Goal: Task Accomplishment & Management: Use online tool/utility

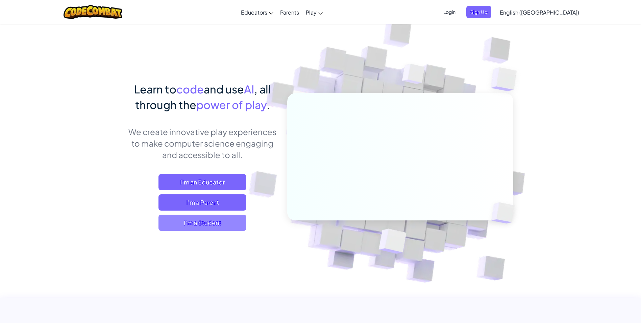
click at [196, 223] on span "I'm a Student" at bounding box center [203, 222] width 88 height 16
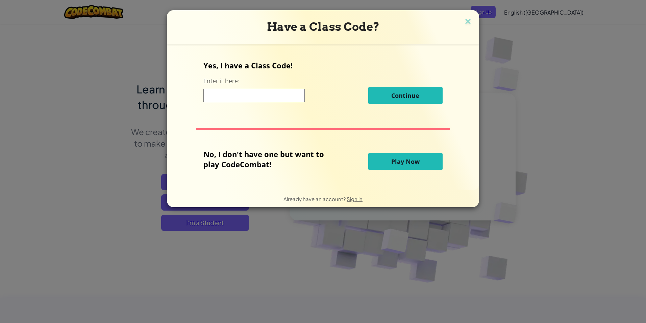
click at [399, 162] on span "Play Now" at bounding box center [405, 161] width 28 height 8
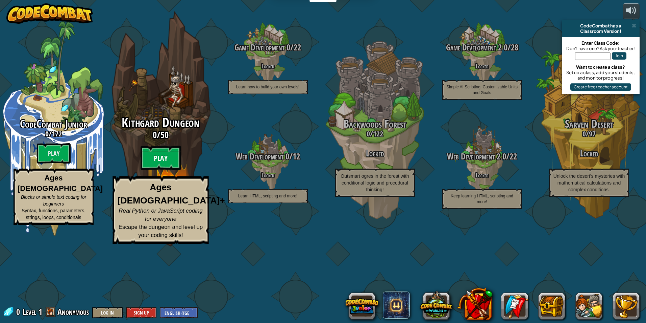
click at [164, 170] on btn "Play" at bounding box center [161, 158] width 41 height 24
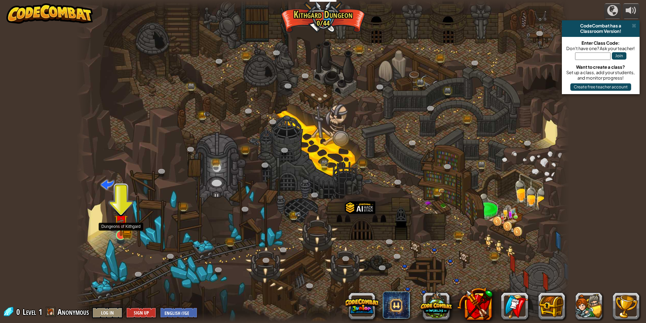
click at [126, 230] on img at bounding box center [120, 221] width 13 height 29
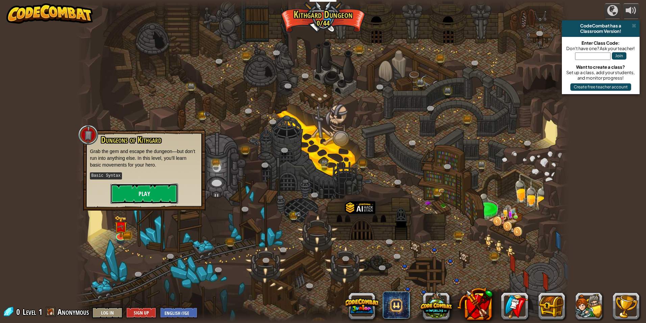
click at [121, 199] on button "Play" at bounding box center [145, 193] width 68 height 20
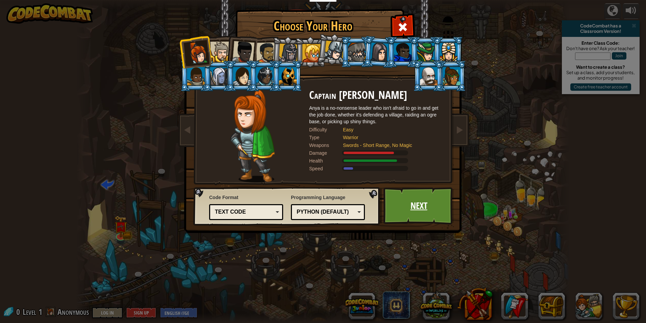
click at [428, 207] on link "Next" at bounding box center [419, 205] width 71 height 37
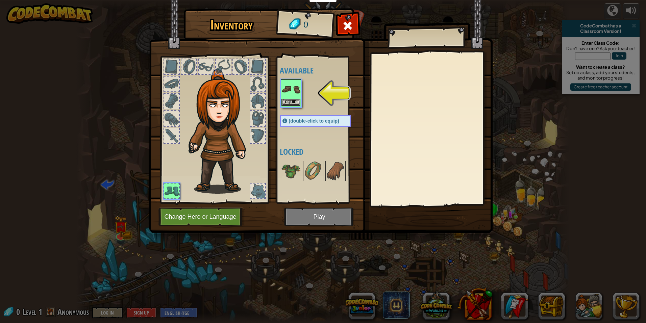
click at [286, 96] on img at bounding box center [291, 89] width 19 height 19
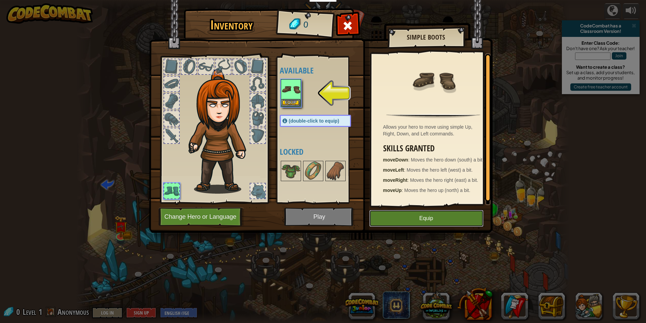
click at [377, 217] on button "Equip" at bounding box center [426, 218] width 114 height 17
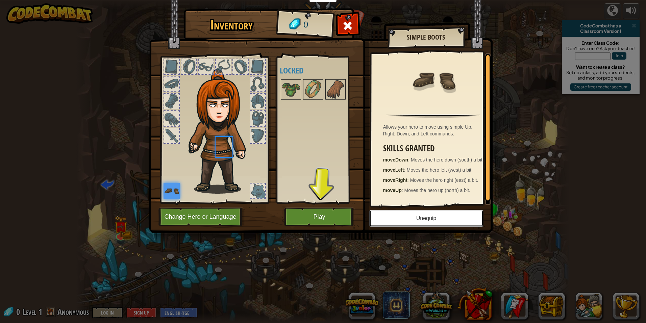
click at [383, 218] on button "Unequip" at bounding box center [426, 218] width 114 height 17
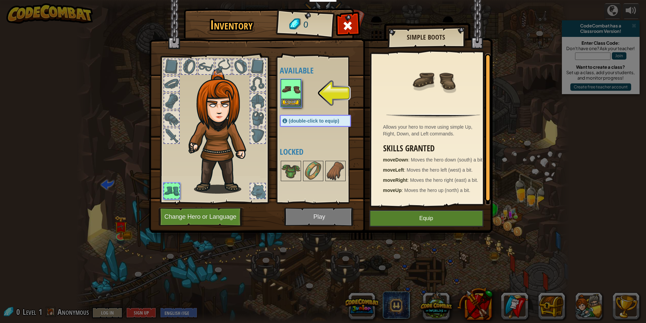
click at [289, 94] on img at bounding box center [291, 89] width 19 height 19
click at [291, 100] on button "Equip" at bounding box center [291, 102] width 19 height 7
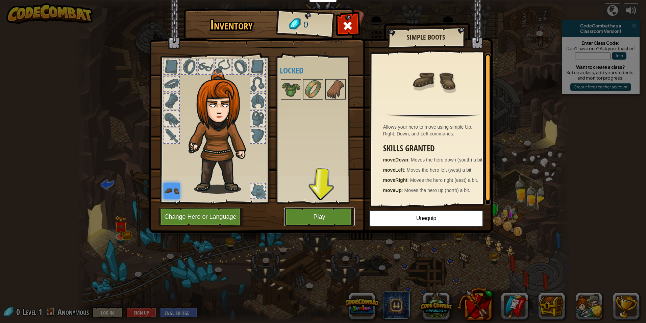
click at [328, 217] on button "Play" at bounding box center [319, 216] width 71 height 19
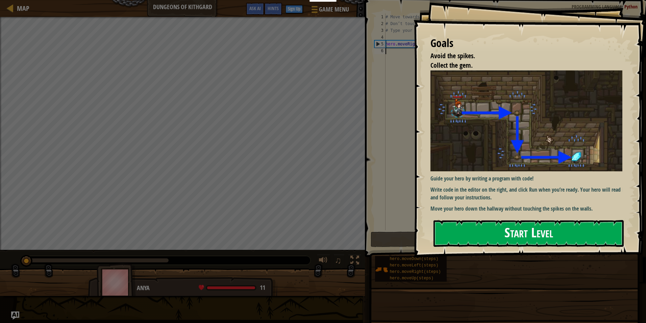
drag, startPoint x: 529, startPoint y: 237, endPoint x: 517, endPoint y: 240, distance: 12.7
click at [519, 240] on button "Start Level" at bounding box center [529, 233] width 190 height 27
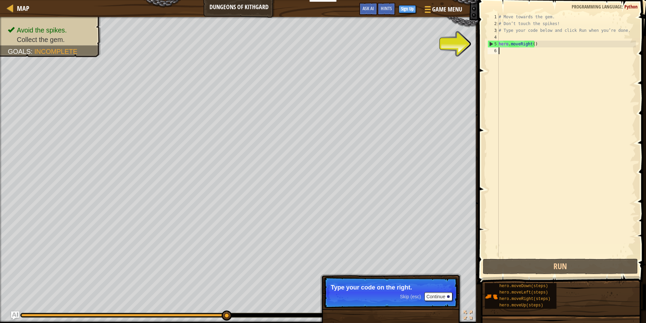
click at [493, 49] on div "6" at bounding box center [493, 50] width 11 height 7
click at [505, 50] on div "# Move towards the gem. # Don’t touch the spikes! # Type your code below and cl…" at bounding box center [567, 142] width 139 height 257
click at [505, 50] on div "1 2 3 4 5 6 # Move towards the gem. # Don’t touch the spikes! # Type your code …" at bounding box center [561, 135] width 150 height 243
drag, startPoint x: 505, startPoint y: 50, endPoint x: 477, endPoint y: 65, distance: 31.3
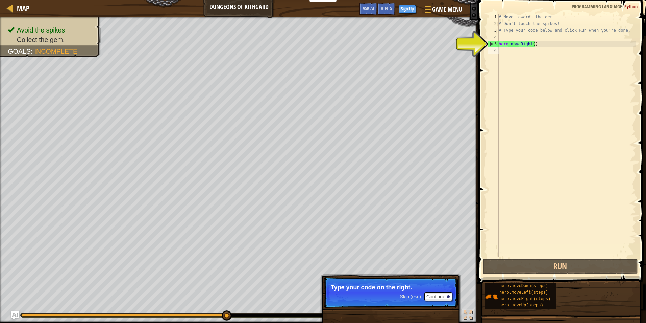
click at [477, 65] on span at bounding box center [562, 132] width 173 height 304
click at [508, 51] on div "# Move towards the gem. # Don’t touch the spikes! # Type your code below and cl…" at bounding box center [567, 142] width 139 height 257
click at [510, 43] on div "# Move towards the gem. # Don’t touch the spikes! # Type your code below and cl…" at bounding box center [567, 142] width 139 height 257
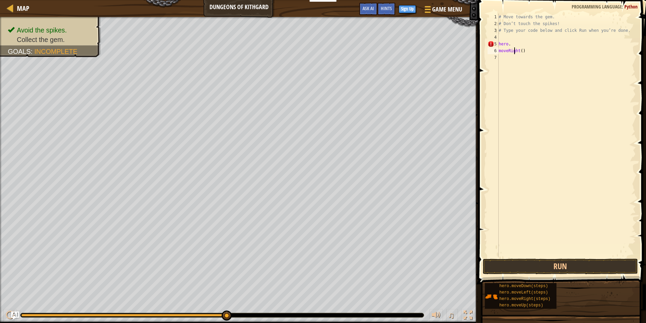
click at [515, 51] on div "# Move towards the gem. # Don’t touch the spikes! # Type your code below and cl…" at bounding box center [567, 142] width 139 height 257
click at [513, 44] on div "# Move towards the gem. # Don’t touch the spikes! # Type your code below and cl…" at bounding box center [567, 142] width 139 height 257
click at [516, 53] on div "# Move towards the gem. # Don’t touch the spikes! # Type your code below and cl…" at bounding box center [567, 142] width 139 height 257
click at [524, 51] on div "# Move towards the gem. # Don’t touch the spikes! # Type your code below and cl…" at bounding box center [567, 142] width 139 height 257
click at [514, 46] on div "# Move towards the gem. # Don’t touch the spikes! # Type your code below and cl…" at bounding box center [567, 142] width 139 height 257
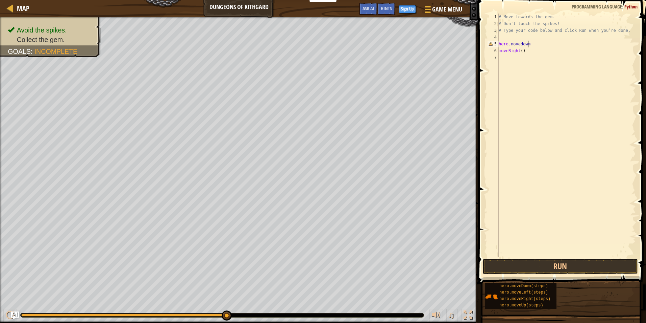
scroll to position [3, 2]
type textarea "hero.movedown"
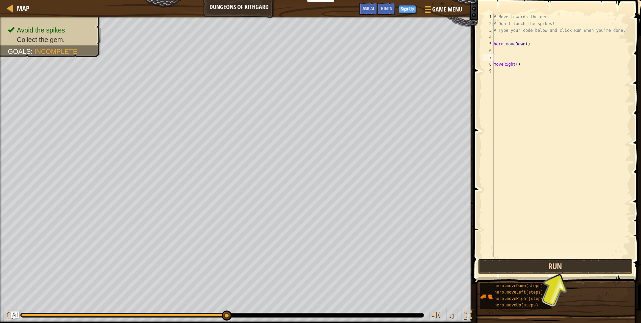
click at [531, 263] on button "Run" at bounding box center [555, 266] width 155 height 16
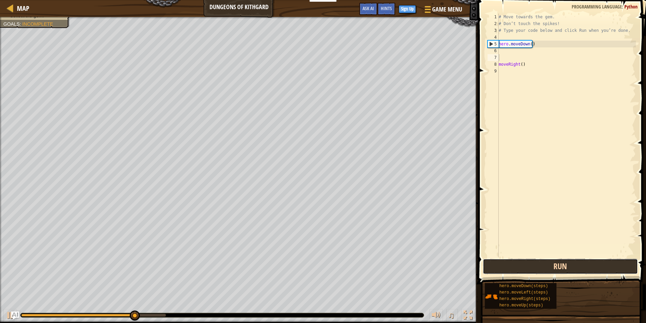
click at [530, 266] on button "Run" at bounding box center [560, 266] width 155 height 16
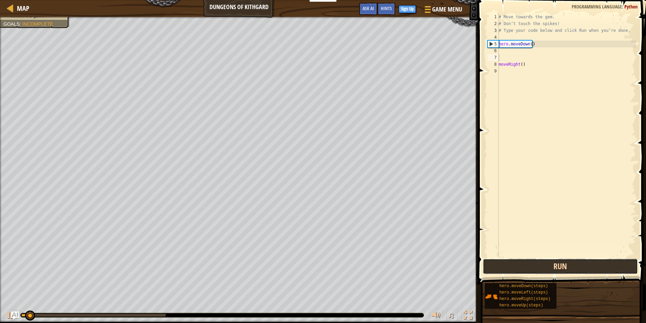
click at [529, 266] on button "Run" at bounding box center [560, 266] width 155 height 16
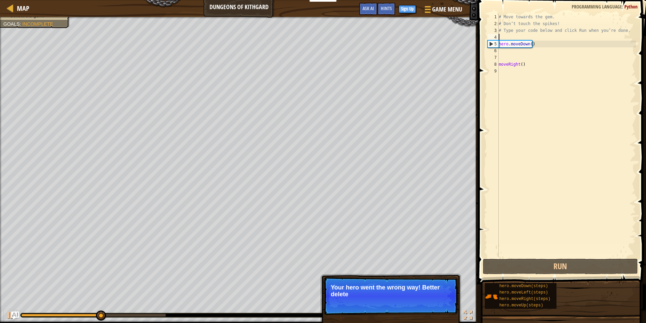
click at [550, 38] on div "# Move towards the gem. # Don’t touch the spikes! # Type your code below and cl…" at bounding box center [567, 142] width 139 height 257
click at [548, 42] on div "# Move towards the gem. # Don’t touch the spikes! # Type your code below and cl…" at bounding box center [567, 142] width 139 height 257
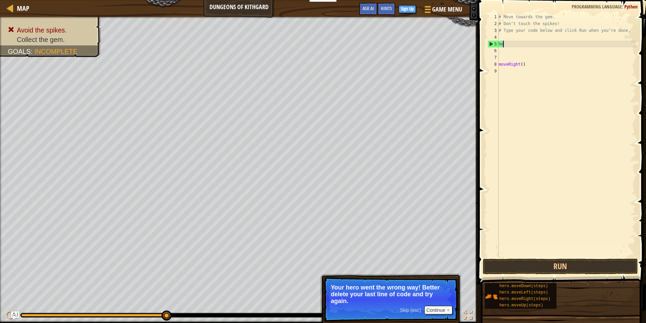
type textarea "h"
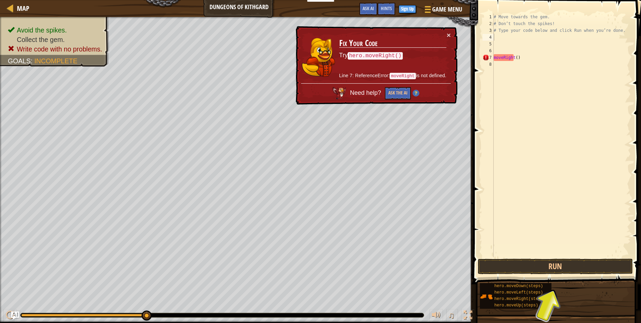
click at [449, 33] on div "× Fix Your Code Try hero.moveRight() Line 7: ReferenceError: moveRight is not d…" at bounding box center [375, 65] width 163 height 79
click at [526, 57] on div "# Move towards the gem. # Don’t touch the spikes! # Type your code below and cl…" at bounding box center [562, 142] width 139 height 257
type textarea "moveRight()"
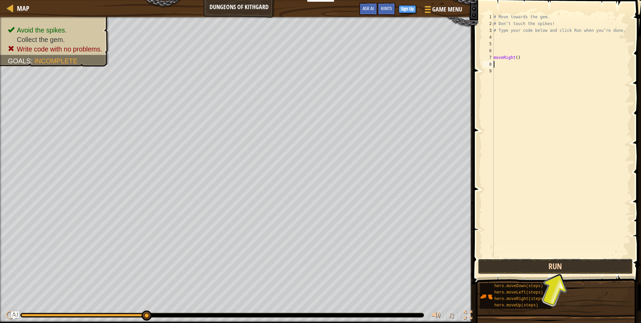
click at [572, 262] on button "Run" at bounding box center [555, 266] width 155 height 16
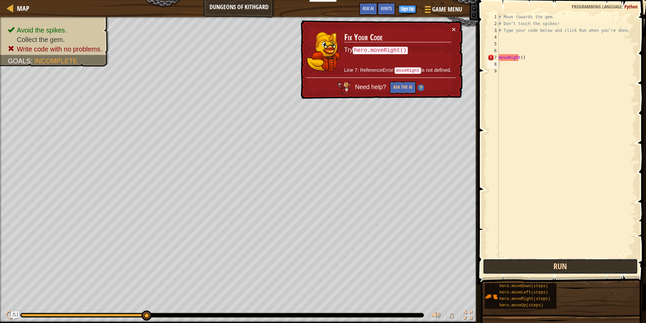
click at [568, 263] on button "Run" at bounding box center [560, 266] width 155 height 16
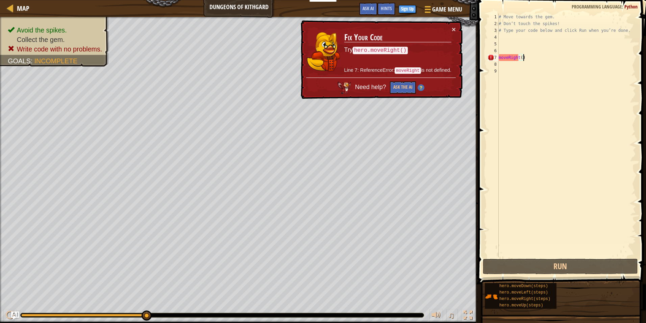
click at [579, 56] on div "# Move towards the gem. # Don’t touch the spikes! # Type your code below and cl…" at bounding box center [567, 142] width 139 height 257
click at [498, 58] on div "7" at bounding box center [493, 57] width 11 height 7
click at [501, 56] on div "moveRight() 1 2 3 4 5 6 7 8 9 # Move towards the gem. # Don’t touch the spikes!…" at bounding box center [561, 135] width 150 height 243
click at [509, 59] on div "# Move towards the gem. # Don’t touch the spikes! # Type your code below and cl…" at bounding box center [567, 142] width 139 height 257
drag, startPoint x: 509, startPoint y: 59, endPoint x: 497, endPoint y: 59, distance: 12.2
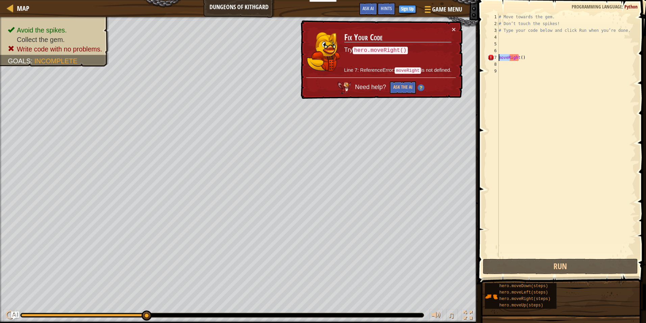
click at [497, 59] on div "moveRight() 1 2 3 4 5 6 7 8 9 # Move towards the gem. # Don’t touch the spikes!…" at bounding box center [561, 135] width 150 height 243
click at [497, 59] on div "7" at bounding box center [493, 57] width 11 height 7
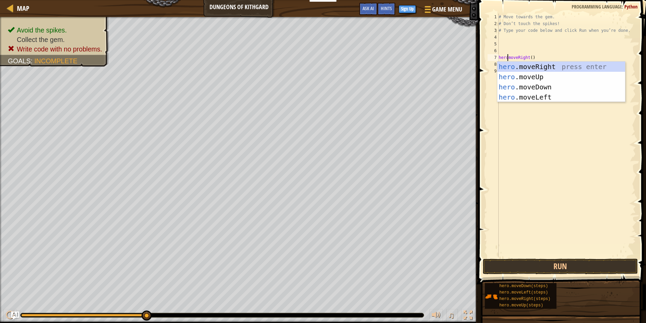
scroll to position [3, 1]
click at [528, 65] on div "hero .moveRight press enter hero .moveUp press enter hero .moveDown press enter…" at bounding box center [562, 92] width 128 height 61
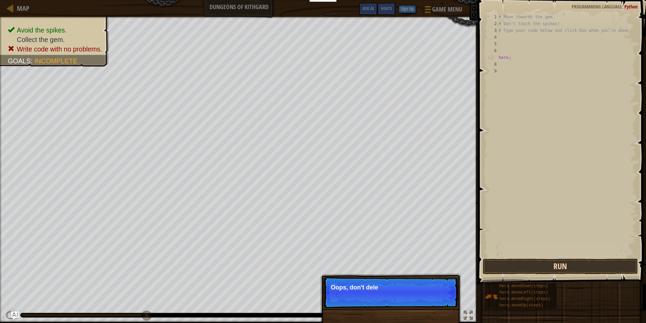
type textarea "hero."
click at [549, 265] on button "Run" at bounding box center [560, 266] width 155 height 16
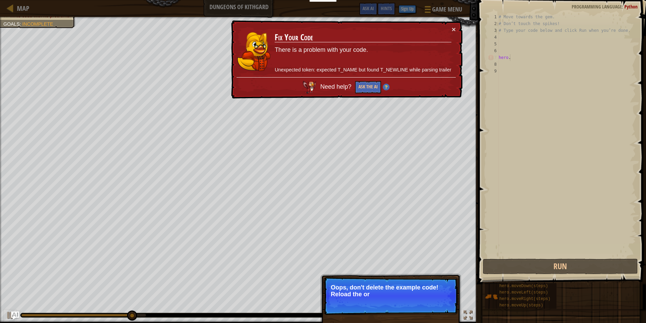
click at [377, 294] on p "Oops, don't delete the example code! Reload the or" at bounding box center [391, 291] width 120 height 14
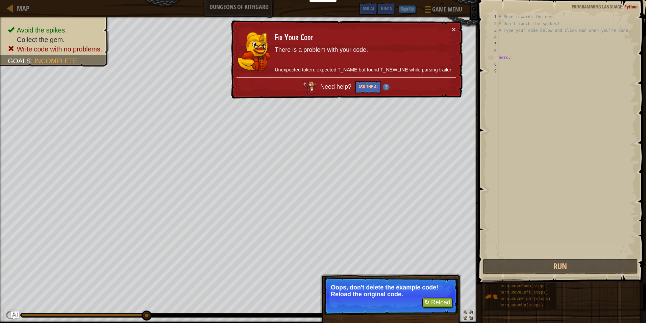
click at [451, 27] on td "Fix Your Code There is a problem with your code. Unexpected token: expected T_N…" at bounding box center [363, 51] width 177 height 51
click at [453, 26] on button "×" at bounding box center [454, 29] width 4 height 7
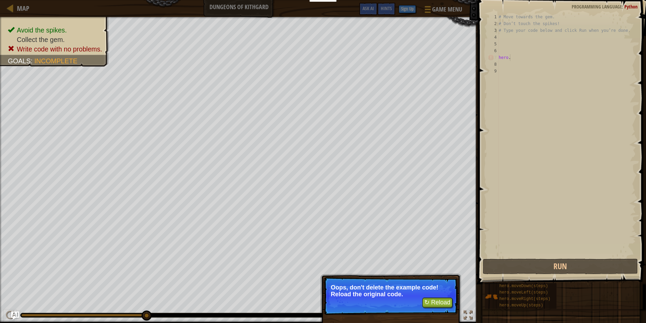
scroll to position [3, 0]
click at [524, 63] on div "# Move towards the gem. # Don’t touch the spikes! # Type your code below and cl…" at bounding box center [567, 142] width 139 height 257
click at [523, 61] on div "# Move towards the gem. # Don’t touch the spikes! # Type your code below and cl…" at bounding box center [567, 142] width 139 height 257
click at [521, 60] on div "# Move towards the gem. # Don’t touch the spikes! # Type your code below and cl…" at bounding box center [567, 142] width 139 height 257
click at [519, 57] on div "# Move towards the gem. # Don’t touch the spikes! # Type your code below and cl…" at bounding box center [567, 142] width 139 height 257
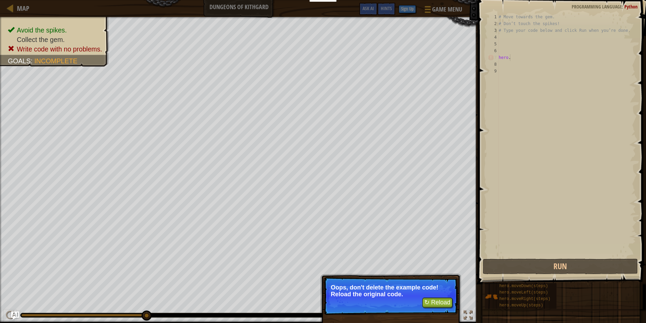
click at [519, 57] on div "# Move towards the gem. # Don’t touch the spikes! # Type your code below and cl…" at bounding box center [567, 142] width 139 height 257
drag, startPoint x: 519, startPoint y: 57, endPoint x: 496, endPoint y: 54, distance: 22.8
click at [496, 54] on div "7" at bounding box center [493, 57] width 11 height 7
type textarea "hero."
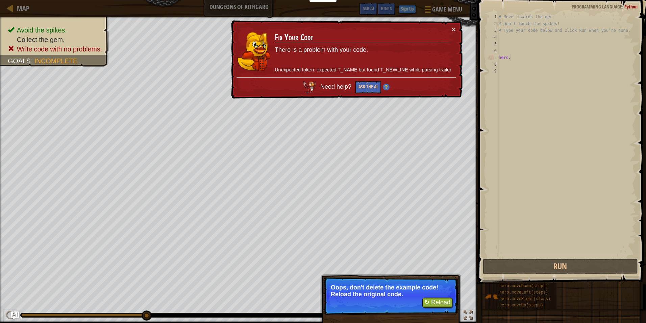
drag, startPoint x: 496, startPoint y: 54, endPoint x: 517, endPoint y: 57, distance: 21.2
click at [517, 57] on div "# Move towards the gem. # Don’t touch the spikes! # Type your code below and cl…" at bounding box center [567, 142] width 139 height 257
click at [451, 27] on td "Fix Your Code There is a problem with your code. Unexpected token: expected T_N…" at bounding box center [363, 51] width 177 height 51
drag, startPoint x: 461, startPoint y: 28, endPoint x: 455, endPoint y: 28, distance: 5.7
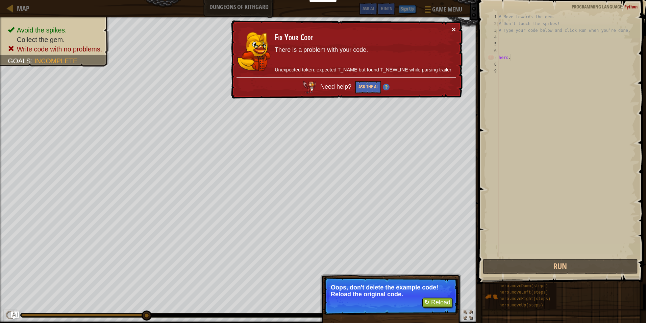
click at [461, 28] on div "× Fix Your Code There is a problem with your code. Unexpected token: expected T…" at bounding box center [346, 59] width 233 height 78
click at [455, 27] on button "×" at bounding box center [454, 29] width 4 height 7
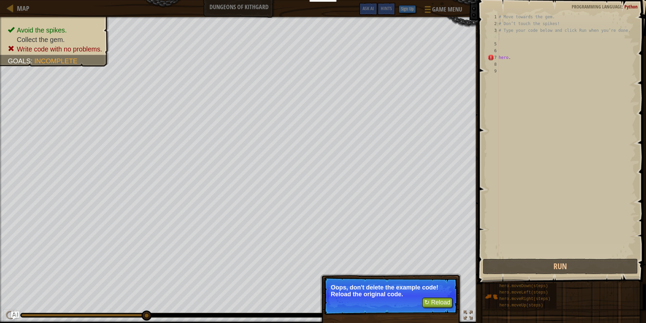
click at [504, 36] on div "# Move towards the gem. # Don’t touch the spikes! # Type your code below and cl…" at bounding box center [567, 142] width 139 height 257
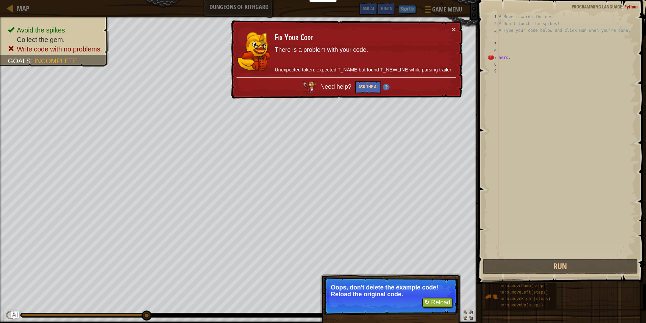
click at [498, 63] on div "8" at bounding box center [493, 64] width 11 height 7
click at [505, 51] on div "# Move towards the gem. # Don’t touch the spikes! # Type your code below and cl…" at bounding box center [567, 142] width 139 height 257
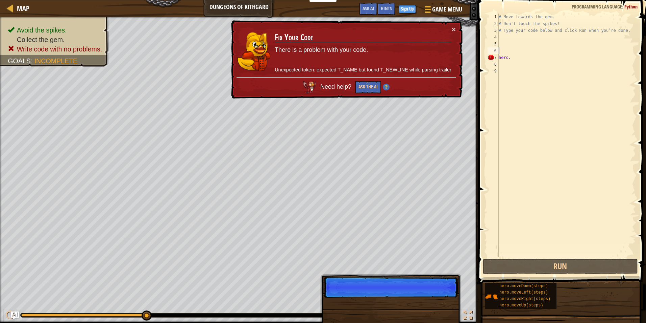
click at [504, 46] on div "# Move towards the gem. # Don’t touch the spikes! # Type your code below and cl…" at bounding box center [567, 142] width 139 height 257
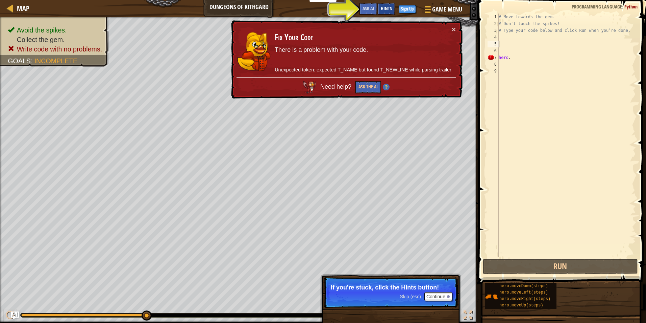
click at [391, 7] on span "Hints" at bounding box center [386, 8] width 11 height 6
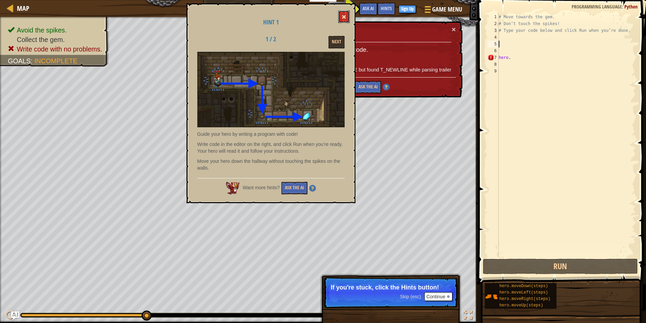
click at [349, 13] on button at bounding box center [343, 16] width 11 height 13
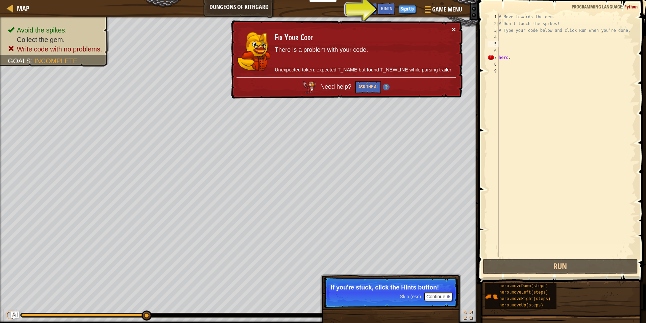
click at [455, 28] on button "×" at bounding box center [454, 29] width 4 height 7
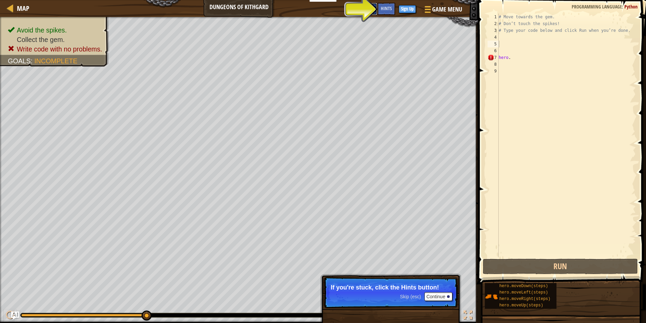
click at [374, 10] on button "Ask AI" at bounding box center [368, 9] width 18 height 13
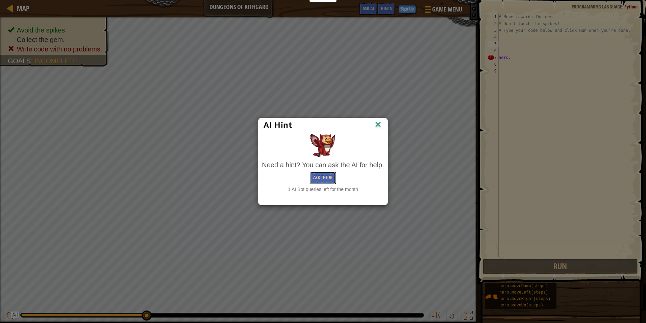
click at [327, 174] on button "Ask the AI" at bounding box center [323, 177] width 26 height 13
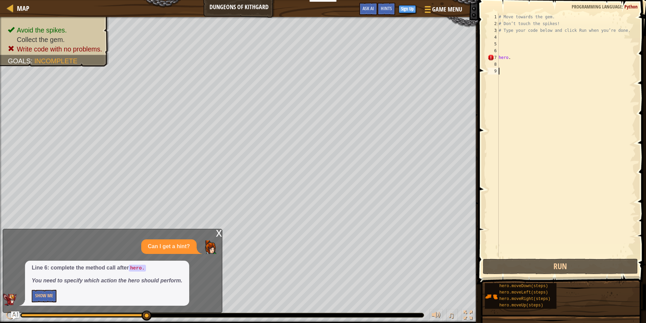
click at [510, 70] on div "# Move towards the gem. # Don’t touch the spikes! # Type your code below and cl…" at bounding box center [567, 142] width 139 height 257
click at [509, 67] on div "# Move towards the gem. # Don’t touch the spikes! # Type your code below and cl…" at bounding box center [567, 142] width 139 height 257
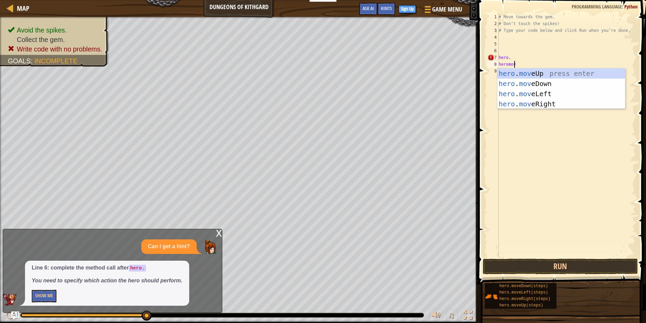
scroll to position [3, 1]
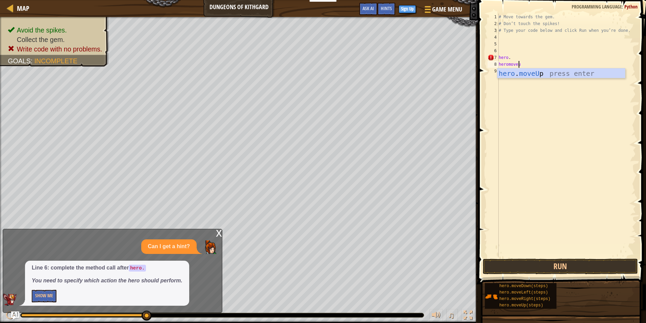
type textarea "heromoveup"
drag, startPoint x: 547, startPoint y: 251, endPoint x: 548, endPoint y: 263, distance: 11.8
click at [548, 260] on div "1 2 3 4 5 6 7 8 9 10 # Move towards the gem. # Don’t touch the spikes! # Type y…" at bounding box center [561, 155] width 170 height 304
click at [548, 263] on button "Run" at bounding box center [560, 266] width 155 height 16
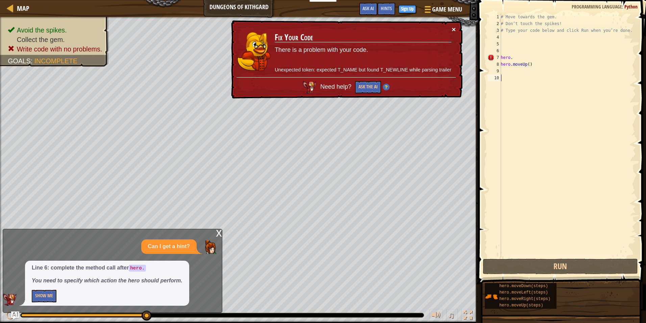
click at [455, 26] on button "×" at bounding box center [454, 29] width 4 height 7
click at [517, 67] on div "# Move towards the gem. # Don’t touch the spikes! # Type your code below and cl…" at bounding box center [568, 142] width 137 height 257
drag, startPoint x: 526, startPoint y: 66, endPoint x: 544, endPoint y: 65, distance: 17.6
click at [544, 65] on div "# Move towards the gem. # Don’t touch the spikes! # Type your code below and cl…" at bounding box center [568, 142] width 137 height 257
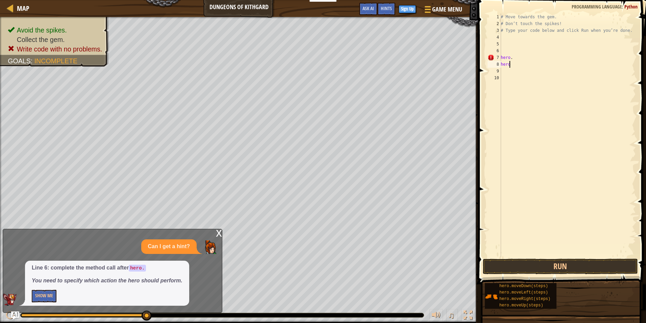
type textarea "h"
drag, startPoint x: 531, startPoint y: 62, endPoint x: 525, endPoint y: 58, distance: 6.8
click at [530, 61] on div "# Move towards the gem. # Don’t touch the spikes! # Type your code below and cl…" at bounding box center [568, 142] width 137 height 257
type textarea "hero."
click at [523, 58] on div "hero. 1 2 3 4 5 6 7 8 9 10 # Move towards the gem. # Don’t touch the spikes! # …" at bounding box center [561, 135] width 150 height 243
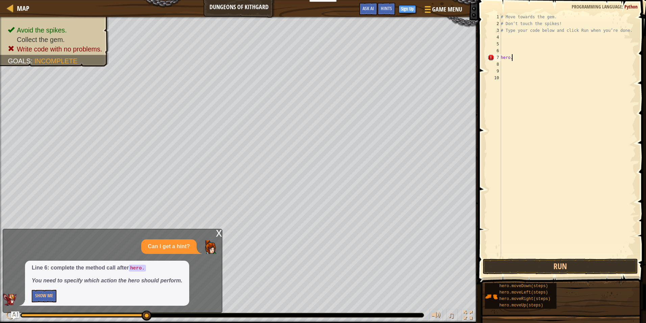
drag, startPoint x: 523, startPoint y: 57, endPoint x: 521, endPoint y: 54, distance: 4.0
click at [521, 54] on div "1 2 3 4 5 6 7 8 9 10 # Move towards the gem. # Don’t touch the spikes! # Type y…" at bounding box center [561, 135] width 150 height 243
drag, startPoint x: 521, startPoint y: 54, endPoint x: 509, endPoint y: 57, distance: 12.4
click at [509, 57] on div "# Move towards the gem. # Don’t touch the spikes! # Type your code below and cl…" at bounding box center [568, 142] width 137 height 257
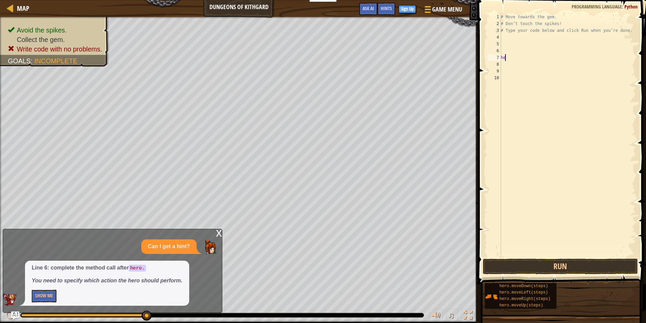
click at [511, 58] on div "# Move towards the gem. # Don’t touch the spikes! # Type your code below and cl…" at bounding box center [568, 142] width 137 height 257
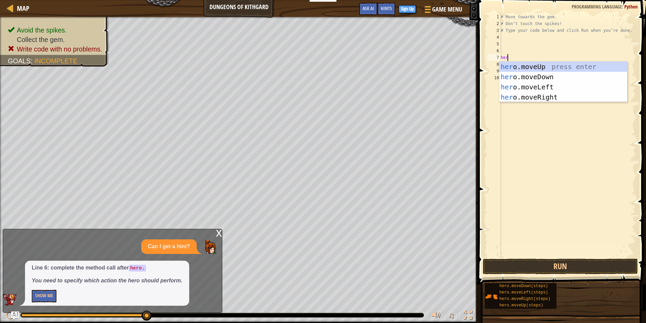
type textarea "hero"
click at [549, 67] on div "hero .moveUp press enter hero .moveDown press enter hero .moveLeft press enter …" at bounding box center [564, 92] width 128 height 61
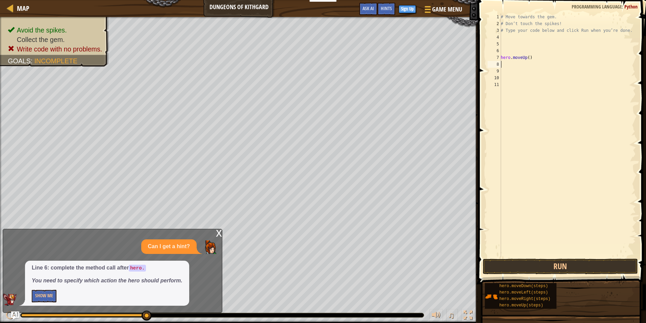
scroll to position [3, 0]
click at [553, 260] on button "Run" at bounding box center [560, 266] width 155 height 16
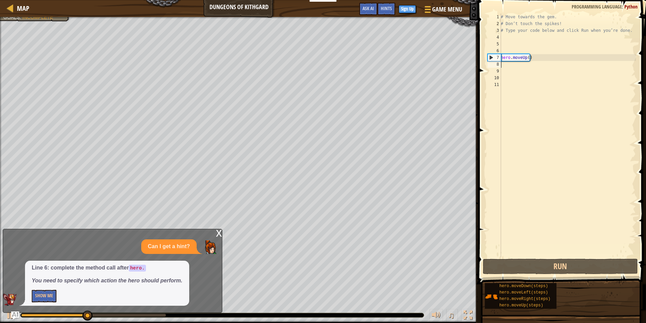
click at [544, 67] on div "# Move towards the gem. # Don’t touch the spikes! # Type your code below and cl…" at bounding box center [568, 142] width 137 height 257
click at [543, 61] on div "# Move towards the gem. # Don’t touch the spikes! # Type your code below and cl…" at bounding box center [568, 142] width 137 height 257
click at [538, 57] on div "# Move towards the gem. # Don’t touch the spikes! # Type your code below and cl…" at bounding box center [568, 142] width 137 height 257
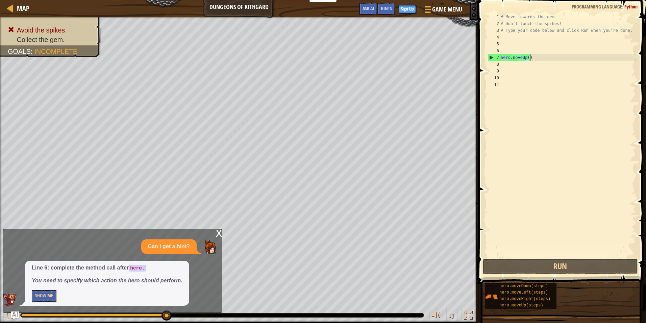
click at [535, 58] on div "# Move towards the gem. # Don’t touch the spikes! # Type your code below and cl…" at bounding box center [568, 142] width 137 height 257
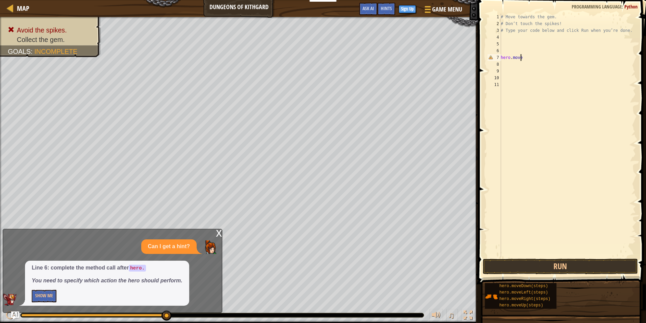
type textarea "hero.mover"
click at [545, 70] on div "hero.moveR ight press enter" at bounding box center [564, 77] width 128 height 30
click at [557, 260] on div "1 2 3 4 5 6 7 8 9 10 11 12 # Move towards the gem. # Don’t touch the spikes! # …" at bounding box center [561, 155] width 170 height 304
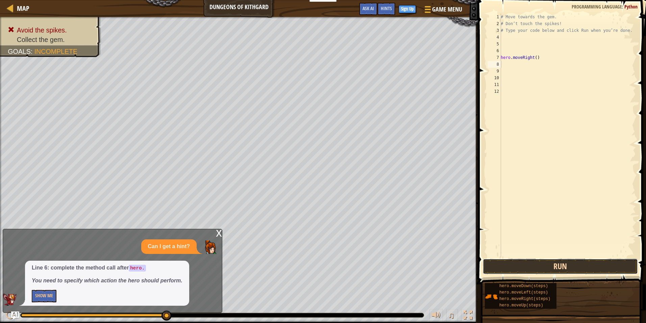
click at [557, 260] on button "Run" at bounding box center [560, 266] width 155 height 16
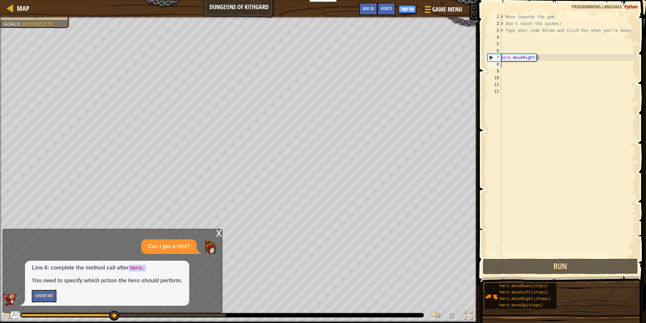
click at [526, 66] on div "# Move towards the gem. # Don’t touch the spikes! # Type your code below and cl…" at bounding box center [568, 142] width 137 height 257
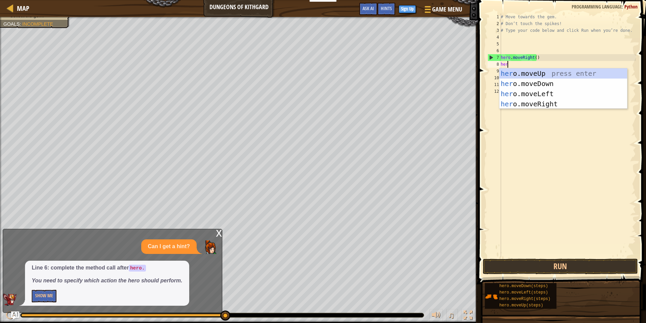
scroll to position [3, 0]
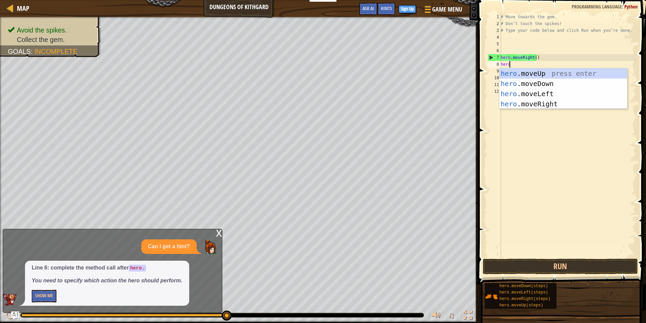
type textarea "herom"
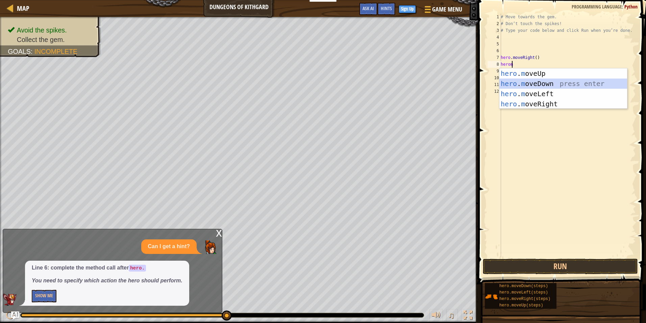
click at [534, 80] on div "hero . m oveUp press enter hero . m oveDown press enter hero . m oveLeft press …" at bounding box center [564, 98] width 128 height 61
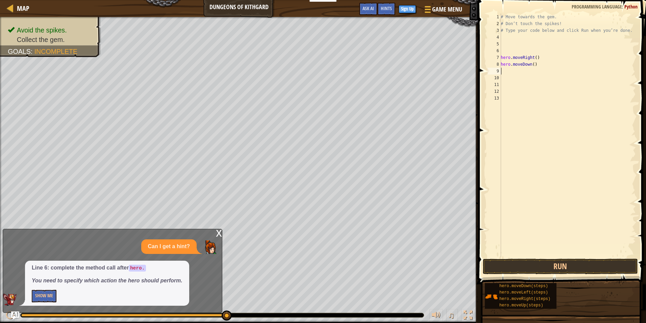
click at [214, 229] on div "x Can I get a hint? Line 6: complete the method call after hero. You need to sp…" at bounding box center [113, 271] width 220 height 84
click at [216, 232] on div "x" at bounding box center [219, 232] width 6 height 7
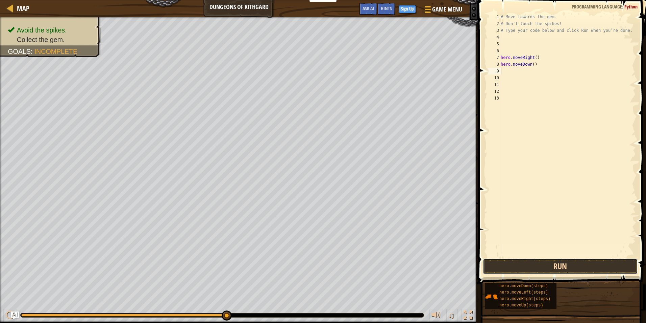
click at [554, 266] on button "Run" at bounding box center [560, 266] width 155 height 16
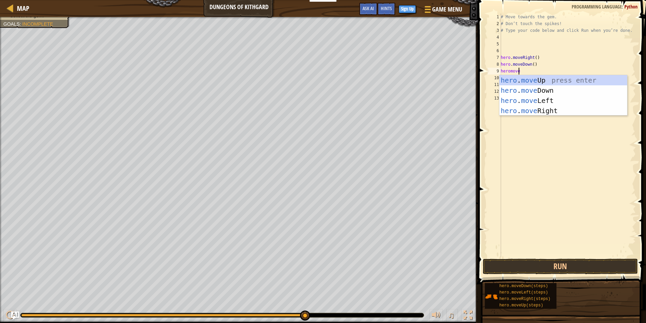
scroll to position [3, 1]
type textarea "heromover"
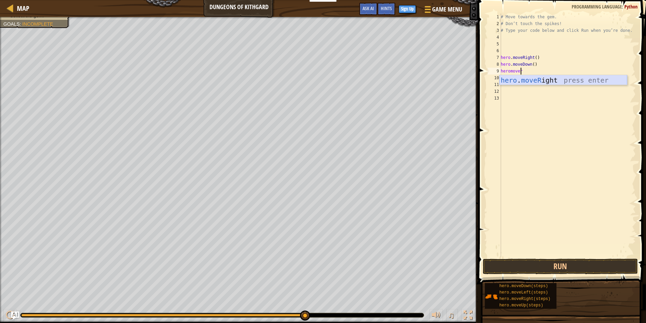
click at [546, 77] on div "hero . moveR ight press enter" at bounding box center [564, 90] width 128 height 30
click at [545, 270] on button "Run" at bounding box center [560, 266] width 155 height 16
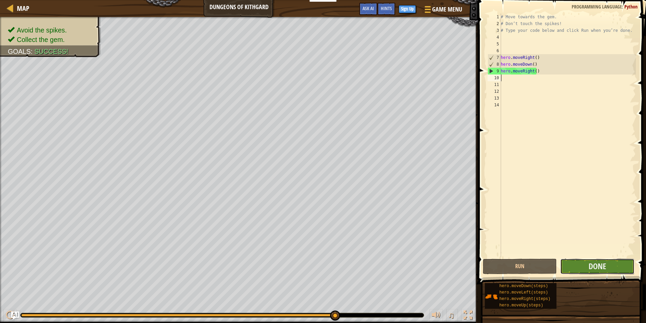
click at [587, 263] on button "Done" at bounding box center [598, 266] width 74 height 16
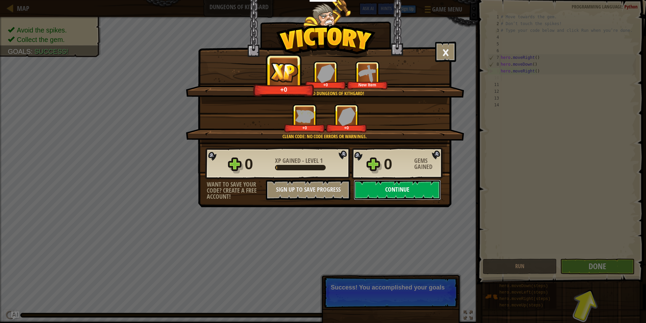
click at [409, 192] on button "Continue" at bounding box center [397, 190] width 87 height 20
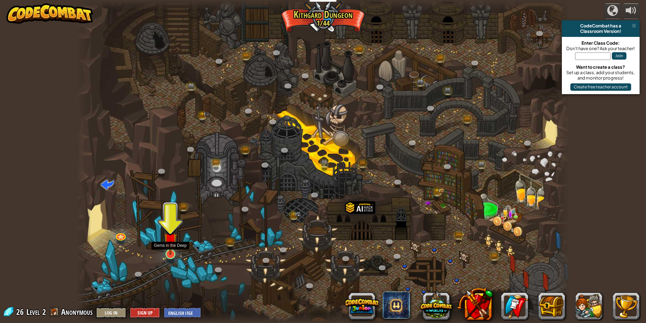
click at [168, 251] on img at bounding box center [170, 239] width 13 height 30
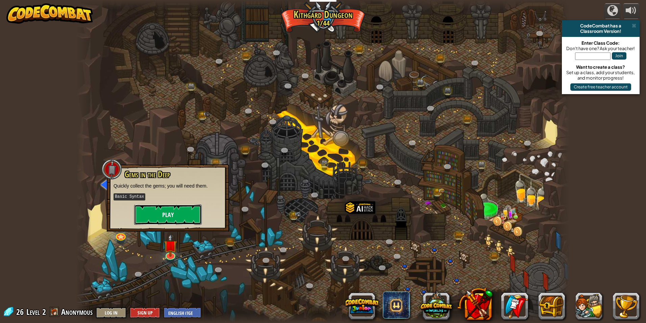
click at [166, 209] on button "Play" at bounding box center [168, 214] width 68 height 20
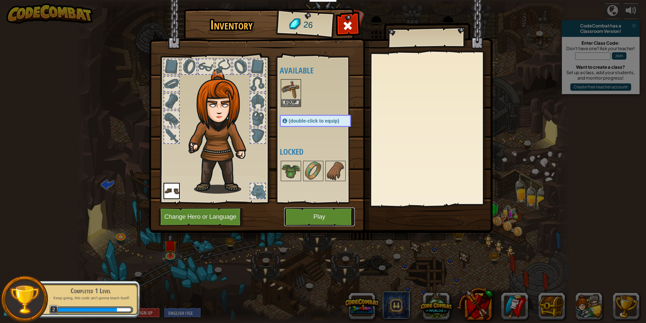
click at [309, 217] on button "Play" at bounding box center [319, 216] width 71 height 19
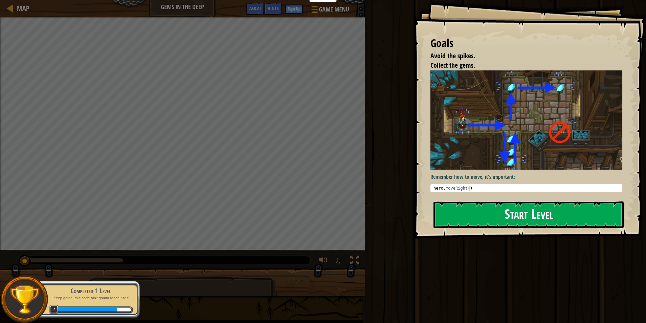
click at [535, 210] on button "Start Level" at bounding box center [529, 214] width 190 height 27
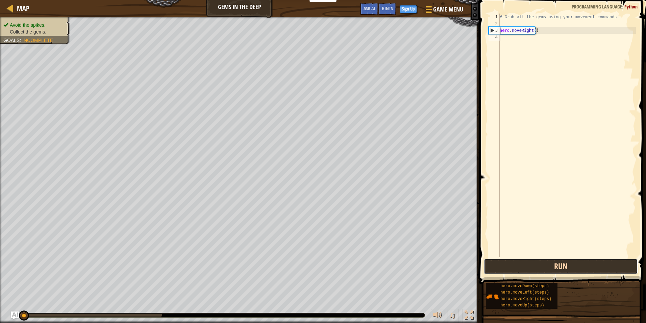
click at [559, 261] on button "Run" at bounding box center [561, 266] width 154 height 16
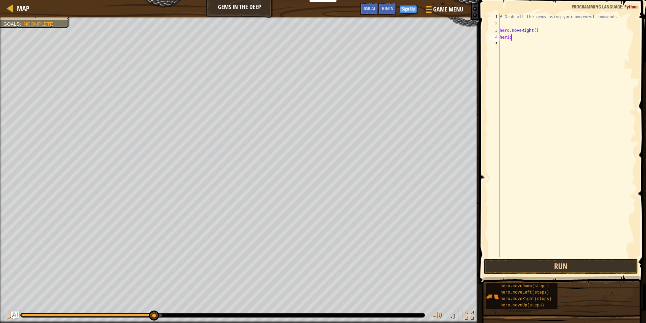
scroll to position [3, 0]
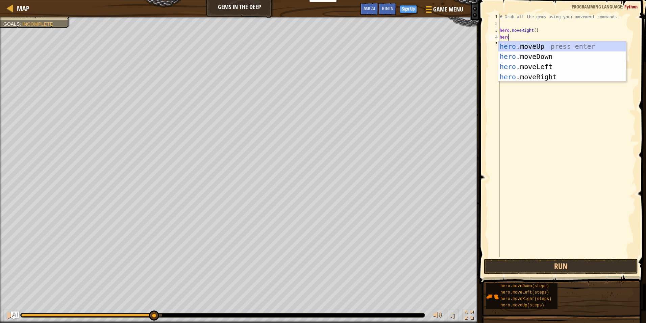
type textarea "herom"
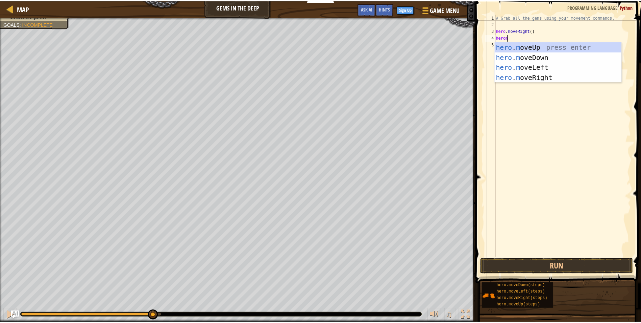
scroll to position [3, 1]
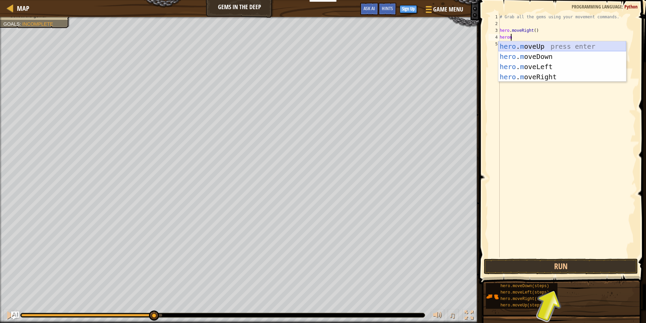
click at [541, 45] on div "hero . m oveUp press enter hero . m oveDown press enter hero . m oveLeft press …" at bounding box center [563, 71] width 128 height 61
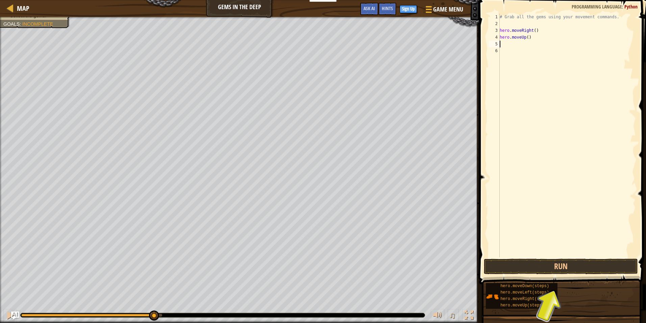
scroll to position [3, 0]
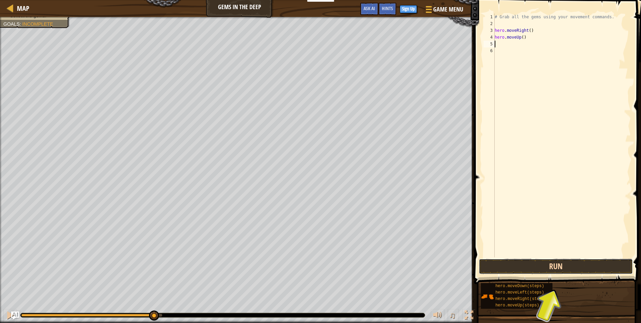
click at [566, 261] on button "Run" at bounding box center [556, 266] width 154 height 16
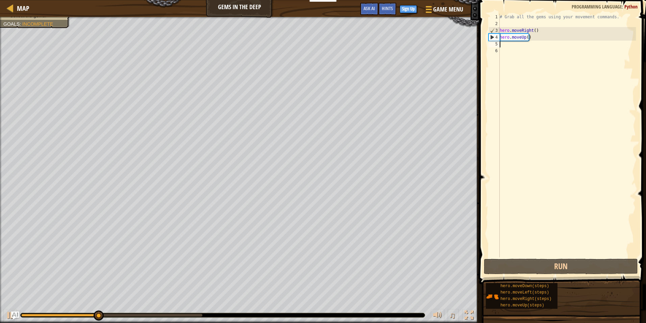
click at [521, 45] on div "# Grab all the gems using your movement commands. hero . moveRight ( ) hero . m…" at bounding box center [568, 142] width 138 height 257
click at [520, 46] on div "# Grab all the gems using your movement commands. hero . moveRight ( ) hero . m…" at bounding box center [568, 142] width 138 height 257
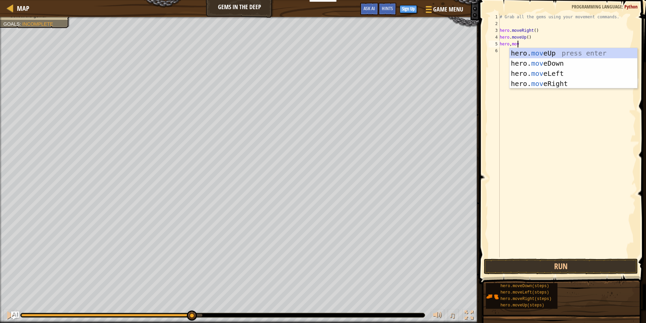
scroll to position [3, 1]
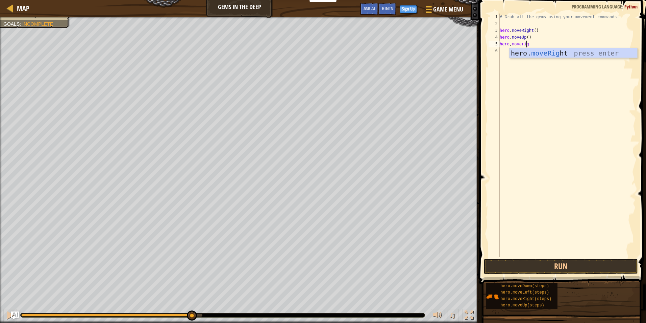
type textarea "hero,moveright"
drag, startPoint x: 568, startPoint y: 272, endPoint x: 565, endPoint y: 267, distance: 5.9
click at [565, 267] on button "Run" at bounding box center [561, 266] width 154 height 16
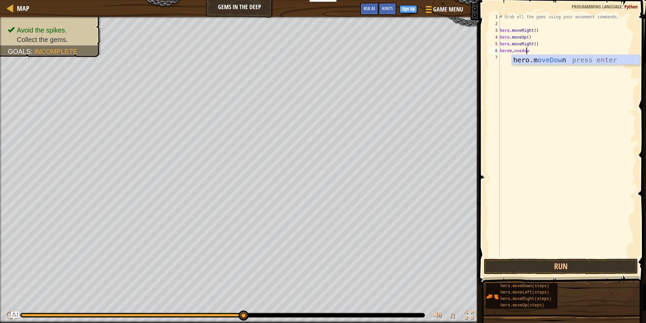
scroll to position [3, 2]
type textarea "herom,ovedown"
click at [531, 260] on button "Run" at bounding box center [561, 266] width 154 height 16
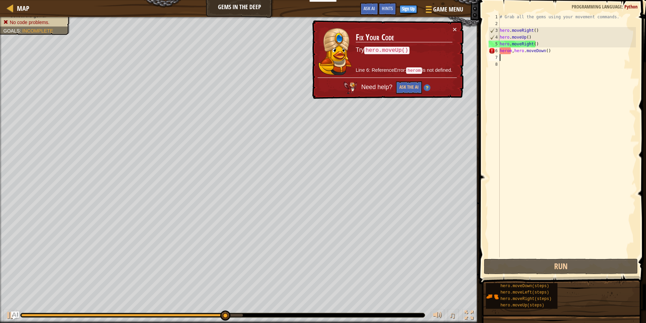
click at [553, 53] on div "# Grab all the gems using your movement commands. hero . moveRight ( ) hero . m…" at bounding box center [568, 142] width 138 height 257
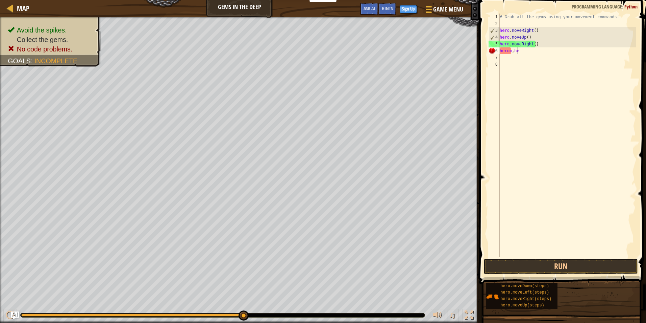
type textarea "h"
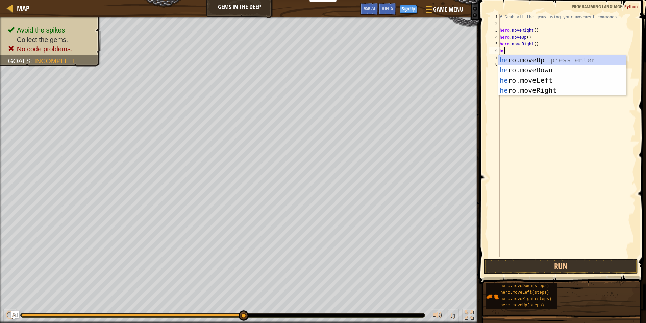
scroll to position [3, 0]
type textarea "hero"
click at [547, 67] on div "hero .moveUp press enter hero .moveDown press enter hero .moveLeft press enter …" at bounding box center [563, 85] width 128 height 61
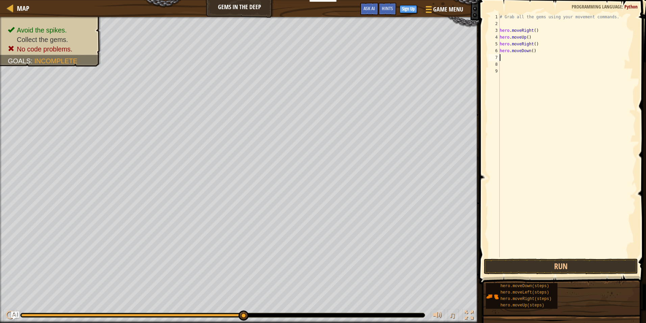
scroll to position [3, 0]
click at [562, 261] on button "Run" at bounding box center [561, 266] width 154 height 16
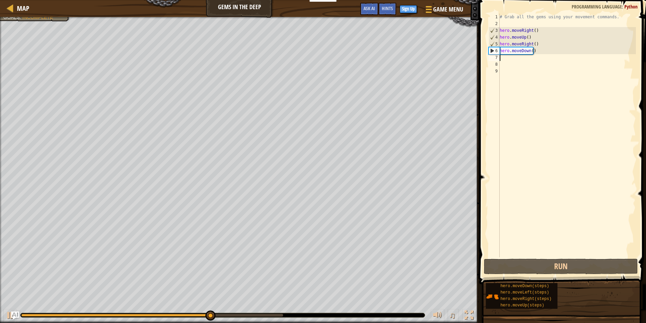
type textarea "h"
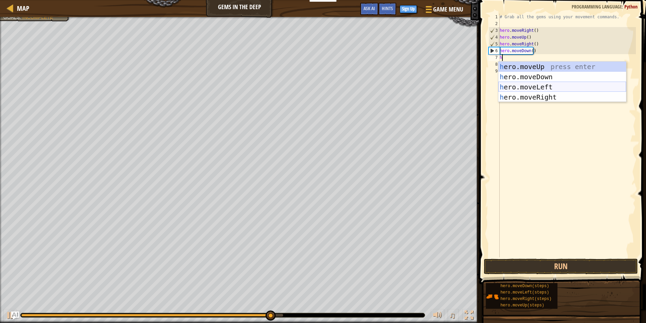
click at [523, 84] on div "h ero.moveUp press enter h ero.moveDown press enter h ero.moveLeft press enter …" at bounding box center [563, 92] width 128 height 61
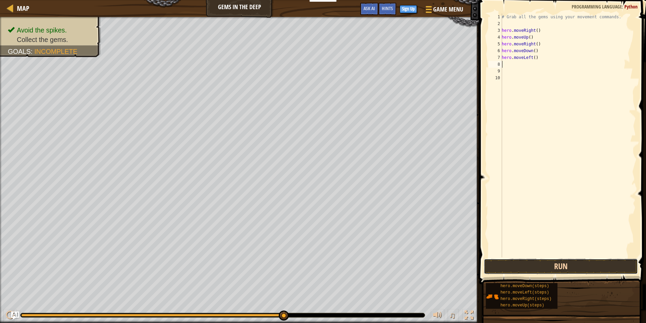
click at [562, 260] on button "Run" at bounding box center [561, 266] width 154 height 16
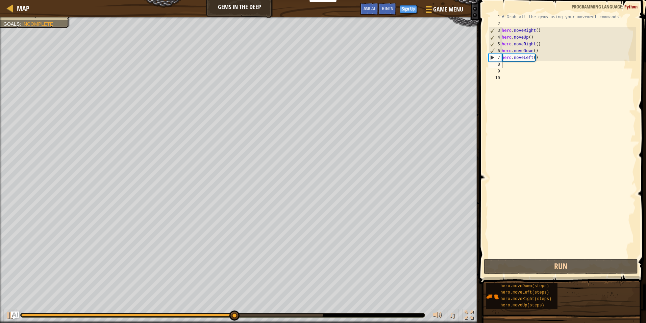
click at [526, 67] on div "# Grab all the gems using your movement commands. hero . moveRight ( ) hero . m…" at bounding box center [569, 142] width 136 height 257
click at [524, 68] on div "# Grab all the gems using your movement commands. hero . moveRight ( ) hero . m…" at bounding box center [569, 142] width 136 height 257
click at [519, 65] on div "# Grab all the gems using your movement commands. hero . moveRight ( ) hero . m…" at bounding box center [569, 142] width 136 height 257
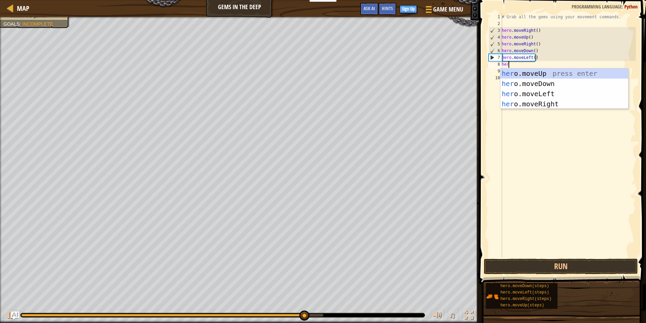
scroll to position [3, 0]
type textarea "hero"
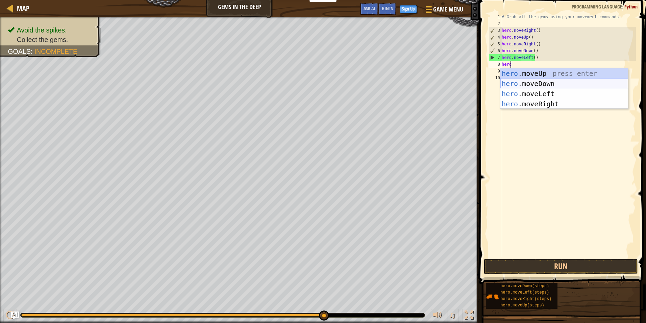
click at [531, 85] on div "hero .moveUp press enter hero .moveDown press enter hero .moveLeft press enter …" at bounding box center [565, 98] width 128 height 61
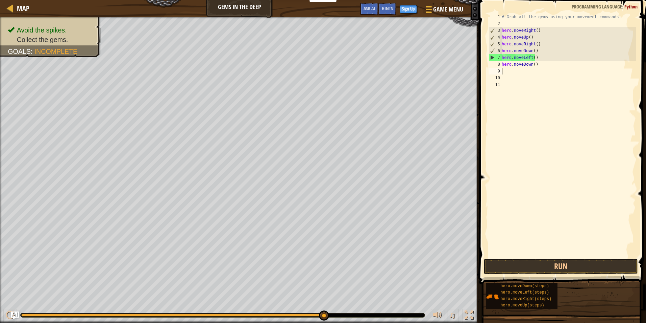
scroll to position [3, 0]
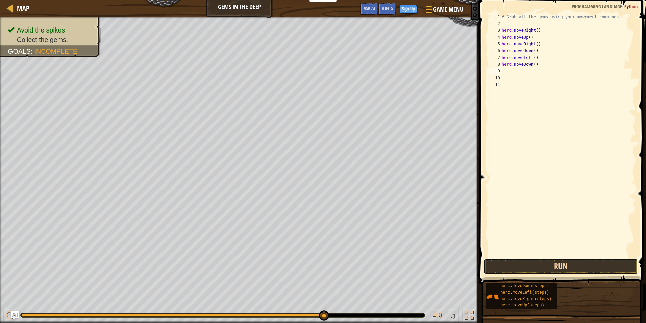
click at [553, 269] on button "Run" at bounding box center [561, 266] width 154 height 16
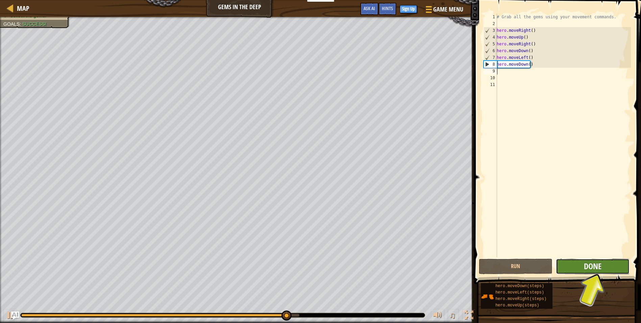
click at [592, 266] on span "Done" at bounding box center [593, 265] width 18 height 11
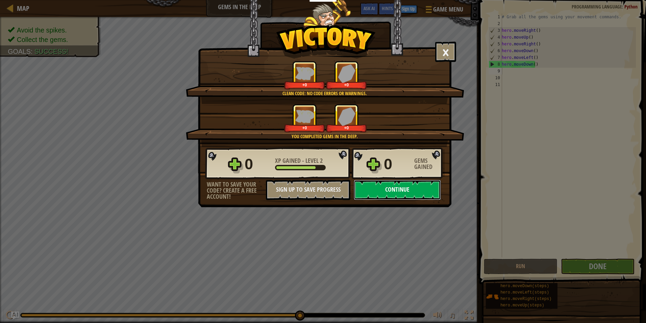
click at [407, 189] on button "Continue" at bounding box center [397, 190] width 87 height 20
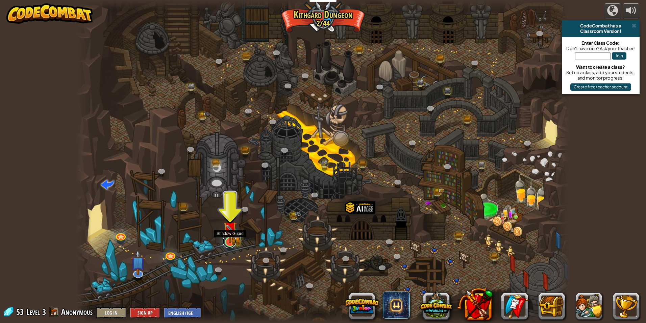
click at [228, 243] on link at bounding box center [230, 241] width 14 height 14
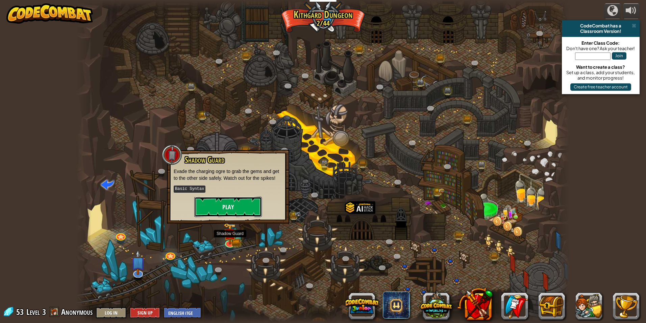
click at [220, 198] on button "Play" at bounding box center [228, 206] width 68 height 20
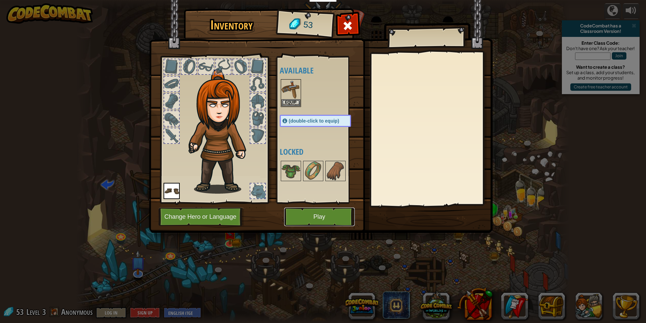
click at [301, 216] on button "Play" at bounding box center [319, 216] width 71 height 19
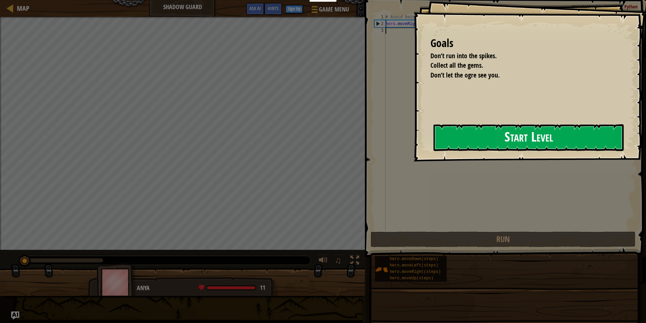
click at [549, 136] on button "Start Level" at bounding box center [529, 137] width 190 height 27
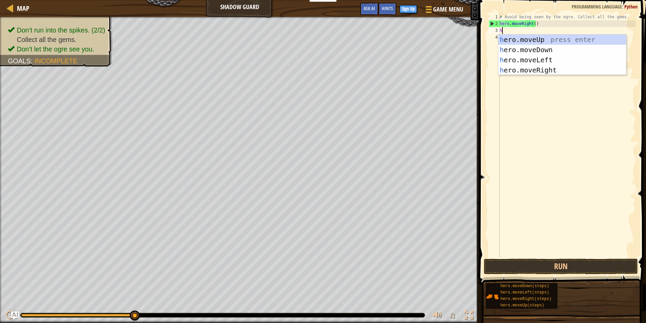
scroll to position [3, 0]
type textarea "herom"
click at [547, 39] on div "hero . m oveUp press enter hero . m oveDown press enter hero . m oveLeft press …" at bounding box center [563, 64] width 128 height 61
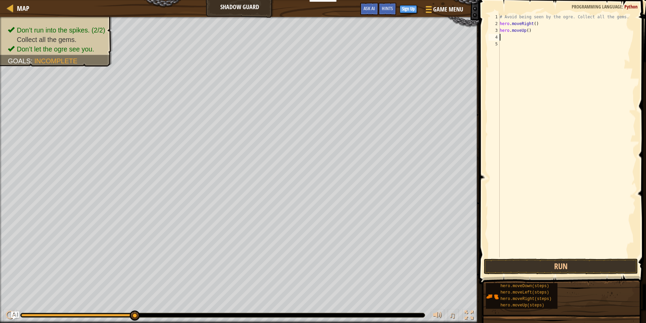
scroll to position [3, 0]
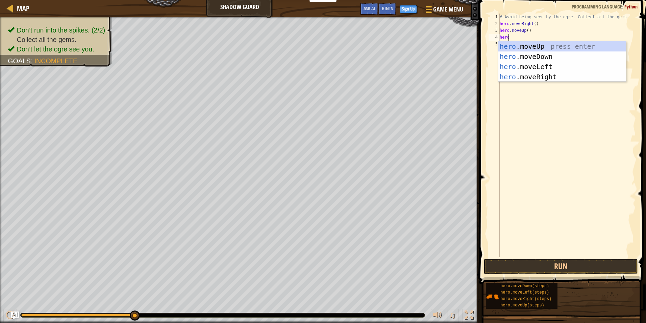
type textarea "herom"
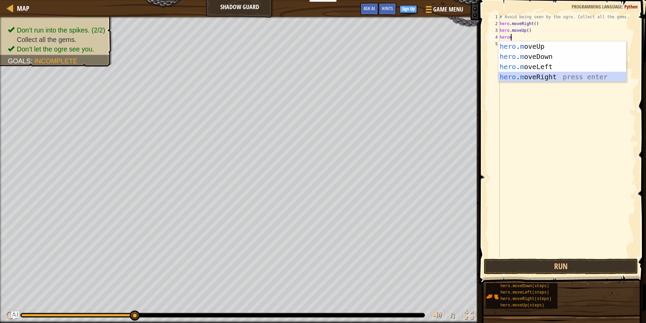
click at [530, 75] on div "hero . m oveUp press enter hero . m oveDown press enter hero . m oveLeft press …" at bounding box center [563, 71] width 128 height 61
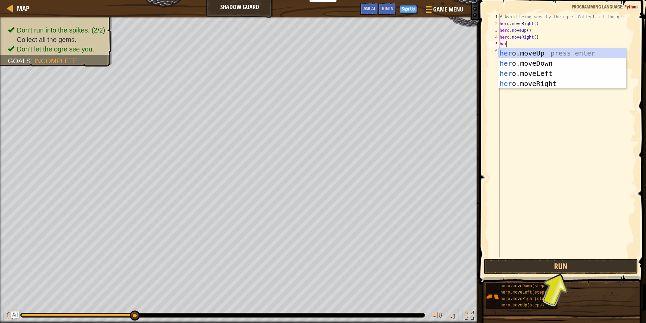
scroll to position [3, 0]
type textarea "hero"
click at [553, 62] on div "hero .moveUp press enter hero .moveDown press enter hero .moveLeft press enter …" at bounding box center [558, 78] width 128 height 61
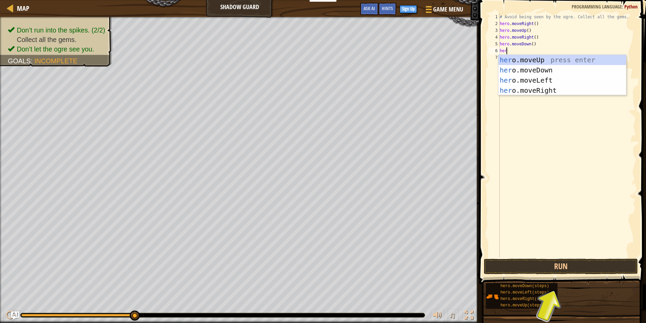
type textarea "hero"
click at [544, 87] on div "hero .moveUp press enter hero .moveDown press enter hero .moveLeft press enter …" at bounding box center [558, 85] width 128 height 61
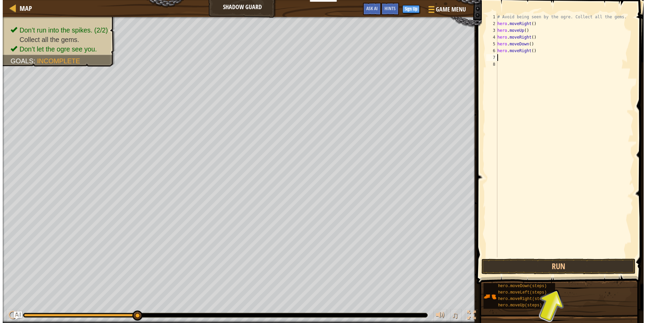
scroll to position [3, 0]
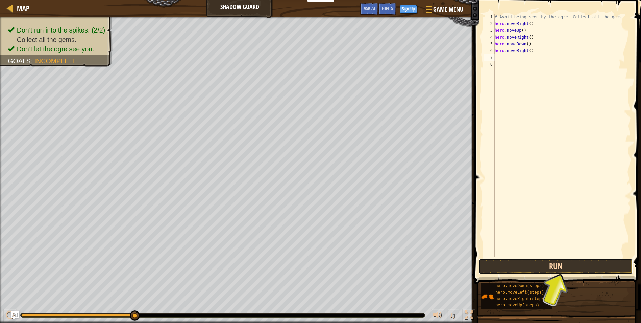
click at [582, 262] on button "Run" at bounding box center [556, 266] width 154 height 16
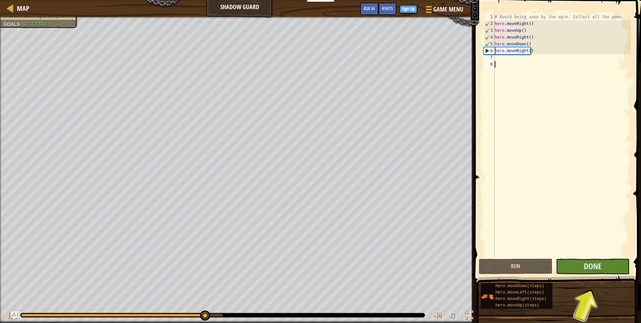
drag, startPoint x: 588, startPoint y: 257, endPoint x: 589, endPoint y: 272, distance: 14.9
click at [589, 272] on div "1 2 3 4 5 6 7 8 # Avoid being seen by the ogre. Collect all the gems. hero . mo…" at bounding box center [556, 155] width 169 height 304
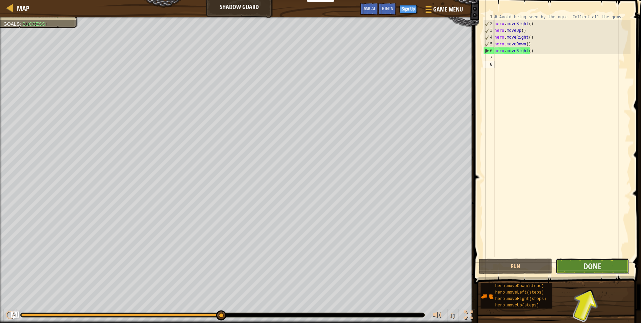
click at [588, 264] on button "Done" at bounding box center [593, 266] width 74 height 16
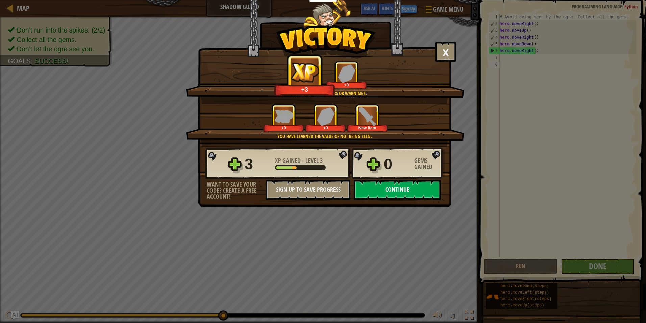
click at [409, 187] on button "Continue" at bounding box center [397, 190] width 87 height 20
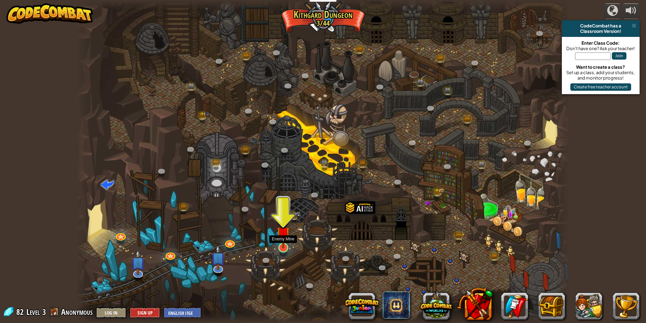
click at [278, 243] on img at bounding box center [283, 233] width 13 height 30
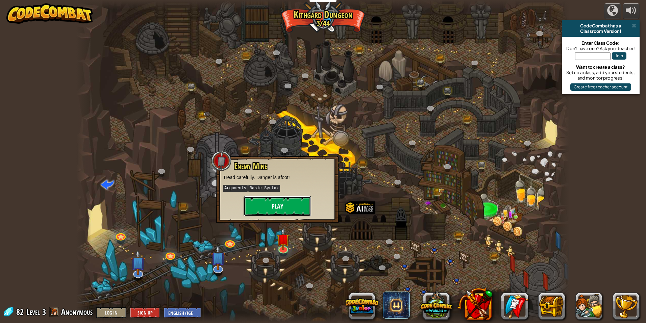
click at [284, 209] on button "Play" at bounding box center [278, 206] width 68 height 20
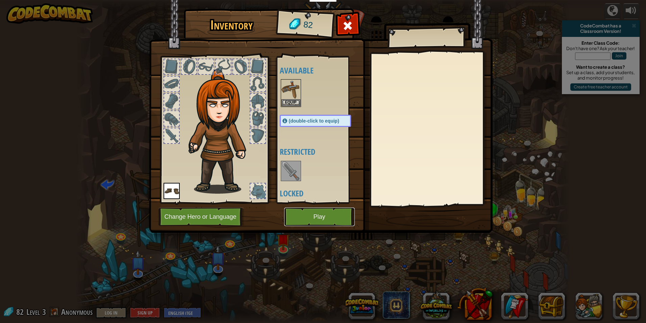
click at [309, 215] on button "Play" at bounding box center [319, 216] width 71 height 19
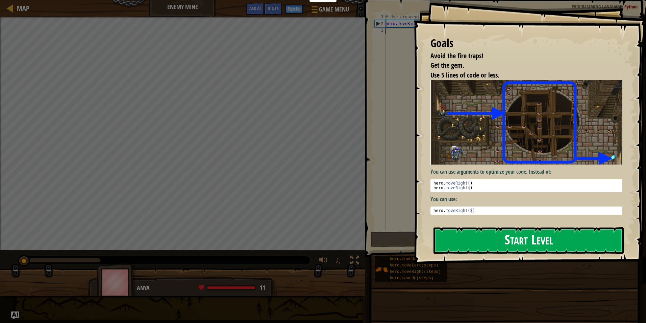
click at [493, 230] on button "Start Level" at bounding box center [529, 240] width 190 height 27
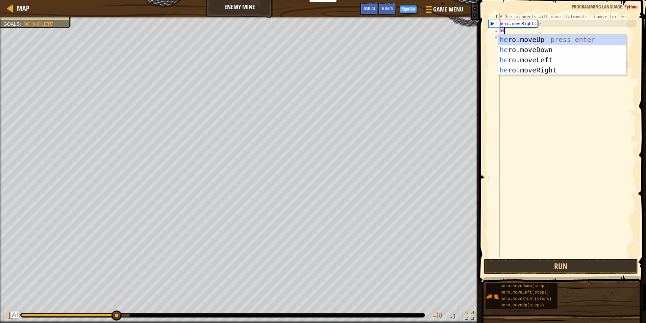
scroll to position [3, 0]
type textarea "hero"
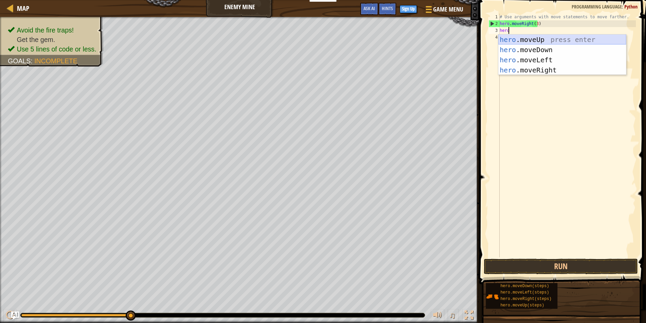
click at [542, 37] on div "hero .moveUp press enter hero .moveDown press enter hero .moveLeft press enter …" at bounding box center [563, 64] width 128 height 61
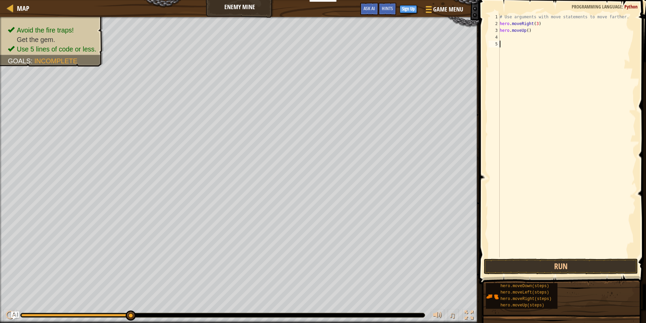
click at [529, 41] on div "# Use arguments with move statements to move farther. hero . moveRight ( 3 ) he…" at bounding box center [568, 142] width 138 height 257
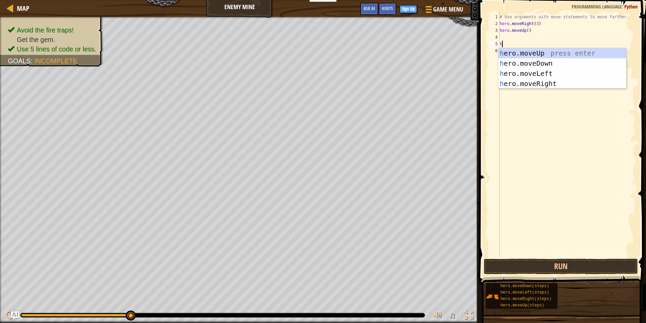
type textarea "he"
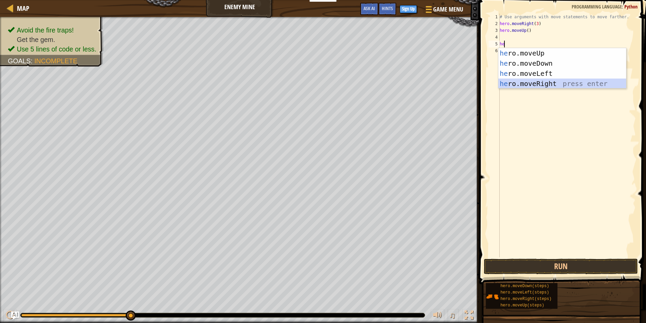
click at [529, 82] on div "he ro.moveUp press enter he ro.moveDown press enter he ro.moveLeft press enter …" at bounding box center [563, 78] width 128 height 61
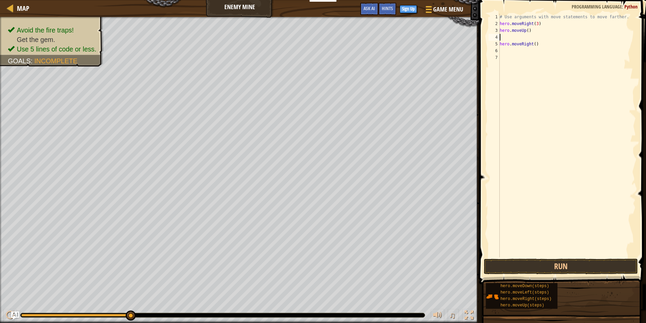
click at [507, 39] on div "# Use arguments with move statements to move farther. hero . moveRight ( 3 ) he…" at bounding box center [568, 142] width 138 height 257
click at [538, 46] on div "# Use arguments with move statements to move farther. hero . moveRight ( 3 ) he…" at bounding box center [568, 142] width 138 height 257
type textarea "h"
click at [518, 37] on div "# Use arguments with move statements to move farther. hero . moveRight ( 3 ) he…" at bounding box center [568, 142] width 138 height 257
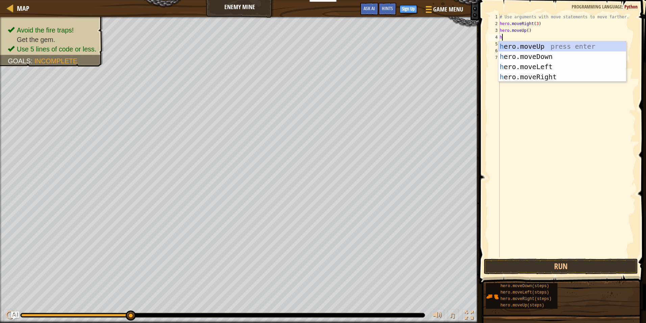
type textarea "he"
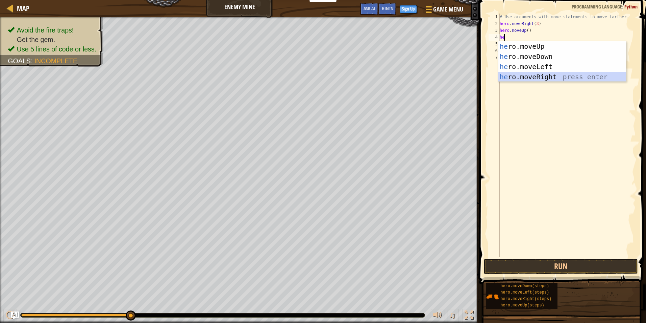
click at [557, 73] on div "he ro.moveUp press enter he ro.moveDown press enter he ro.moveLeft press enter …" at bounding box center [563, 71] width 128 height 61
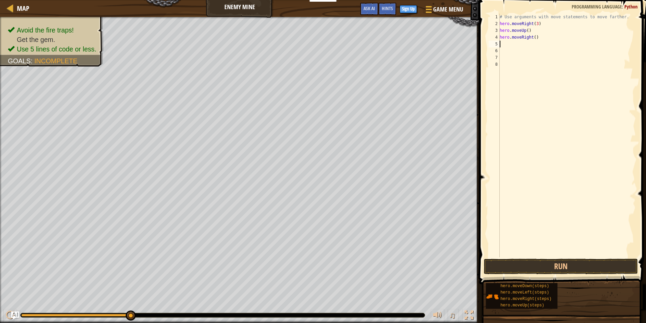
type textarea "h"
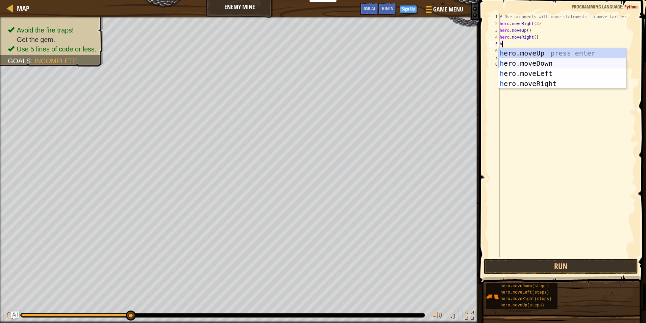
click at [547, 61] on div "h ero.moveUp press enter h ero.moveDown press enter h ero.moveLeft press enter …" at bounding box center [563, 78] width 128 height 61
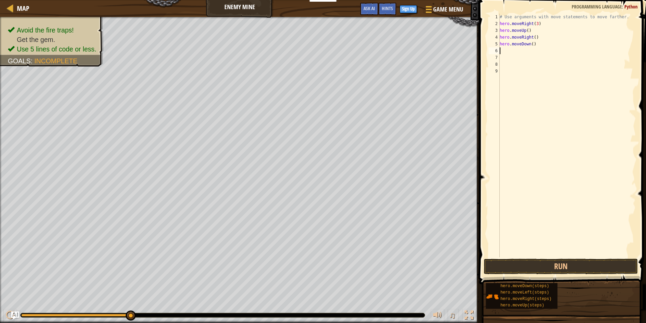
click at [514, 52] on div "# Use arguments with move statements to move farther. hero . moveRight ( 3 ) he…" at bounding box center [568, 142] width 138 height 257
type textarea "h"
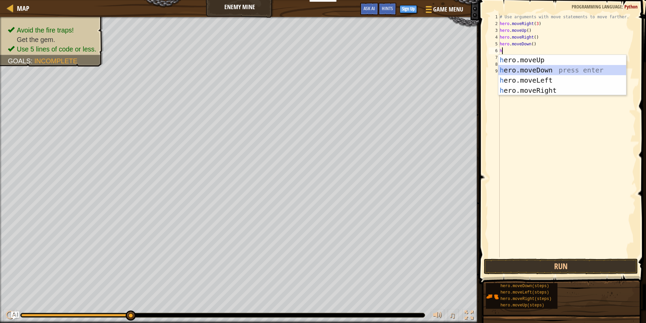
click at [526, 68] on div "h ero.moveUp press enter h ero.moveDown press enter h ero.moveLeft press enter …" at bounding box center [563, 85] width 128 height 61
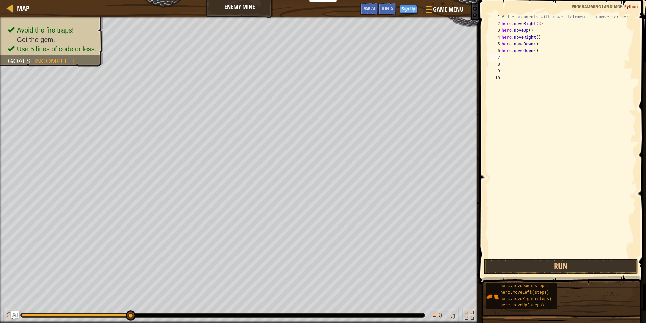
click at [517, 57] on div "# Use arguments with move statements to move farther. hero . moveRight ( 3 ) he…" at bounding box center [569, 142] width 136 height 257
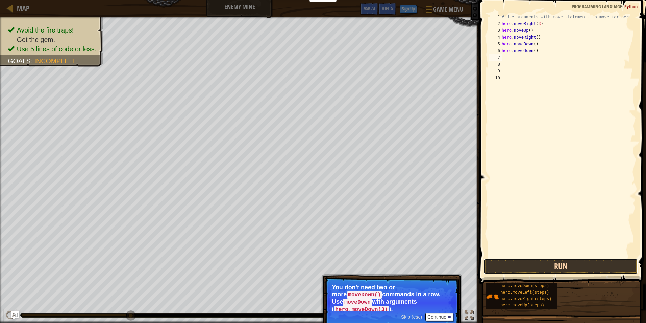
click at [537, 262] on button "Run" at bounding box center [561, 266] width 154 height 16
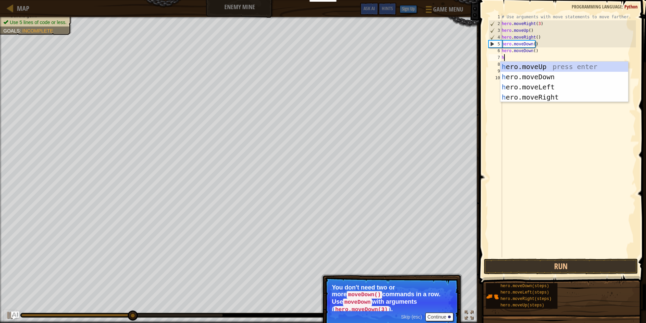
type textarea "he"
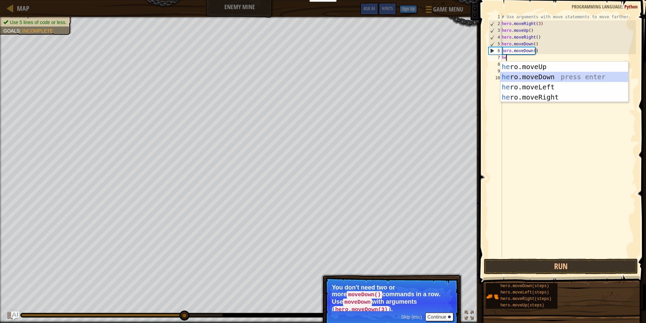
click at [538, 75] on div "he ro.moveUp press enter he ro.moveDown press enter he ro.moveLeft press enter …" at bounding box center [565, 92] width 128 height 61
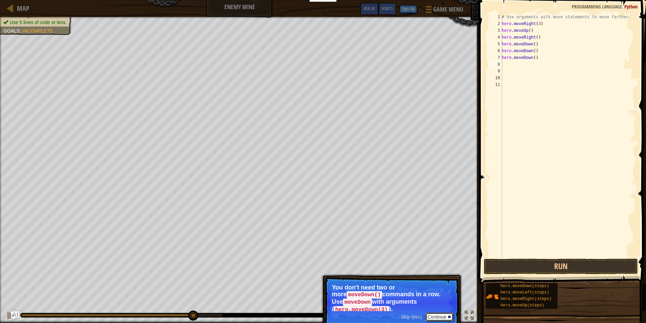
click at [440, 313] on button "Continue" at bounding box center [440, 316] width 28 height 9
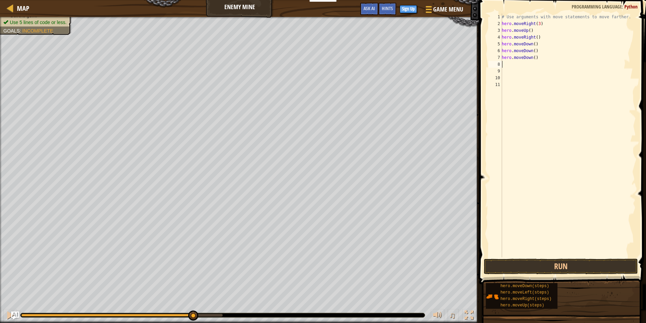
type textarea "h"
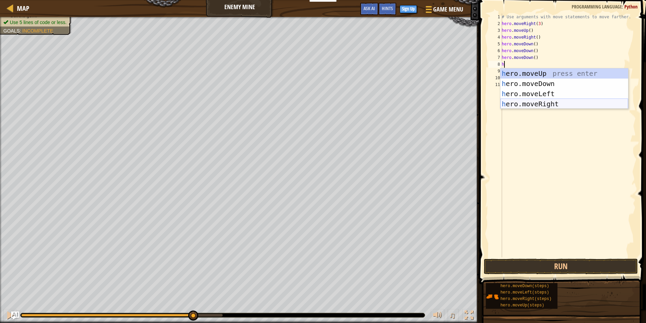
click at [545, 101] on div "h ero.moveUp press enter h ero.moveDown press enter h ero.moveLeft press enter …" at bounding box center [565, 98] width 128 height 61
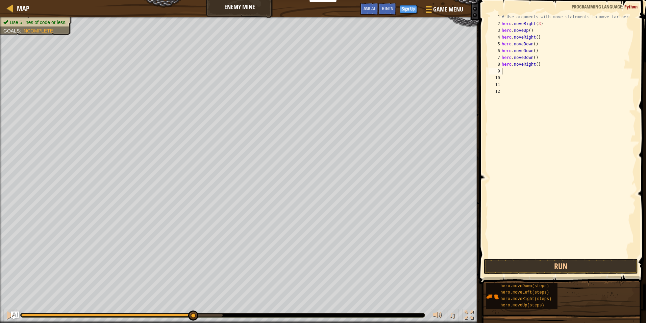
type textarea "h"
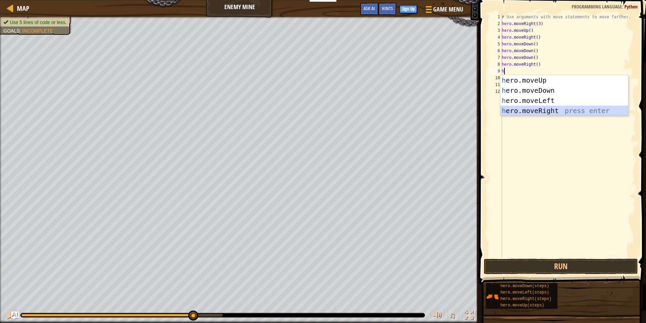
click at [536, 109] on div "h ero.moveUp press enter h ero.moveDown press enter h ero.moveLeft press enter …" at bounding box center [565, 105] width 128 height 61
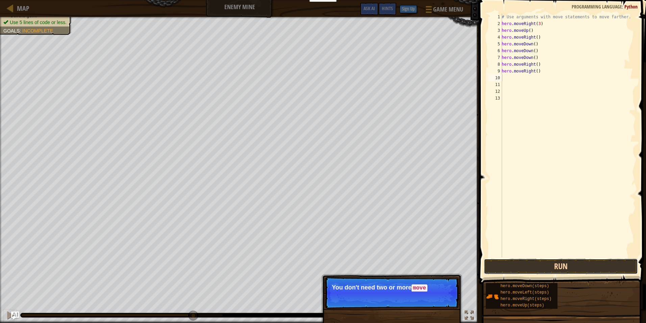
click at [553, 258] on button "Run" at bounding box center [561, 266] width 154 height 16
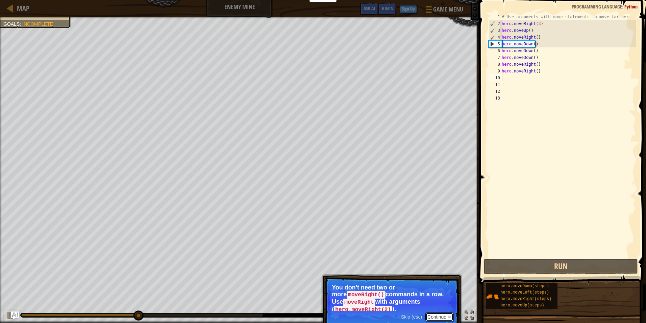
click at [429, 312] on button "Continue" at bounding box center [440, 316] width 28 height 9
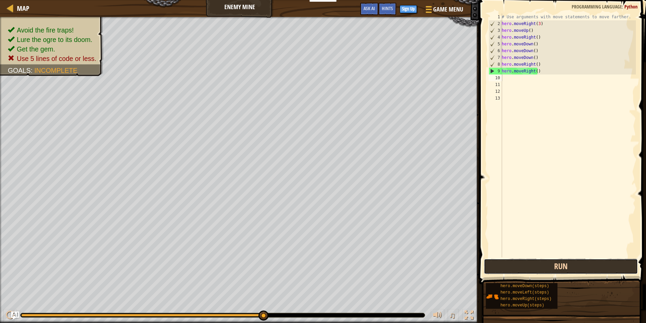
click at [581, 267] on button "Run" at bounding box center [561, 266] width 154 height 16
click at [596, 267] on button "Run" at bounding box center [561, 266] width 154 height 16
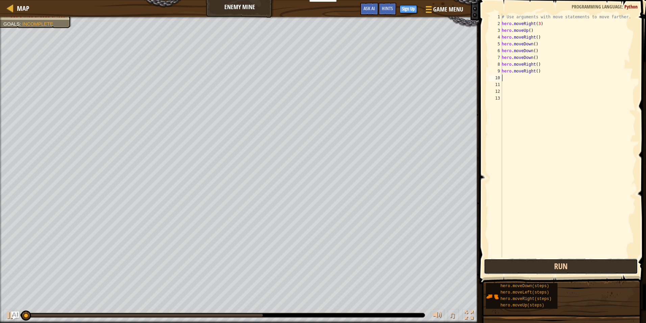
click at [596, 266] on button "Run" at bounding box center [561, 266] width 154 height 16
click at [596, 266] on button "Running" at bounding box center [561, 266] width 154 height 16
click at [593, 266] on button "Running" at bounding box center [561, 266] width 154 height 16
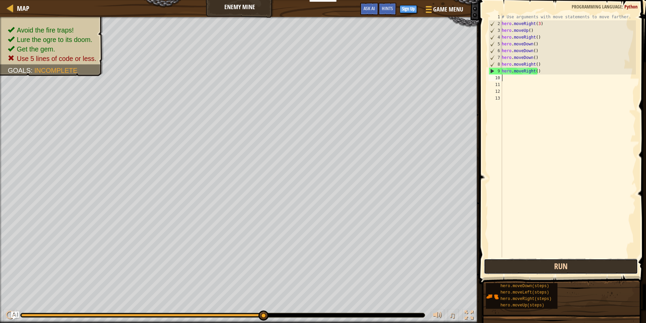
click at [578, 264] on button "Run" at bounding box center [561, 266] width 154 height 16
click at [572, 264] on button "Run" at bounding box center [561, 266] width 154 height 16
click at [572, 267] on button "Run" at bounding box center [561, 266] width 154 height 16
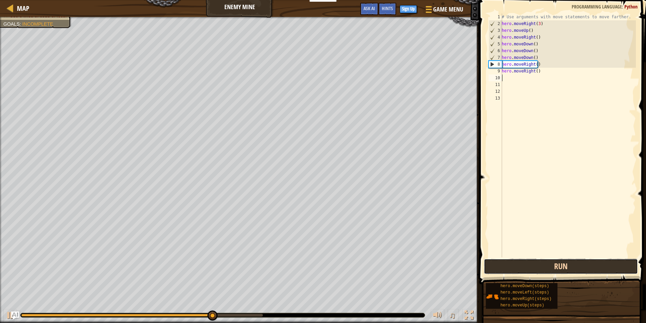
click at [572, 267] on button "Run" at bounding box center [561, 266] width 154 height 16
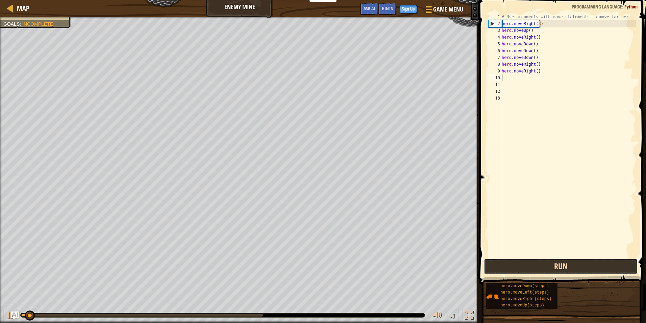
click at [572, 267] on button "Run" at bounding box center [561, 266] width 154 height 16
click at [566, 268] on button "Run" at bounding box center [561, 266] width 154 height 16
click at [538, 261] on button "Run" at bounding box center [561, 266] width 154 height 16
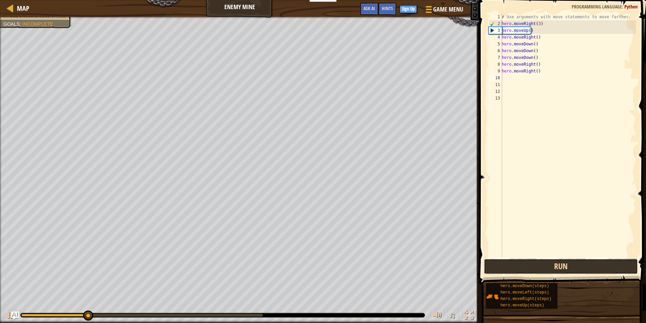
click at [538, 261] on button "Run" at bounding box center [561, 266] width 154 height 16
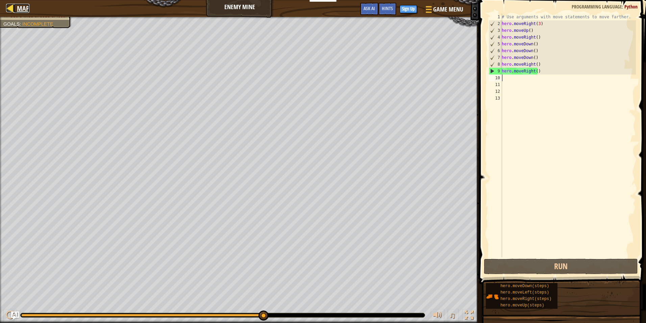
click at [24, 11] on span "Map" at bounding box center [23, 8] width 13 height 9
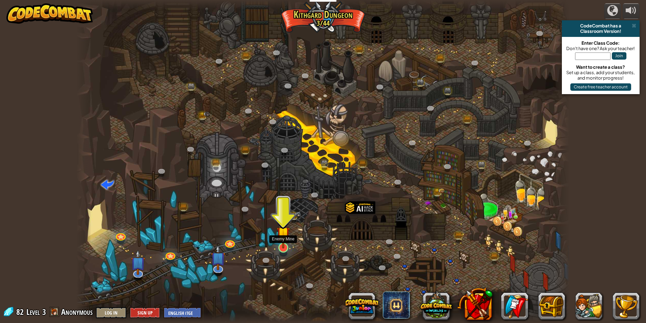
click at [283, 243] on img at bounding box center [283, 233] width 13 height 30
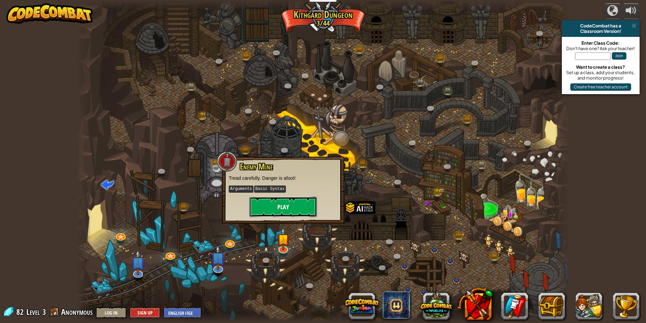
click at [264, 208] on button "Play" at bounding box center [283, 206] width 68 height 20
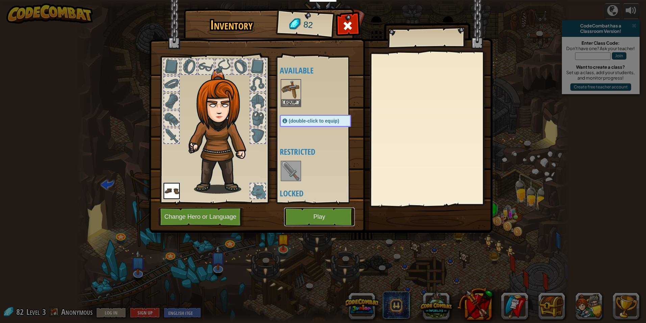
click at [305, 217] on button "Play" at bounding box center [319, 216] width 71 height 19
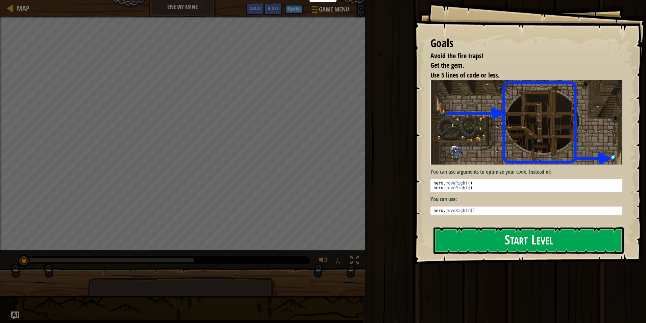
click at [467, 243] on button "Start Level" at bounding box center [529, 240] width 190 height 27
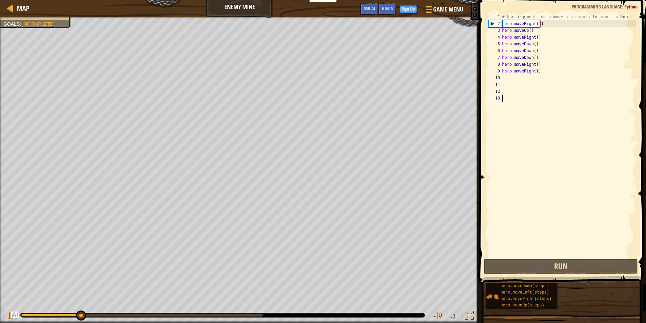
click at [557, 256] on div "# Use arguments with move statements to move farther. hero . moveRight ( 3 ) he…" at bounding box center [568, 142] width 135 height 257
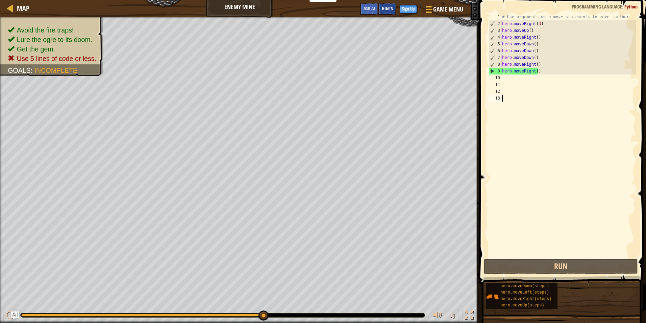
click at [383, 9] on span "Hints" at bounding box center [387, 8] width 11 height 6
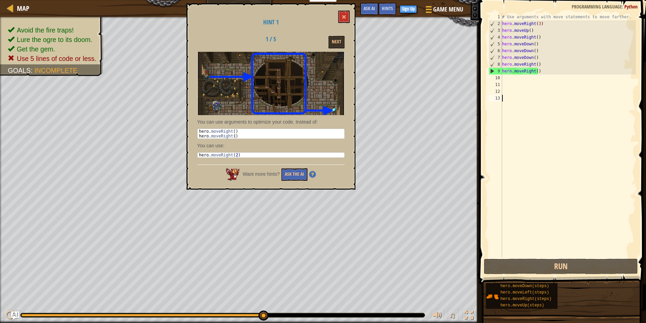
type textarea "hero.moveRight(2)"
click at [344, 16] on span at bounding box center [344, 17] width 5 height 5
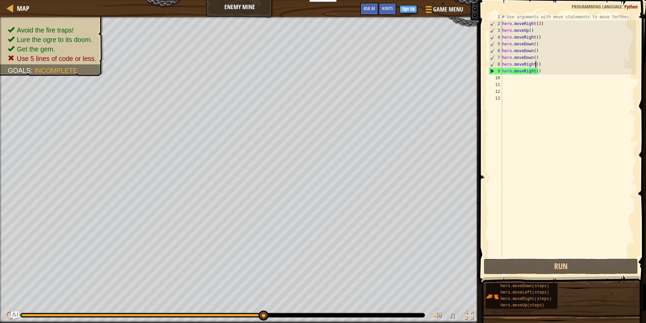
click at [535, 62] on div "# Use arguments with move statements to move farther. hero . moveRight ( 3 ) he…" at bounding box center [568, 142] width 135 height 257
click at [542, 72] on div "# Use arguments with move statements to move farther. hero . moveRight ( 3 ) he…" at bounding box center [568, 142] width 135 height 257
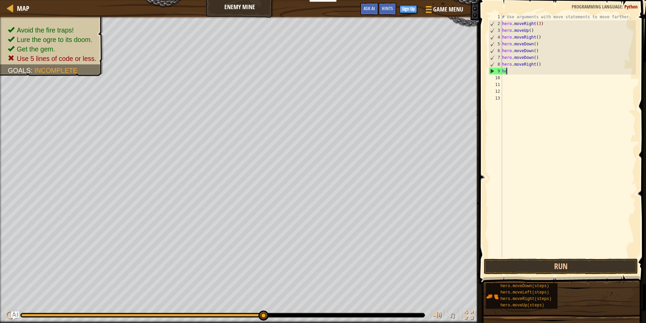
type textarea "h"
click at [547, 66] on div "# Use arguments with move statements to move farther. hero . moveRight ( 3 ) he…" at bounding box center [568, 142] width 135 height 257
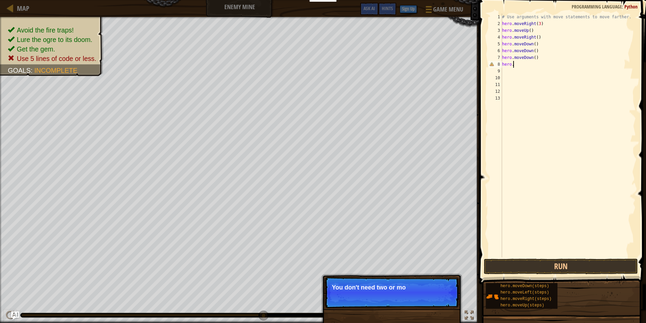
type textarea "h"
click at [549, 57] on div "# Use arguments with move statements to move farther. hero . moveRight ( 3 ) he…" at bounding box center [568, 142] width 135 height 257
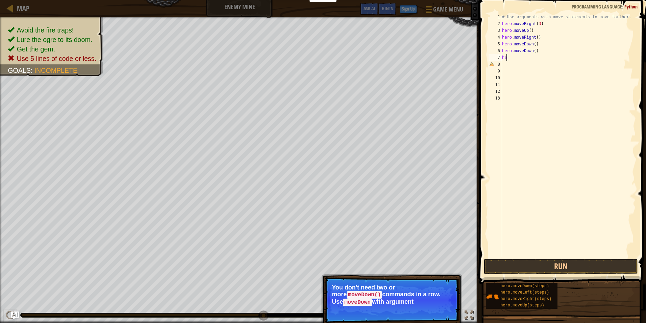
type textarea "h"
click at [548, 53] on div "# Use arguments with move statements to move farther. hero . moveRight ( 3 ) he…" at bounding box center [568, 142] width 135 height 257
type textarea "h"
click at [543, 47] on div "# Use arguments with move statements to move farther. hero . moveRight ( 3 ) he…" at bounding box center [568, 142] width 135 height 257
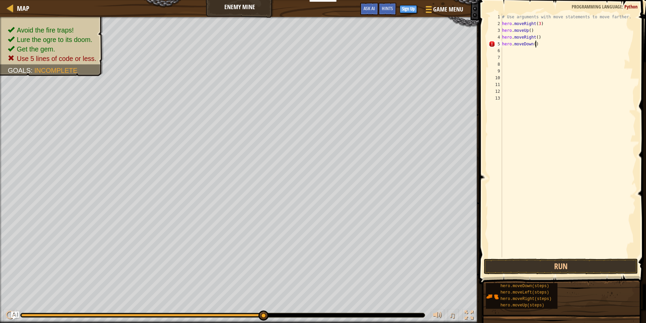
scroll to position [3, 2]
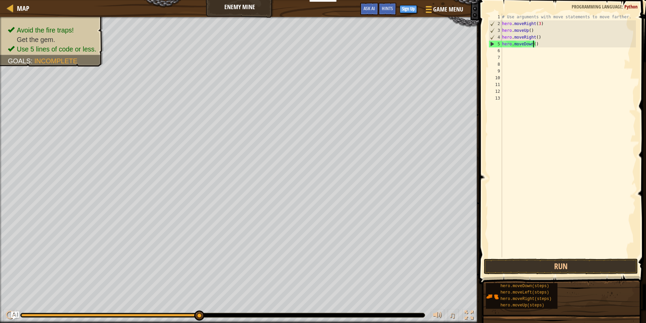
click at [534, 45] on div "# Use arguments with move statements to move farther. hero . moveRight ( 3 ) he…" at bounding box center [568, 142] width 135 height 257
type textarea "hero.moveDown(3)"
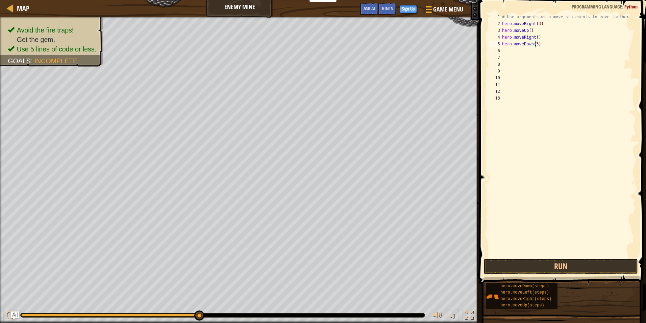
click at [518, 54] on div "# Use arguments with move statements to move farther. hero . moveRight ( 3 ) he…" at bounding box center [568, 142] width 135 height 257
click at [554, 262] on button "Run" at bounding box center [561, 266] width 154 height 16
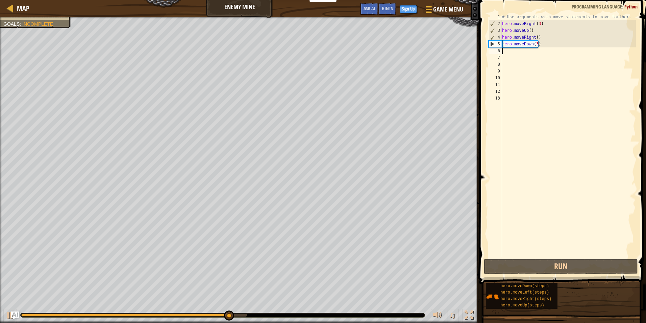
type textarea "h"
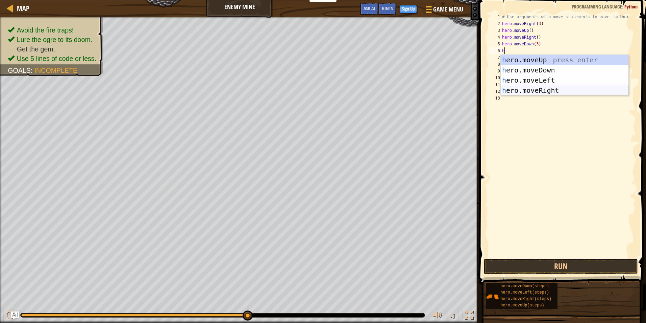
click at [547, 88] on div "h ero.moveUp press enter h ero.moveDown press enter h ero.moveLeft press enter …" at bounding box center [565, 85] width 128 height 61
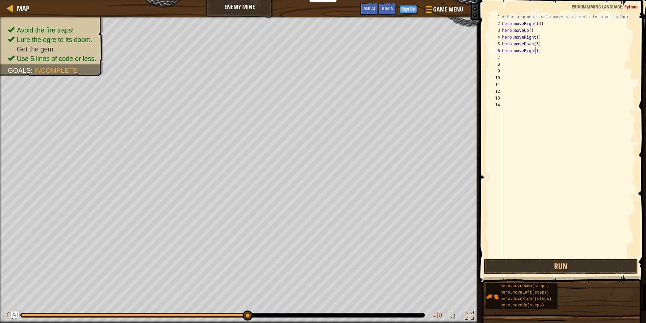
click at [536, 51] on div "# Use arguments with move statements to move farther. hero . moveRight ( 3 ) he…" at bounding box center [568, 142] width 135 height 257
type textarea "hero.moveRight(2)"
click at [552, 271] on div "1 2 3 4 5 6 7 8 9 10 11 12 13 14 15 # Use arguments with move statements to mov…" at bounding box center [561, 155] width 169 height 304
click at [552, 271] on button "Run" at bounding box center [561, 266] width 154 height 16
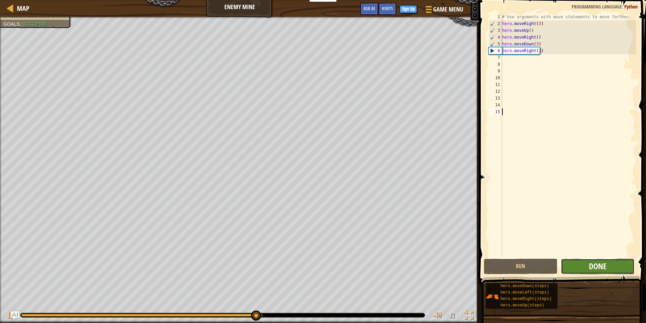
click at [597, 267] on span "Done" at bounding box center [598, 265] width 18 height 11
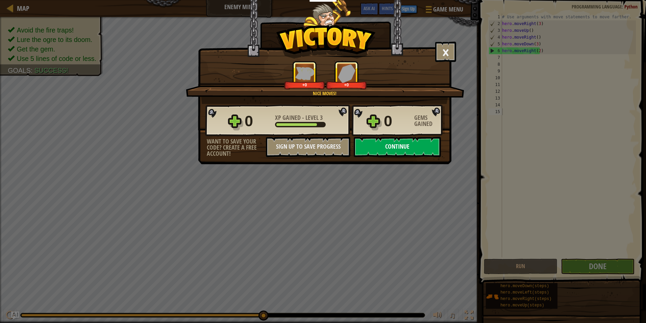
click at [380, 147] on button "Continue" at bounding box center [397, 147] width 87 height 20
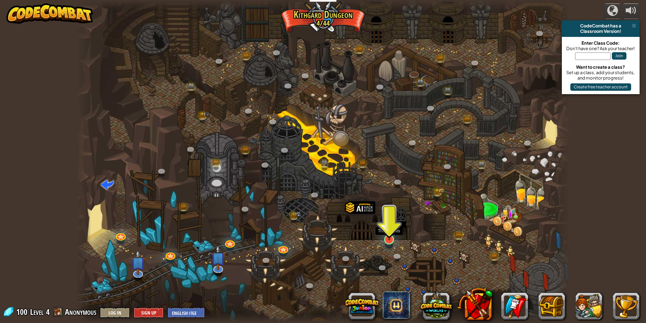
click at [389, 234] on img at bounding box center [389, 225] width 13 height 30
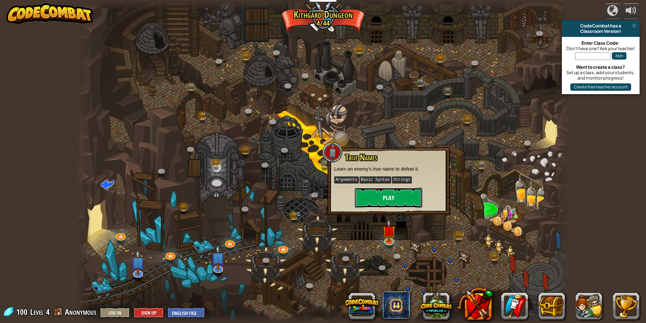
click at [394, 198] on button "Play" at bounding box center [389, 197] width 68 height 20
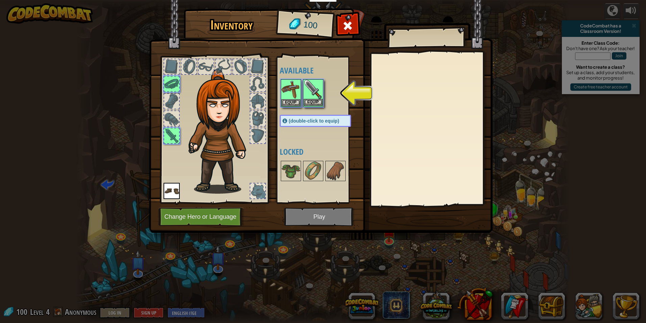
click at [310, 90] on img at bounding box center [313, 89] width 19 height 19
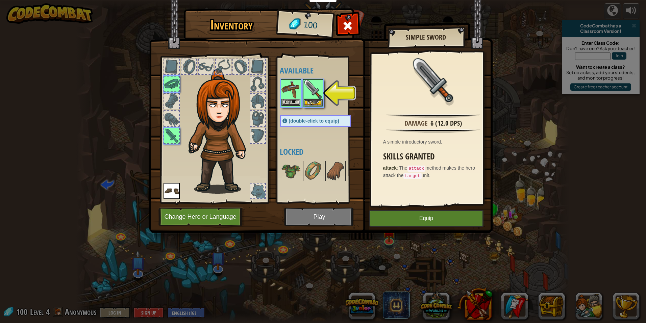
click at [297, 90] on img at bounding box center [291, 89] width 19 height 19
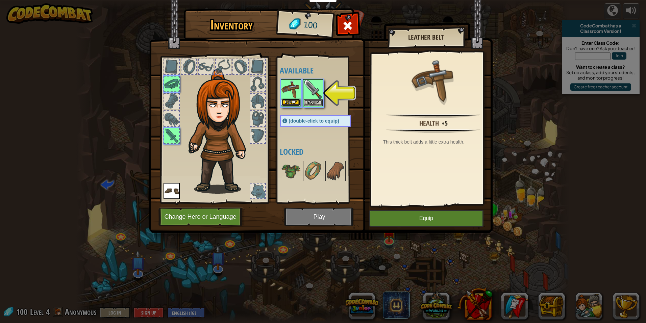
click at [285, 100] on button "Equip" at bounding box center [291, 102] width 19 height 7
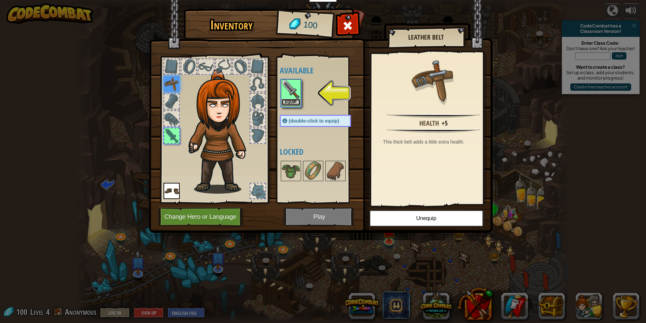
click at [296, 101] on button "Equip" at bounding box center [291, 102] width 19 height 7
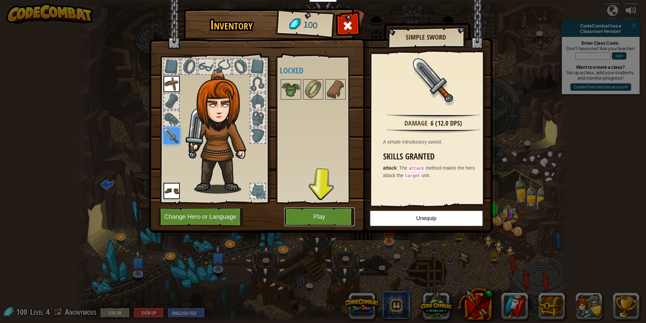
click at [323, 215] on button "Play" at bounding box center [319, 216] width 71 height 19
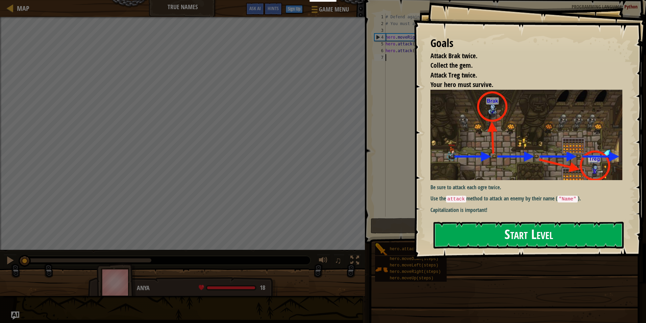
click at [477, 230] on button "Start Level" at bounding box center [529, 234] width 190 height 27
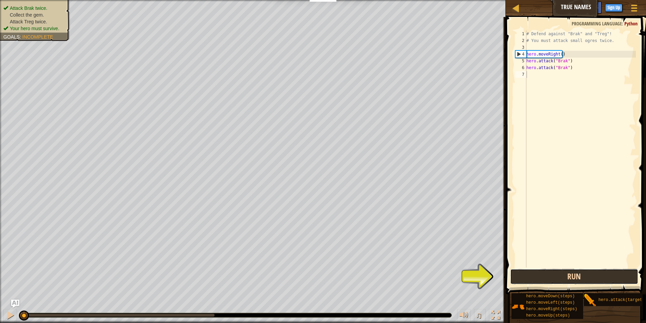
click at [572, 271] on button "Run" at bounding box center [574, 276] width 128 height 16
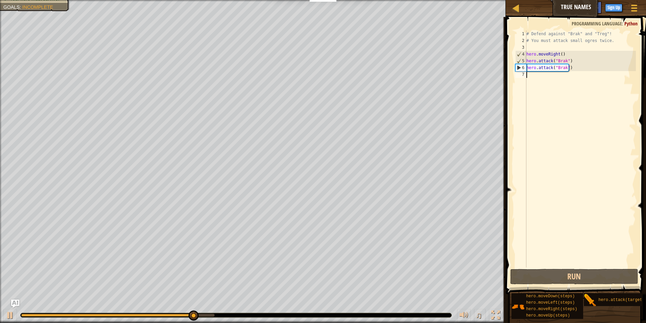
click at [527, 72] on div "# Defend against "Brak" and "Treg"! # You must attack small ogres twice. hero .…" at bounding box center [580, 155] width 111 height 250
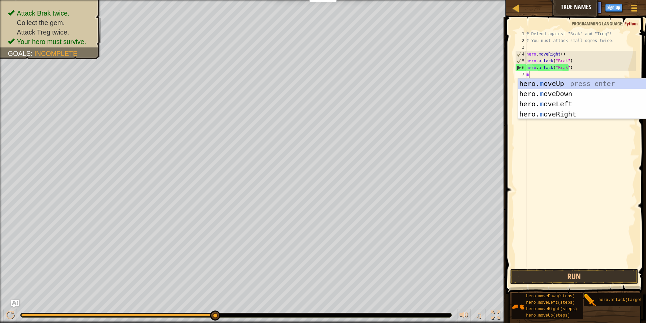
scroll to position [3, 0]
type textarea "move"
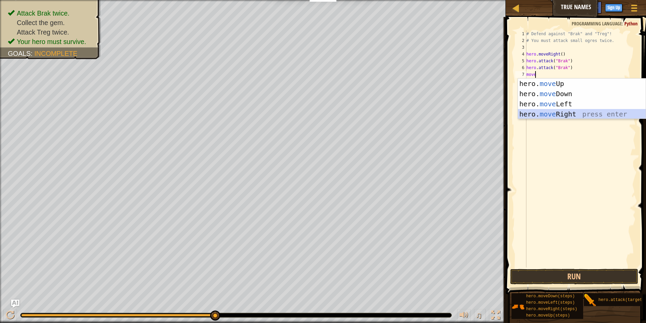
click at [538, 114] on div "hero. move Up press enter hero. move Down press enter hero. move Left press ent…" at bounding box center [582, 108] width 128 height 61
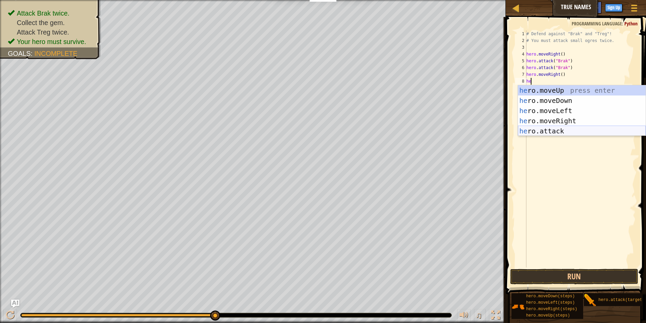
click at [560, 129] on div "he ro.moveUp press enter he ro.moveDown press enter he ro.moveLeft press enter …" at bounding box center [582, 120] width 128 height 71
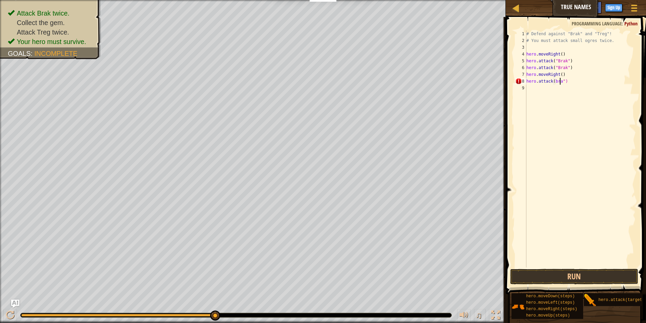
scroll to position [3, 3]
type textarea "hero.attack(brak")"
click at [557, 271] on button "Run" at bounding box center [574, 276] width 128 height 16
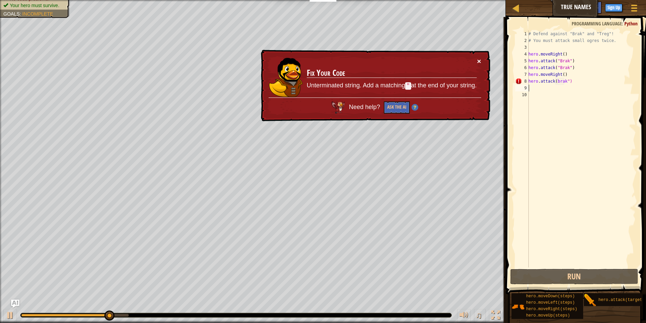
click at [478, 61] on button "×" at bounding box center [479, 60] width 4 height 7
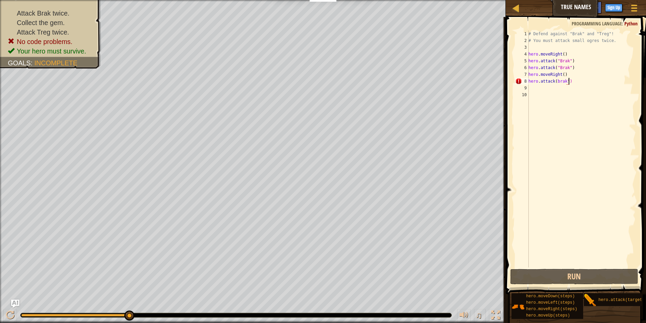
click at [571, 82] on div "# Defend against "Brak" and "Treg"! # You must attack small ogres twice. hero .…" at bounding box center [581, 155] width 109 height 250
click at [565, 81] on div "# Defend against "Brak" and "Treg"! # You must attack small ogres twice. hero .…" at bounding box center [581, 155] width 109 height 250
click at [567, 80] on div "# Defend against "Brak" and "Treg"! # You must attack small ogres twice. hero .…" at bounding box center [581, 155] width 109 height 250
type textarea "hero.attack(brak)"
click at [572, 82] on div "# Defend against "Brak" and "Treg"! # You must attack small ogres twice. hero .…" at bounding box center [581, 155] width 109 height 250
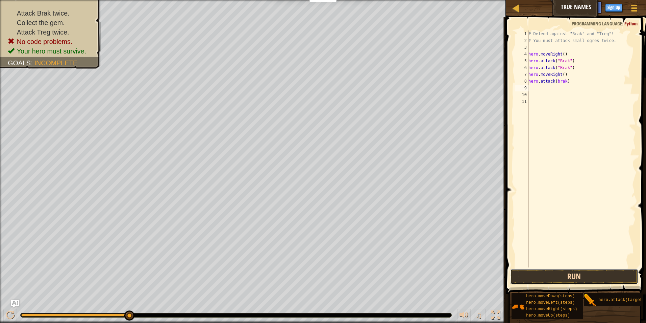
click at [566, 270] on button "Run" at bounding box center [574, 276] width 128 height 16
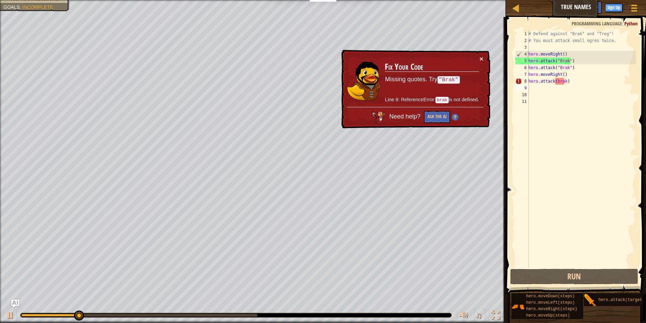
click at [478, 58] on td "Fix Your Code Missing quotes. Try "Brak" Line 8: ReferenceError: brak is not de…" at bounding box center [432, 81] width 95 height 52
click at [478, 57] on td "Fix Your Code Missing quotes. Try "Brak" Line 8: ReferenceError: brak is not de…" at bounding box center [432, 81] width 95 height 52
click at [480, 55] on button "×" at bounding box center [482, 58] width 4 height 7
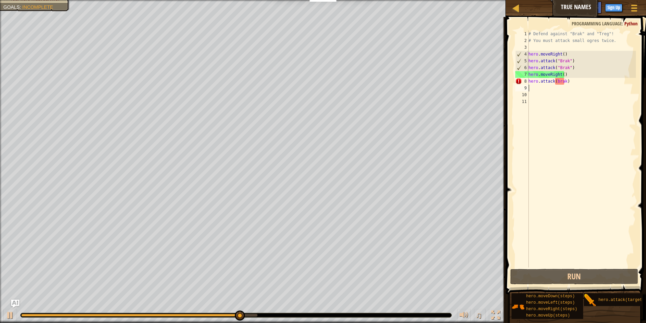
click at [564, 80] on div "# Defend against "Brak" and "Treg"! # You must attack small ogres twice. hero .…" at bounding box center [581, 155] width 109 height 250
click at [569, 82] on div "# Defend against "Brak" and "Treg"! # You must attack small ogres twice. hero .…" at bounding box center [581, 155] width 109 height 250
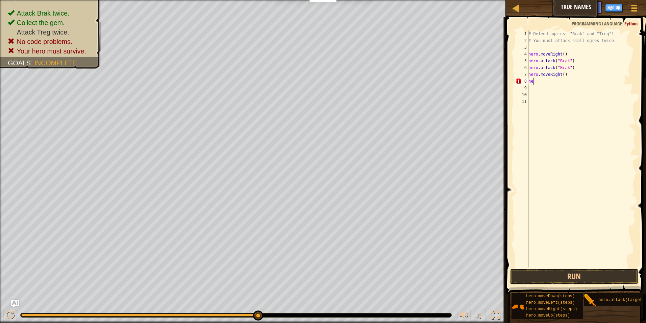
type textarea "h"
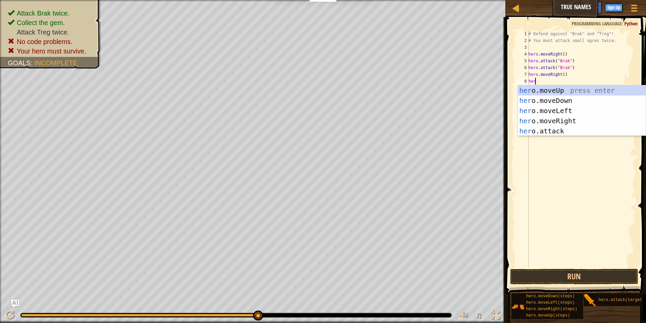
scroll to position [3, 0]
type textarea "hero"
click at [576, 136] on div "# Defend against "Brak" and "Treg"! # You must attack small ogres twice. hero .…" at bounding box center [581, 155] width 109 height 250
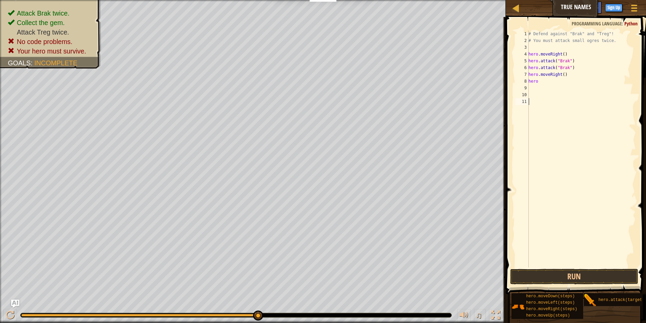
scroll to position [3, 0]
click at [553, 81] on div "# Defend against "Brak" and "Treg"! # You must attack small ogres twice. hero .…" at bounding box center [581, 155] width 109 height 250
type textarea "hero"
click at [555, 86] on div "# Defend against "Brak" and "Treg"! # You must attack small ogres twice. hero .…" at bounding box center [581, 155] width 109 height 250
drag, startPoint x: 554, startPoint y: 85, endPoint x: 543, endPoint y: 81, distance: 11.1
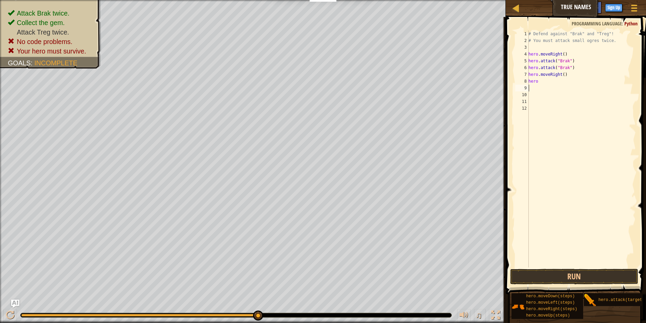
click at [549, 85] on div "# Defend against "Brak" and "Treg"! # You must attack small ogres twice. hero .…" at bounding box center [581, 155] width 109 height 250
click at [538, 81] on div "# Defend against "Brak" and "Treg"! # You must attack small ogres twice. hero .…" at bounding box center [581, 155] width 109 height 250
click at [550, 88] on div "hero . a ttack press enter" at bounding box center [582, 100] width 128 height 30
click at [570, 272] on button "Run" at bounding box center [574, 276] width 128 height 16
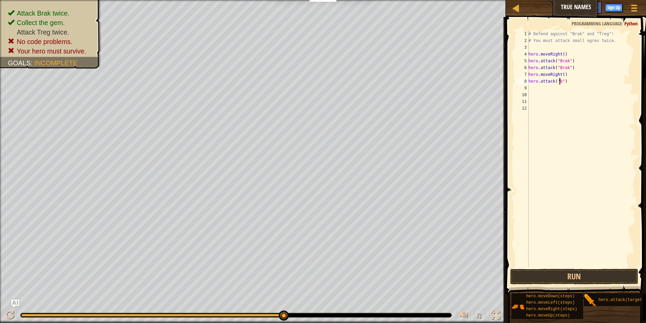
scroll to position [3, 3]
type textarea "hero.attack("brak")"
drag, startPoint x: 521, startPoint y: 249, endPoint x: 531, endPoint y: 260, distance: 14.8
click at [531, 260] on div "1 2 3 4 5 6 7 8 9 10 11 12 13 # Defend against "Brak" and "Treg"! # You must at…" at bounding box center [575, 148] width 122 height 237
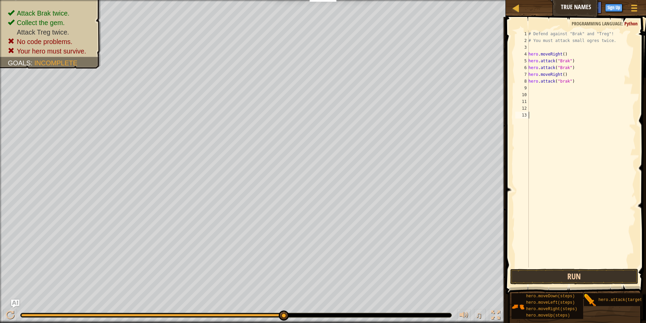
drag, startPoint x: 531, startPoint y: 257, endPoint x: 539, endPoint y: 268, distance: 14.0
click at [532, 260] on div "# Defend against "Brak" and "Treg"! # You must attack small ogres twice. hero .…" at bounding box center [581, 155] width 109 height 250
click at [532, 267] on div "1 2 3 4 5 6 7 8 9 10 11 12 13 # Defend against "Brak" and "Treg"! # You must at…" at bounding box center [575, 168] width 142 height 297
click at [532, 273] on button "Run" at bounding box center [574, 276] width 128 height 16
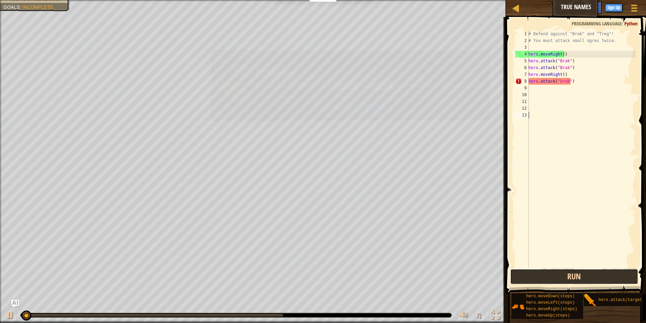
click at [533, 273] on button "Run" at bounding box center [574, 276] width 128 height 16
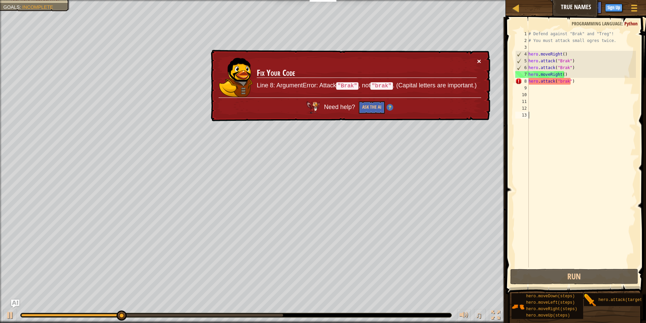
click at [480, 59] on button "×" at bounding box center [479, 60] width 4 height 7
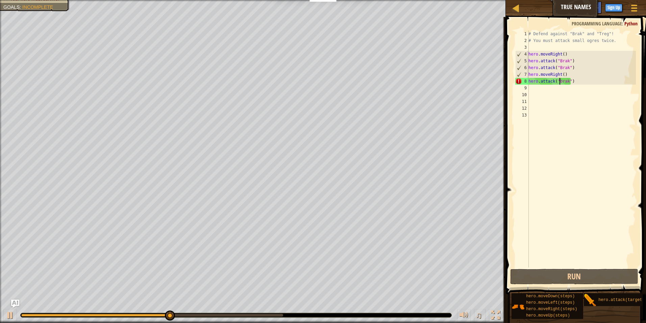
click at [559, 81] on div "# Defend against "Brak" and "Treg"! # You must attack small ogres twice. hero .…" at bounding box center [581, 155] width 109 height 250
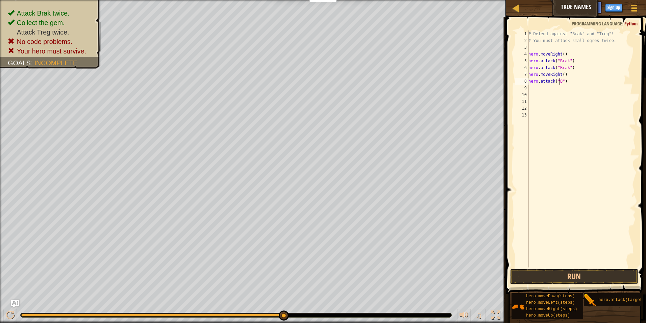
scroll to position [3, 3]
type textarea "hero.attack("BRAK")"
click at [597, 277] on button "Run" at bounding box center [574, 276] width 128 height 16
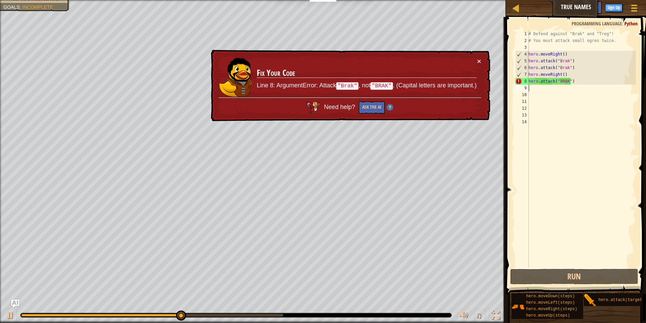
click at [567, 81] on div "# Defend against "Brak" and "Treg"! # You must attack small ogres twice. hero .…" at bounding box center [581, 155] width 109 height 250
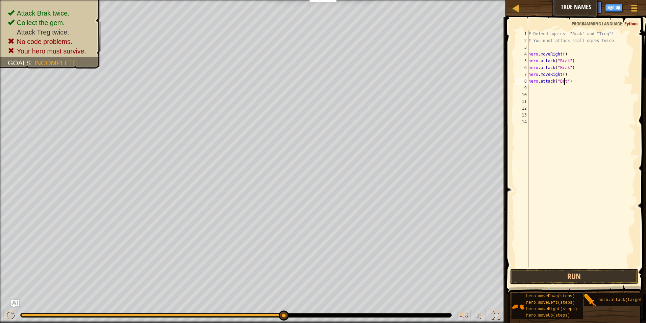
scroll to position [3, 3]
type textarea "hero.attack("Brak")"
drag, startPoint x: 566, startPoint y: 273, endPoint x: 560, endPoint y: 270, distance: 6.0
click at [565, 273] on button "Run" at bounding box center [574, 276] width 128 height 16
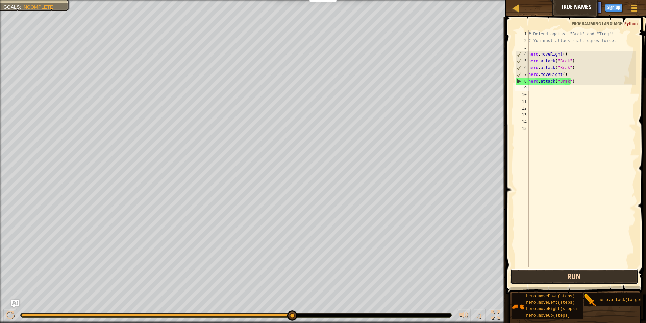
click at [618, 275] on button "Run" at bounding box center [574, 276] width 128 height 16
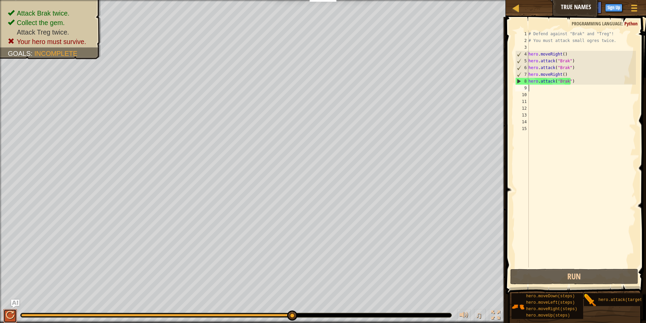
click at [8, 315] on div at bounding box center [10, 314] width 9 height 9
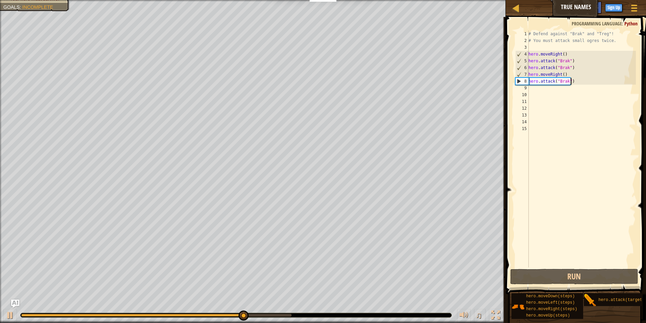
click at [583, 83] on div "# Defend against "Brak" and "Treg"! # You must attack small ogres twice. hero .…" at bounding box center [581, 155] width 109 height 250
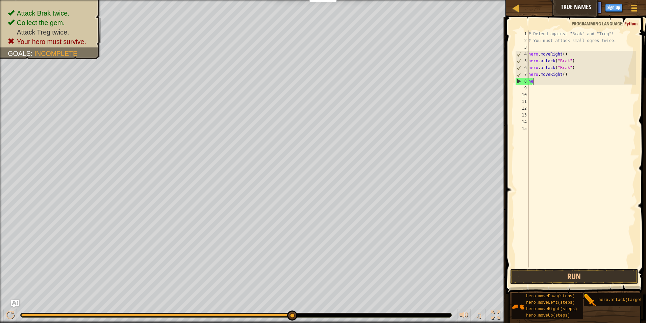
type textarea "h"
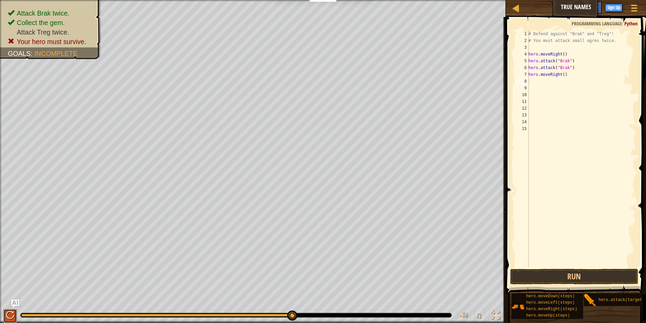
click at [15, 311] on button at bounding box center [10, 316] width 14 height 14
click at [12, 312] on button at bounding box center [10, 316] width 14 height 14
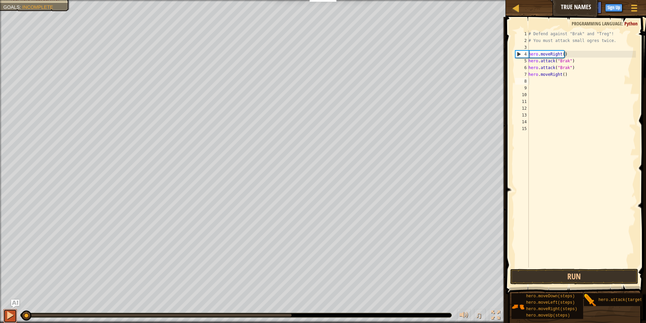
click at [10, 318] on div at bounding box center [10, 314] width 9 height 9
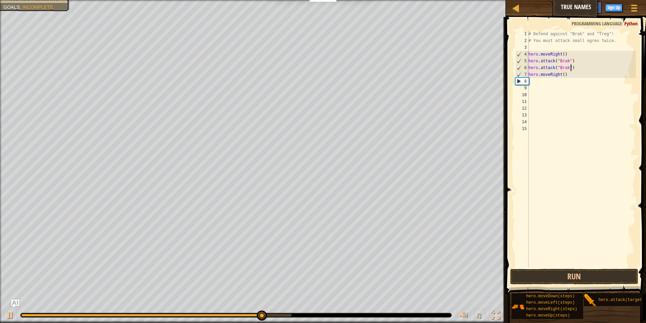
click at [587, 71] on div "# Defend against "Brak" and "Treg"! # You must attack small ogres twice. hero .…" at bounding box center [581, 155] width 109 height 250
type textarea "hero.attack("Brak")"
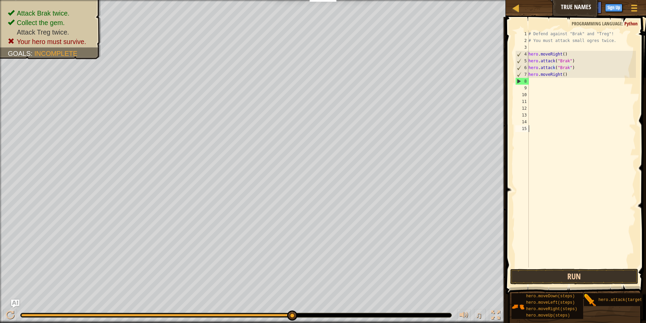
drag, startPoint x: 560, startPoint y: 266, endPoint x: 559, endPoint y: 271, distance: 5.1
click at [559, 267] on div "hero.attack("Brak") 1 2 3 4 5 6 7 8 9 10 11 12 13 14 15 # Defend against "Brak"…" at bounding box center [575, 168] width 142 height 297
click at [10, 306] on div "♫" at bounding box center [253, 313] width 506 height 20
click at [10, 307] on div "♫" at bounding box center [253, 313] width 506 height 20
click at [13, 312] on div "♫" at bounding box center [253, 313] width 506 height 20
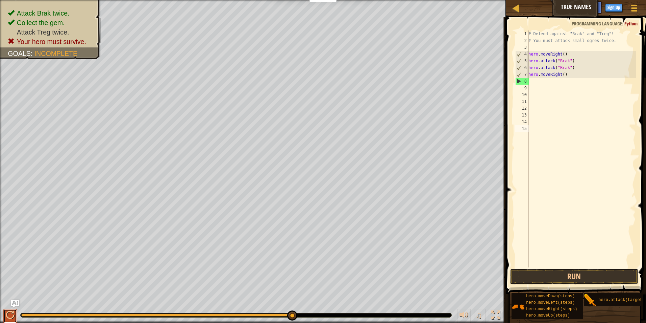
click at [13, 312] on div at bounding box center [10, 314] width 9 height 9
click at [0, 0] on div at bounding box center [0, 0] width 0 height 0
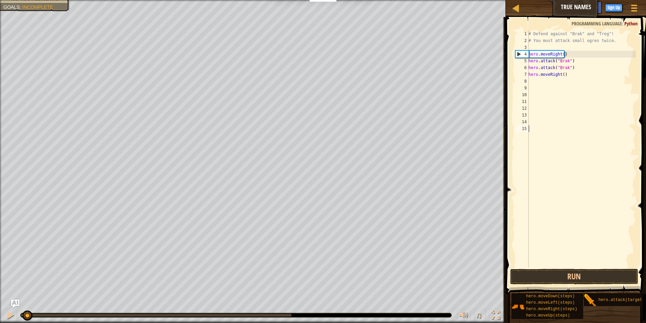
drag, startPoint x: 13, startPoint y: 308, endPoint x: 7, endPoint y: 307, distance: 5.9
click at [15, 311] on div "♫" at bounding box center [253, 313] width 506 height 20
click at [13, 315] on div at bounding box center [10, 314] width 9 height 9
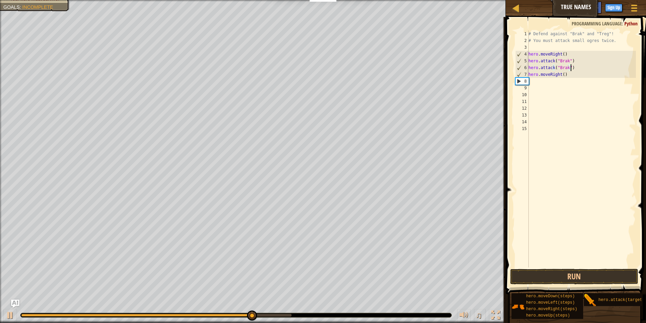
click at [576, 67] on div "# Defend against "Brak" and "Treg"! # You must attack small ogres twice. hero .…" at bounding box center [581, 155] width 109 height 250
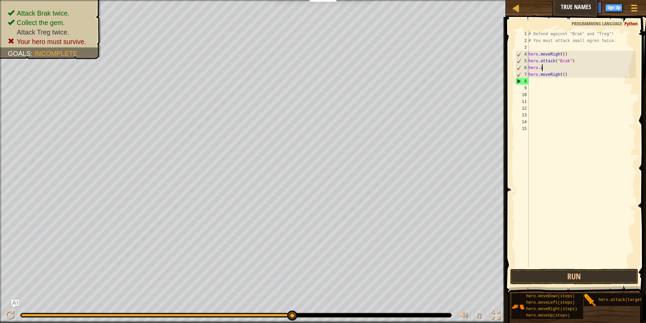
type textarea "h"
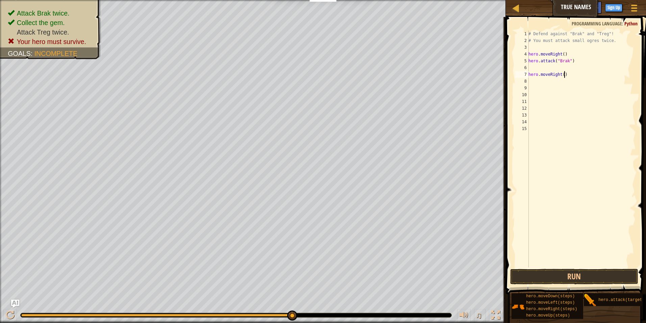
click at [576, 75] on div "# Defend against "Brak" and "Treg"! # You must attack small ogres twice. hero .…" at bounding box center [581, 155] width 109 height 250
type textarea "h"
click at [582, 66] on div "# Defend against "Brak" and "Treg"! # You must attack small ogres twice. hero .…" at bounding box center [581, 155] width 109 height 250
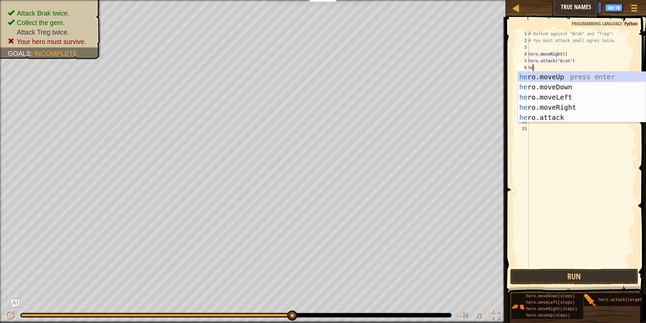
type textarea "her"
click at [571, 107] on div "her o.moveUp press enter her o.moveDown press enter her o.moveLeft press enter …" at bounding box center [582, 107] width 128 height 71
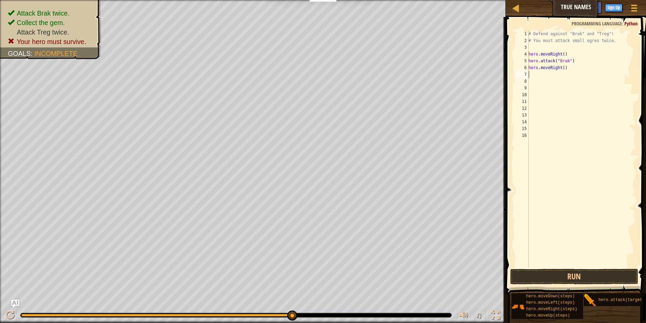
click at [559, 75] on div "# Defend against "Brak" and "Treg"! # You must attack small ogres twice. hero .…" at bounding box center [581, 155] width 109 height 250
click at [601, 270] on button "Run" at bounding box center [574, 276] width 128 height 16
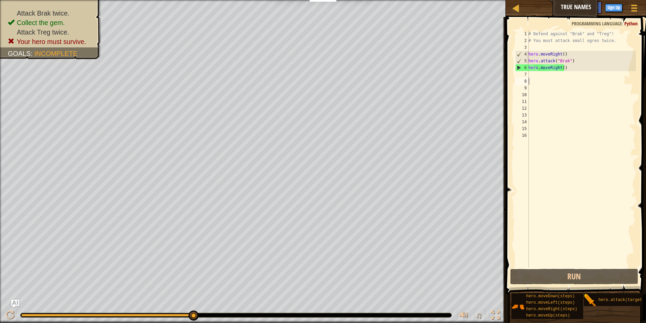
click at [564, 79] on div "# Defend against "Brak" and "Treg"! # You must attack small ogres twice. hero .…" at bounding box center [581, 155] width 109 height 250
click at [566, 78] on div "# Defend against "Brak" and "Treg"! # You must attack small ogres twice. hero .…" at bounding box center [581, 155] width 109 height 250
click at [566, 77] on div "# Defend against "Brak" and "Treg"! # You must attack small ogres twice. hero .…" at bounding box center [581, 155] width 109 height 250
click at [612, 273] on button "Run" at bounding box center [574, 276] width 128 height 16
click at [605, 281] on button "Run" at bounding box center [574, 276] width 128 height 16
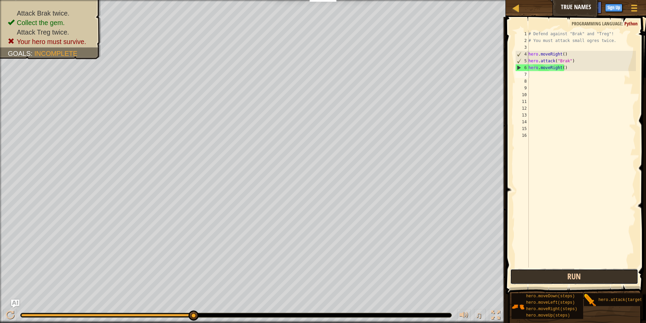
click at [579, 269] on button "Run" at bounding box center [574, 276] width 128 height 16
drag, startPoint x: 579, startPoint y: 269, endPoint x: 579, endPoint y: 274, distance: 5.1
click at [579, 274] on button "Run" at bounding box center [574, 276] width 128 height 16
click at [601, 273] on button "Run" at bounding box center [574, 276] width 128 height 16
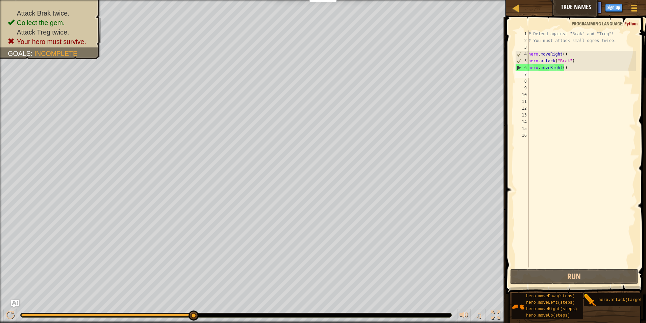
click at [564, 77] on div "# Defend against "Brak" and "Treg"! # You must attack small ogres twice. hero .…" at bounding box center [581, 155] width 109 height 250
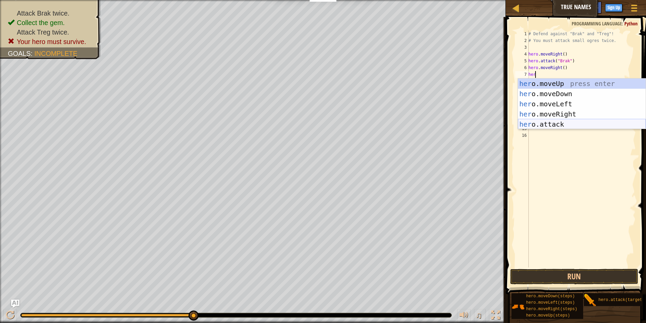
click at [549, 125] on div "her o.moveUp press enter her o.moveDown press enter her o.moveLeft press enter …" at bounding box center [582, 113] width 128 height 71
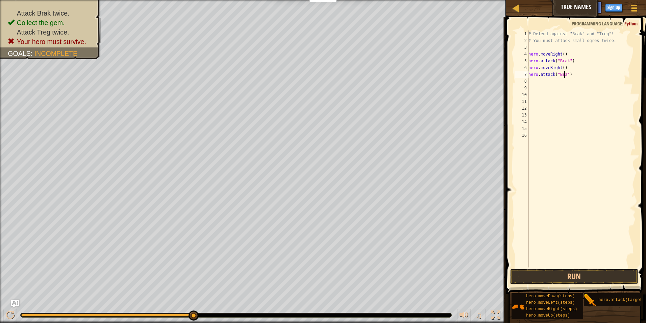
type textarea "hero.attack("Brak")"
drag, startPoint x: 542, startPoint y: 78, endPoint x: 542, endPoint y: 82, distance: 4.1
click at [542, 82] on div "# Defend against "Brak" and "Treg"! # You must attack small ogres twice. hero .…" at bounding box center [581, 155] width 109 height 250
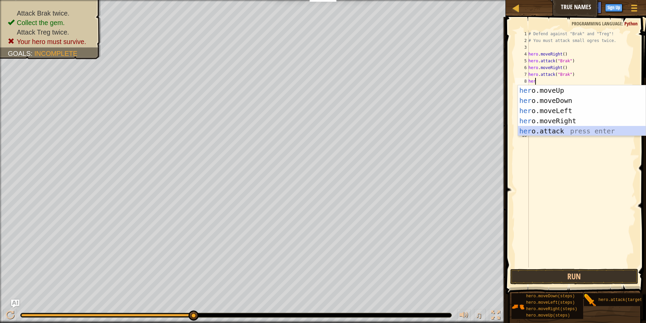
click at [551, 130] on div "her o.moveUp press enter her o.moveDown press enter her o.moveLeft press enter …" at bounding box center [582, 120] width 128 height 71
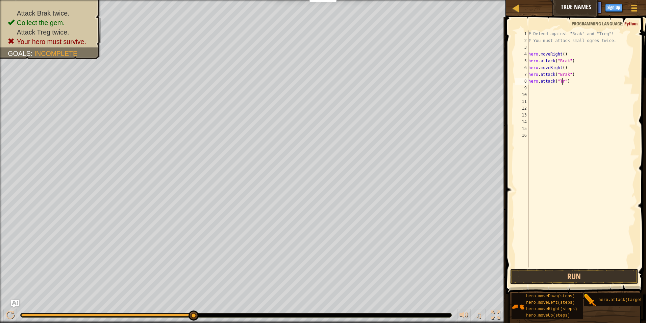
scroll to position [3, 3]
type textarea "hero.attack("Treg")"
click at [535, 275] on button "Run" at bounding box center [574, 276] width 128 height 16
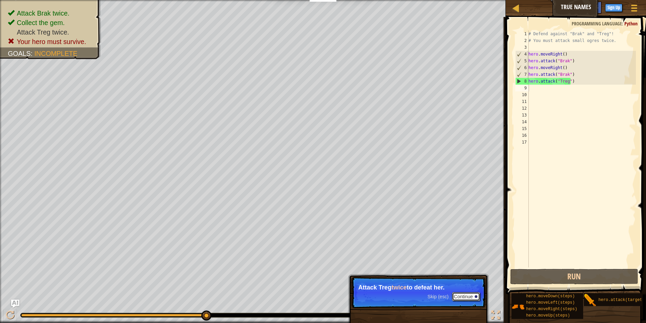
click at [464, 296] on button "Continue" at bounding box center [466, 296] width 28 height 9
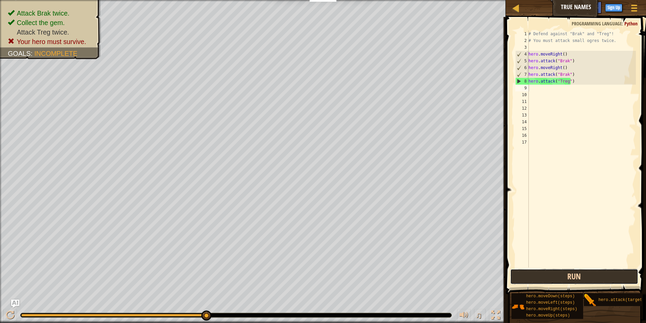
click at [525, 277] on button "Run" at bounding box center [574, 276] width 128 height 16
click at [3, 308] on div "♫" at bounding box center [253, 313] width 506 height 20
click at [13, 314] on div at bounding box center [10, 314] width 9 height 9
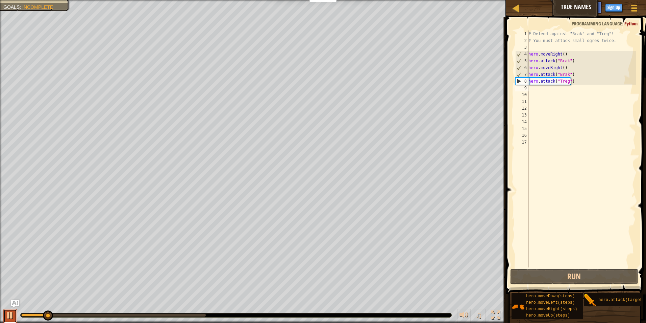
click at [7, 310] on div at bounding box center [10, 314] width 9 height 9
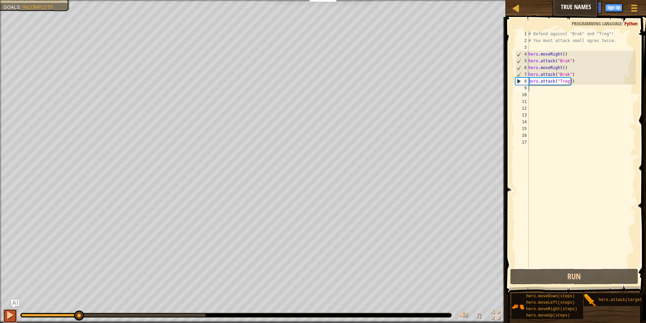
click at [7, 310] on div at bounding box center [10, 314] width 9 height 9
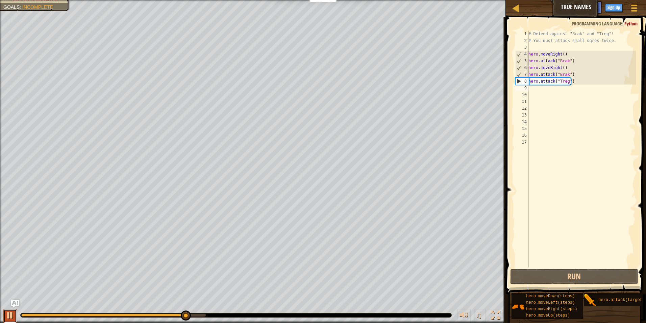
click at [7, 317] on div at bounding box center [10, 314] width 9 height 9
click at [589, 87] on div "# Defend against "Brak" and "Treg"! # You must attack small ogres twice. hero .…" at bounding box center [581, 155] width 109 height 250
click at [583, 81] on div "# Defend against "Brak" and "Treg"! # You must attack small ogres twice. hero .…" at bounding box center [581, 155] width 109 height 250
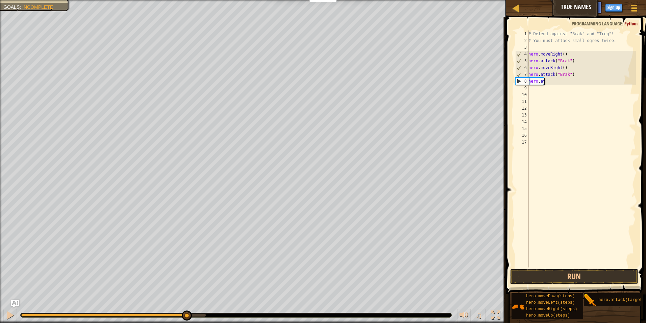
type textarea "h"
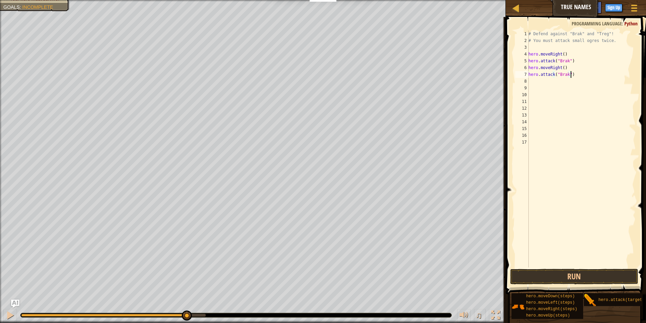
click at [573, 73] on div "# Defend against "Brak" and "Treg"! # You must attack small ogres twice. hero .…" at bounding box center [581, 155] width 109 height 250
click at [565, 75] on div "# Defend against "Brak" and "Treg"! # You must attack small ogres twice. hero .…" at bounding box center [581, 155] width 109 height 250
click at [569, 75] on div "# Defend against "Brak" and "Treg"! # You must attack small ogres twice. hero .…" at bounding box center [581, 155] width 109 height 250
click at [566, 75] on div "# Defend against "Brak" and "Treg"! # You must attack small ogres twice. hero .…" at bounding box center [581, 155] width 109 height 250
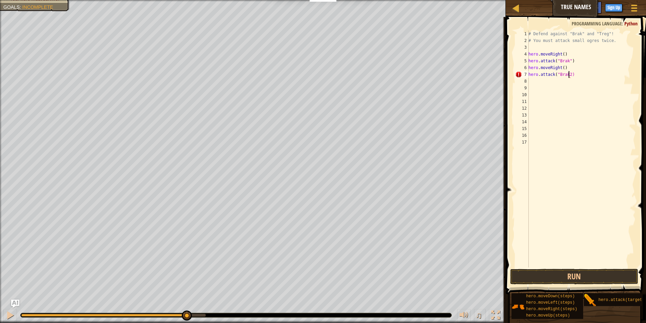
type textarea "hero.attack("Brak)"
click at [571, 78] on div "# Defend against "Brak" and "Treg"! # You must attack small ogres twice. hero .…" at bounding box center [581, 155] width 109 height 250
click at [571, 77] on div "# Defend against "Brak" and "Treg"! # You must attack small ogres twice. hero .…" at bounding box center [581, 155] width 109 height 250
type textarea "h"
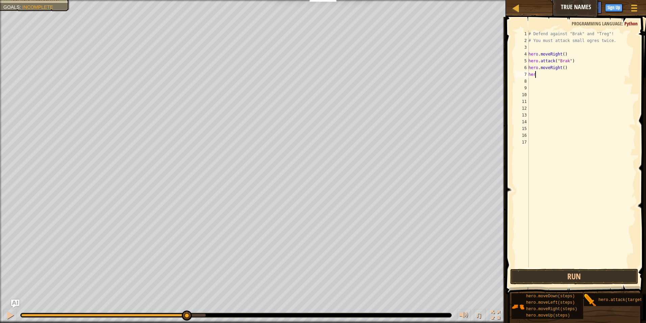
click at [546, 75] on div "# Defend against "Brak" and "Treg"! # You must attack small ogres twice. hero .…" at bounding box center [581, 155] width 109 height 250
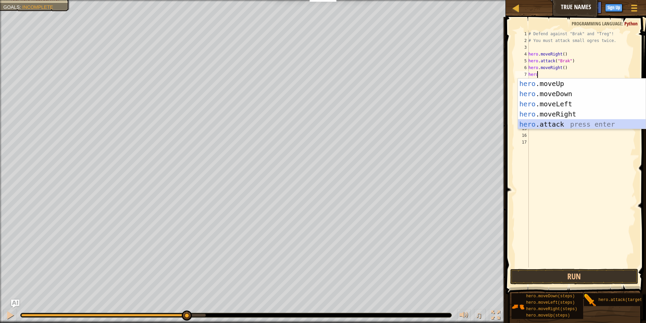
click at [554, 122] on div "hero .moveUp press enter hero .moveDown press enter hero .moveLeft press enter …" at bounding box center [582, 113] width 128 height 71
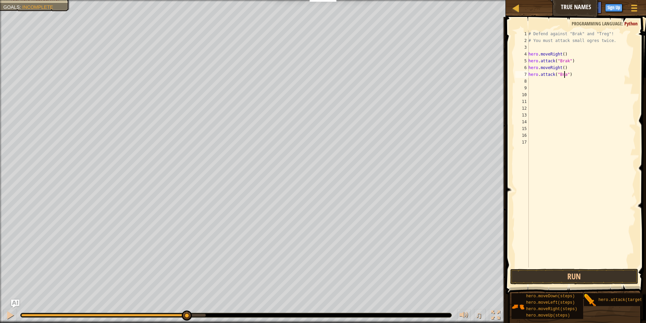
type textarea "hero.attack("Brak")"
click at [508, 181] on div "Map True Names Game Menu Done Sign Up Hints Ask AI 1 הההההההההההההההההההההההההה…" at bounding box center [323, 161] width 646 height 323
click at [562, 272] on button "Run" at bounding box center [574, 276] width 128 height 16
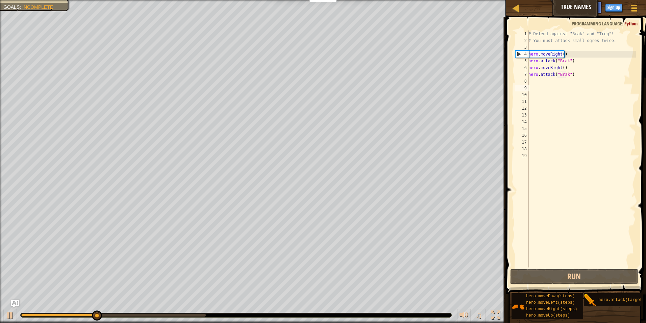
click at [530, 81] on div "# Defend against "Brak" and "Treg"! # You must attack small ogres twice. hero .…" at bounding box center [581, 155] width 109 height 250
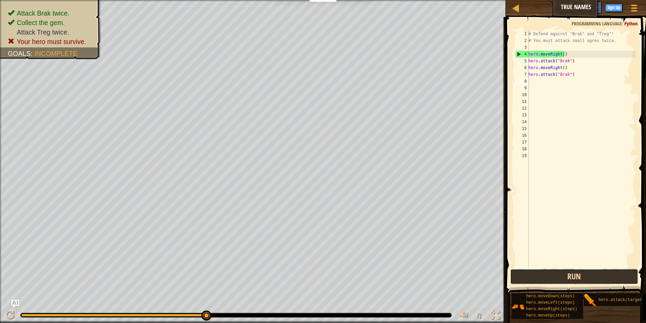
drag, startPoint x: 596, startPoint y: 271, endPoint x: 597, endPoint y: 266, distance: 4.5
click at [597, 271] on button "Run" at bounding box center [574, 276] width 128 height 16
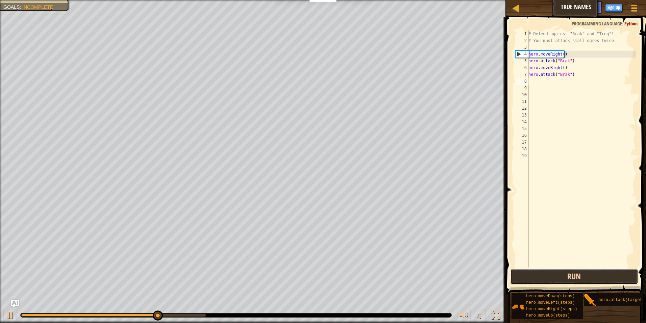
click at [574, 273] on button "Run" at bounding box center [574, 276] width 128 height 16
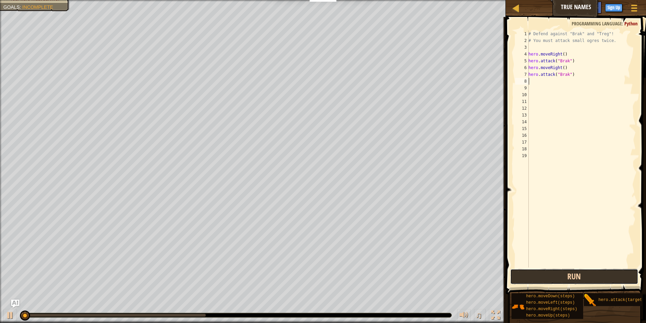
click at [574, 273] on button "Run" at bounding box center [574, 276] width 128 height 16
click at [571, 270] on button "Run" at bounding box center [574, 276] width 128 height 16
click at [571, 270] on button "Running" at bounding box center [574, 276] width 128 height 16
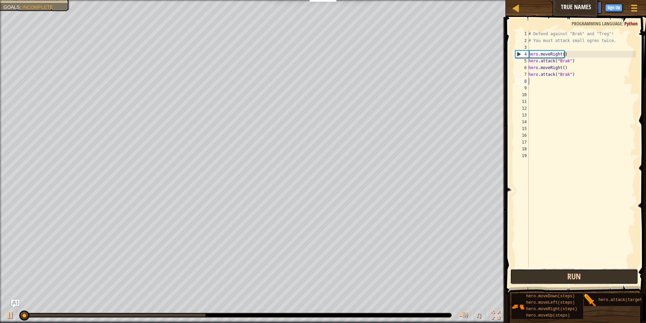
click at [571, 270] on button "Run" at bounding box center [574, 276] width 128 height 16
drag, startPoint x: 586, startPoint y: 272, endPoint x: 591, endPoint y: 273, distance: 4.5
click at [587, 272] on button "Run" at bounding box center [574, 276] width 128 height 16
click at [598, 274] on button "Run" at bounding box center [574, 276] width 128 height 16
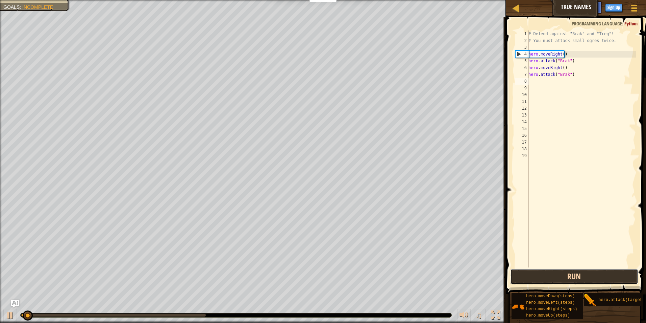
click at [598, 274] on button "Run" at bounding box center [574, 276] width 128 height 16
click at [597, 274] on button "Run" at bounding box center [574, 276] width 128 height 16
click at [596, 272] on button "Running" at bounding box center [574, 276] width 128 height 16
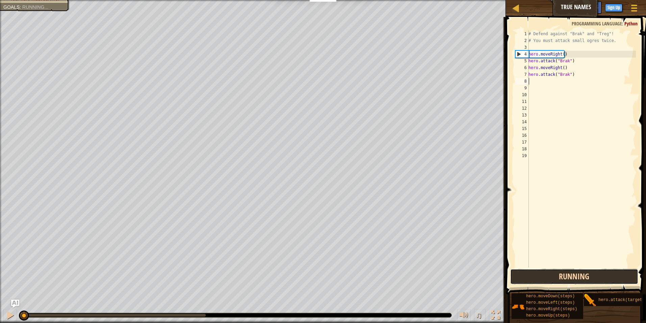
click at [596, 272] on button "Running" at bounding box center [574, 276] width 128 height 16
click at [596, 272] on button "Run" at bounding box center [574, 276] width 128 height 16
click at [596, 271] on button "Run" at bounding box center [574, 276] width 128 height 16
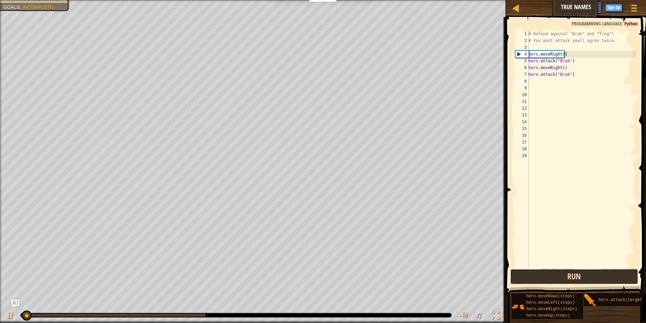
click at [597, 272] on button "Run" at bounding box center [574, 276] width 128 height 16
click at [596, 272] on button "Running" at bounding box center [574, 276] width 128 height 16
click at [592, 270] on button "Run" at bounding box center [574, 276] width 128 height 16
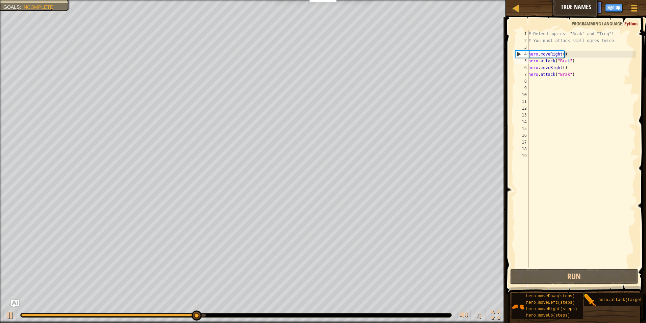
click at [579, 61] on div "# Defend against "Brak" and "Treg"! # You must attack small ogres twice. hero .…" at bounding box center [581, 155] width 109 height 250
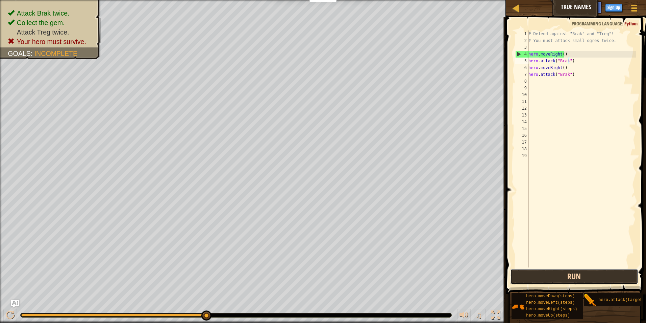
click at [553, 278] on button "Run" at bounding box center [574, 276] width 128 height 16
drag, startPoint x: 569, startPoint y: 77, endPoint x: 587, endPoint y: 71, distance: 18.8
click at [572, 77] on div "# Defend against "Brak" and "Treg"! # You must attack small ogres twice. hero .…" at bounding box center [581, 155] width 109 height 250
type textarea "h"
click at [565, 73] on div "# Defend against "Brak" and "Treg"! # You must attack small ogres twice. hero .…" at bounding box center [581, 155] width 109 height 250
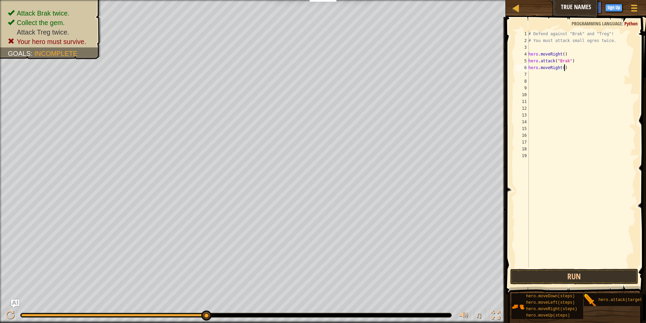
click at [564, 67] on div "# Defend against "Brak" and "Treg"! # You must attack small ogres twice. hero .…" at bounding box center [581, 155] width 109 height 250
type textarea "h"
drag, startPoint x: 576, startPoint y: 243, endPoint x: 575, endPoint y: 251, distance: 7.8
click at [575, 250] on div "# Defend against "Brak" and "Treg"! # You must attack small ogres twice. hero .…" at bounding box center [581, 155] width 109 height 250
click at [575, 265] on div "# Defend against "Brak" and "Treg"! # You must attack small ogres twice. hero .…" at bounding box center [581, 155] width 109 height 250
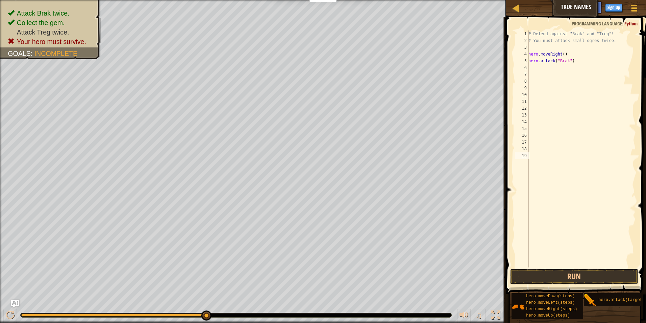
click at [575, 267] on div "1 2 3 4 5 6 7 8 9 10 11 12 13 14 15 16 17 18 19 # Defend against "Brak" and "Tr…" at bounding box center [575, 168] width 142 height 297
click at [575, 267] on span at bounding box center [577, 145] width 146 height 297
click at [576, 268] on span at bounding box center [577, 145] width 146 height 297
click at [578, 269] on div "1 2 3 4 5 6 7 8 9 10 11 12 13 14 15 16 17 18 19 # Defend against "Brak" and "Tr…" at bounding box center [575, 168] width 142 height 297
click at [579, 269] on button "Run" at bounding box center [574, 276] width 128 height 16
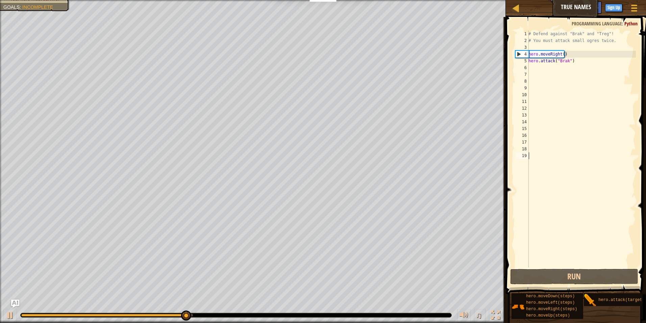
click at [553, 63] on div "# Defend against "Brak" and "Treg"! # You must attack small ogres twice. hero .…" at bounding box center [581, 155] width 109 height 250
type textarea "hero.attack("Brak")"
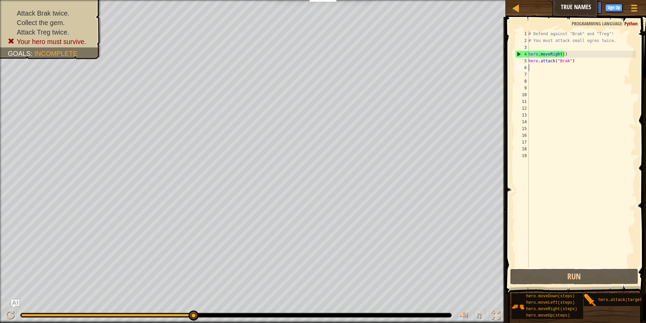
click at [555, 65] on div "# Defend against "Brak" and "Treg"! # You must attack small ogres twice. hero .…" at bounding box center [581, 155] width 109 height 250
click at [573, 61] on div "# Defend against "Brak" and "Treg"! # You must attack small ogres twice. hero .…" at bounding box center [581, 155] width 109 height 250
type textarea "hero.attack("Brak")"
click at [563, 65] on div "# Defend against "Brak" and "Treg"! # You must attack small ogres twice. hero .…" at bounding box center [581, 155] width 109 height 250
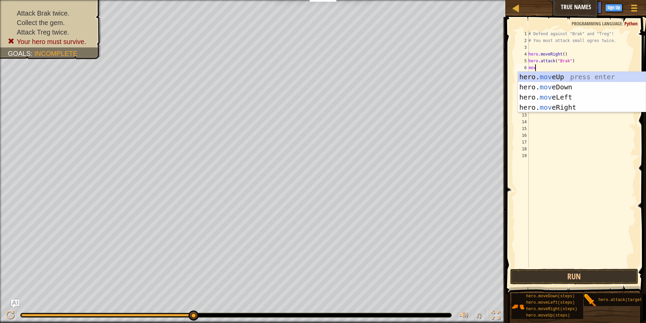
type textarea "move"
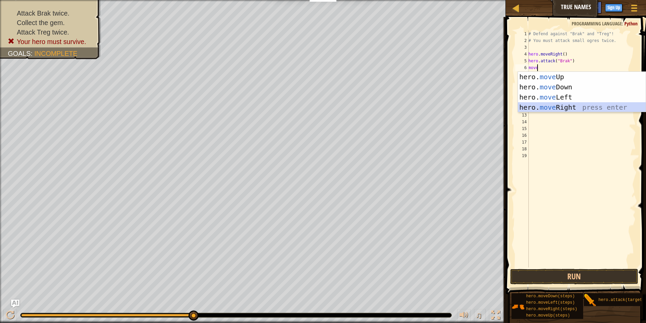
click at [581, 105] on div "hero. move Up press enter hero. move Down press enter hero. move Left press ent…" at bounding box center [582, 102] width 128 height 61
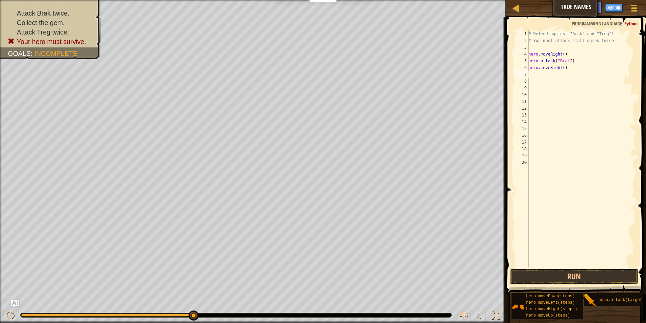
click at [573, 76] on div "# Defend against "Brak" and "Treg"! # You must attack small ogres twice. hero .…" at bounding box center [581, 155] width 109 height 250
click at [565, 83] on div "hero. a ttack press enter" at bounding box center [582, 93] width 128 height 30
click at [548, 270] on button "Run" at bounding box center [574, 276] width 128 height 16
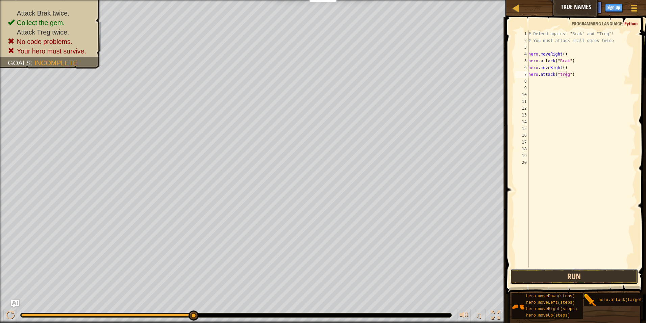
click at [582, 271] on button "Run" at bounding box center [574, 276] width 128 height 16
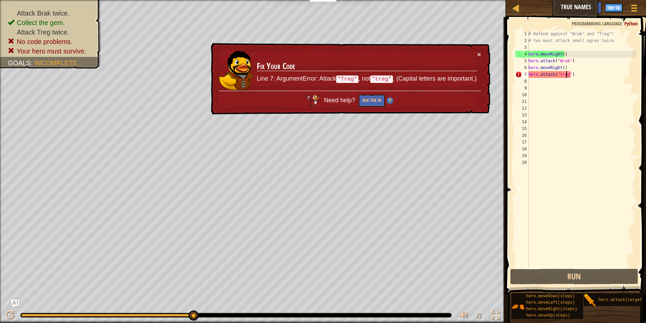
click at [558, 74] on div "# Defend against "Brak" and "Treg"! # You must attack small ogres twice. hero .…" at bounding box center [581, 155] width 109 height 250
click at [560, 74] on div "# Defend against "Brak" and "Treg"! # You must attack small ogres twice. hero .…" at bounding box center [581, 155] width 109 height 250
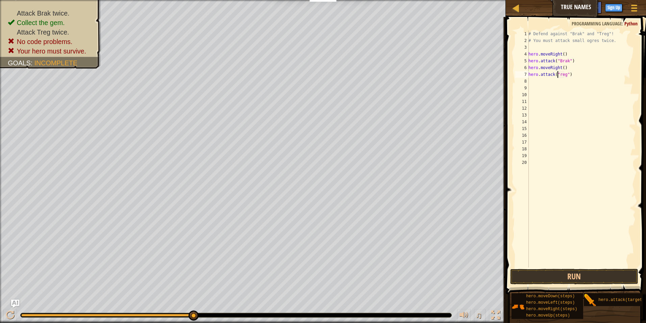
scroll to position [3, 2]
drag, startPoint x: 585, startPoint y: 274, endPoint x: 586, endPoint y: 271, distance: 3.5
click at [586, 271] on button "Run" at bounding box center [574, 276] width 128 height 16
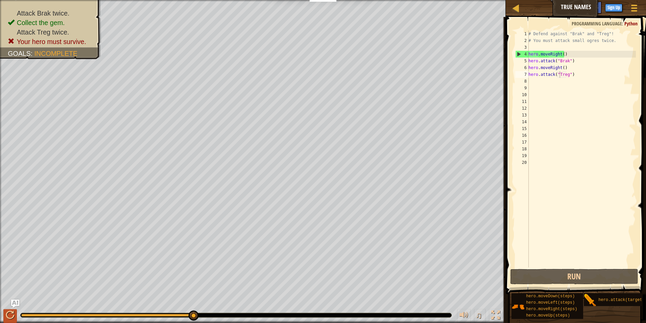
drag, startPoint x: 15, startPoint y: 308, endPoint x: 10, endPoint y: 312, distance: 6.0
click at [10, 312] on div "♫" at bounding box center [253, 313] width 506 height 20
click at [10, 312] on div at bounding box center [10, 314] width 9 height 9
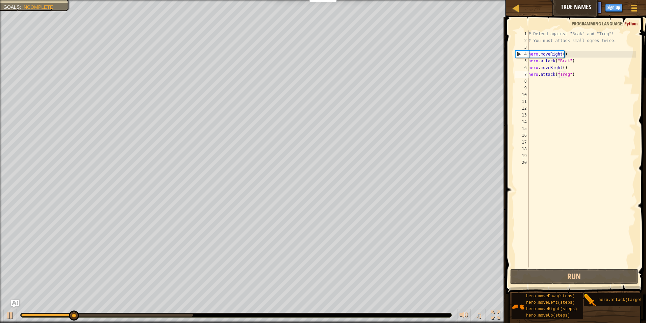
click at [1, 321] on div "♫" at bounding box center [253, 313] width 506 height 20
click at [6, 318] on div at bounding box center [10, 314] width 9 height 9
click at [8, 315] on div at bounding box center [10, 314] width 9 height 9
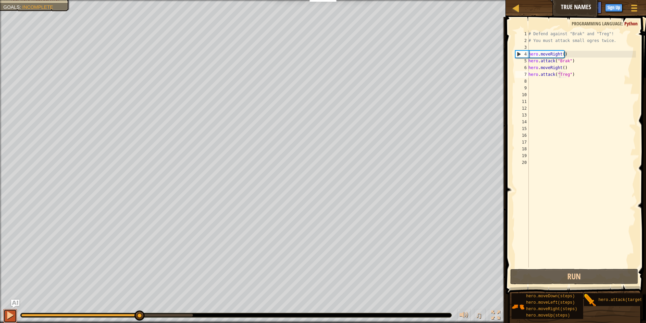
click at [8, 315] on div at bounding box center [10, 314] width 9 height 9
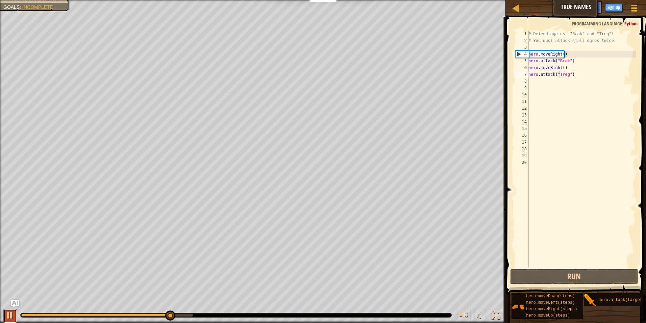
click at [8, 315] on div at bounding box center [10, 314] width 9 height 9
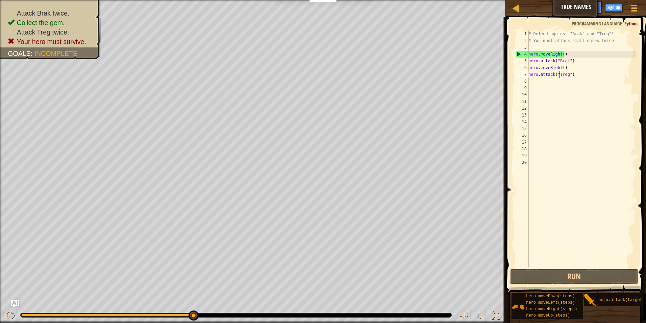
drag, startPoint x: 192, startPoint y: 314, endPoint x: 222, endPoint y: 311, distance: 30.2
click at [222, 311] on div "♫" at bounding box center [253, 313] width 506 height 20
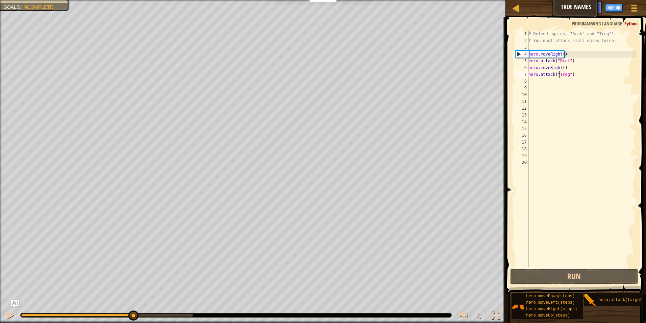
drag, startPoint x: -1, startPoint y: 232, endPoint x: 153, endPoint y: 311, distance: 173.3
click at [153, 311] on div "Attack Brak twice. Collect the gem. Attack Treg twice. Your hero must survive. …" at bounding box center [323, 161] width 646 height 323
click at [136, 308] on div "♫" at bounding box center [253, 313] width 506 height 20
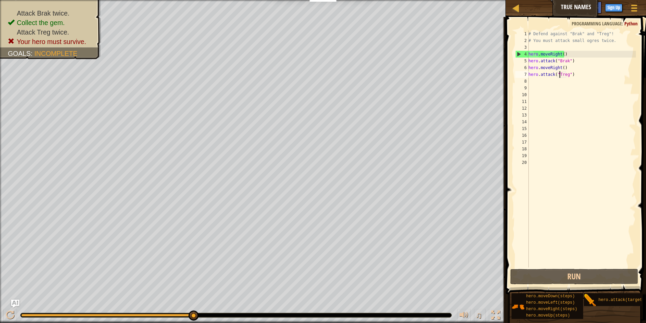
drag, startPoint x: 128, startPoint y: 315, endPoint x: 198, endPoint y: 310, distance: 69.8
click at [196, 307] on div "♫" at bounding box center [253, 313] width 506 height 20
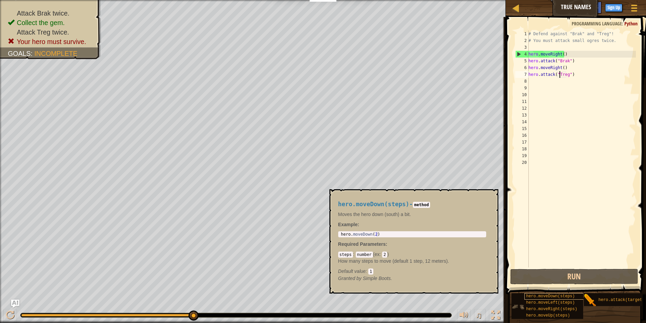
drag, startPoint x: 196, startPoint y: 310, endPoint x: 554, endPoint y: 295, distance: 357.7
click at [553, 295] on div "Map True Names Game Menu Done Sign Up Hints Ask AI 1 הההההההההההההההההההההההההה…" at bounding box center [323, 161] width 646 height 323
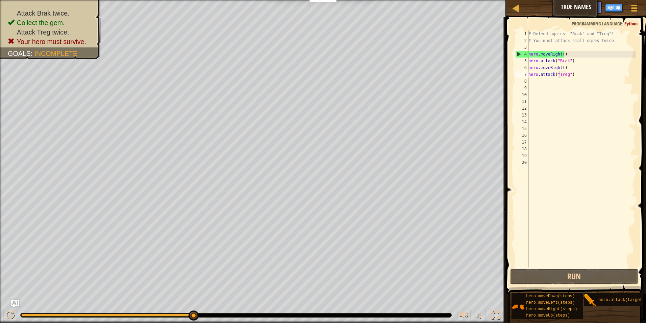
drag, startPoint x: 208, startPoint y: 312, endPoint x: 202, endPoint y: 312, distance: 6.4
click at [208, 312] on div "♫" at bounding box center [253, 313] width 506 height 20
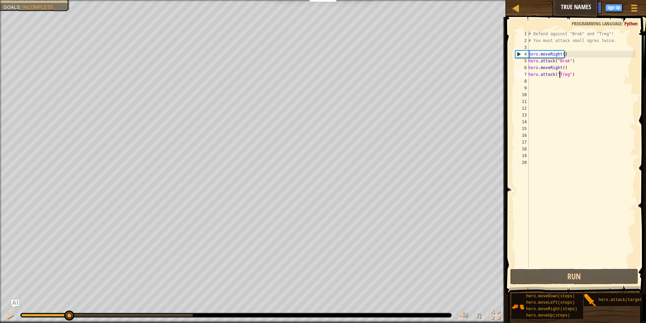
click at [49, 283] on div "Attack Brak twice. Collect the gem. Attack Treg twice. Your hero must survive. …" at bounding box center [323, 161] width 646 height 323
click at [589, 75] on div "# Defend against "Brak" and "Treg"! # You must attack small ogres twice. hero .…" at bounding box center [581, 155] width 109 height 250
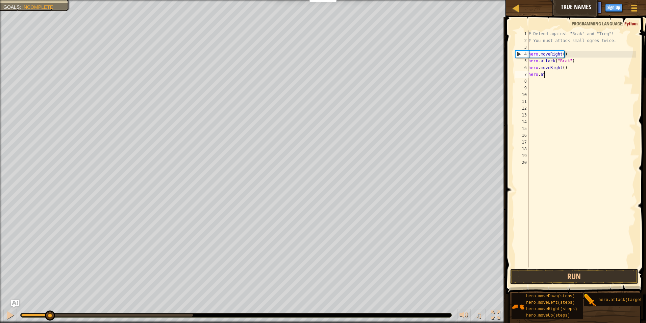
scroll to position [3, 0]
type textarea "h"
click at [572, 68] on div "# Defend against "Brak" and "Treg"! # You must attack small ogres twice. hero .…" at bounding box center [581, 155] width 109 height 250
type textarea "h"
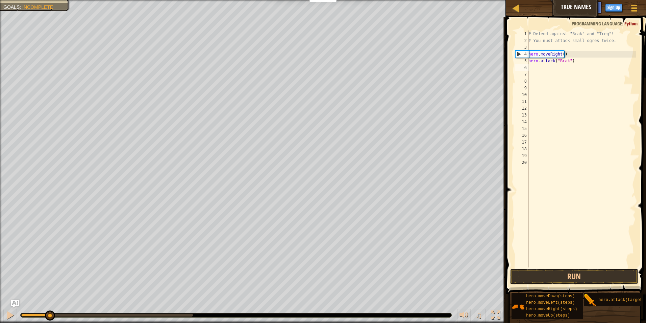
click at [572, 64] on div "# Defend against "Brak" and "Treg"! # You must attack small ogres twice. hero .…" at bounding box center [581, 155] width 109 height 250
click at [577, 60] on div "# Defend against "Brak" and "Treg"! # You must attack small ogres twice. hero .…" at bounding box center [581, 155] width 109 height 250
type textarea "h"
click at [573, 56] on div "# Defend against "Brak" and "Treg"! # You must attack small ogres twice. hero .…" at bounding box center [581, 155] width 109 height 250
type textarea "h"
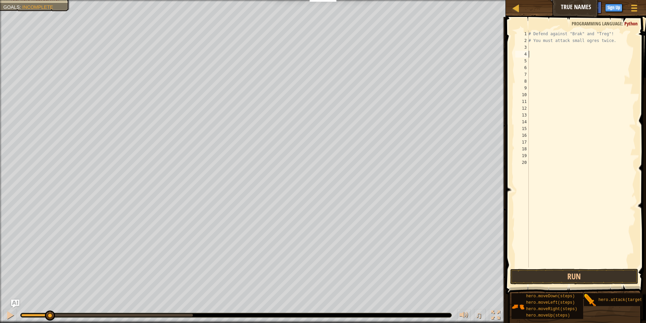
click at [586, 267] on span at bounding box center [577, 145] width 146 height 297
click at [586, 279] on button "Run" at bounding box center [574, 276] width 128 height 16
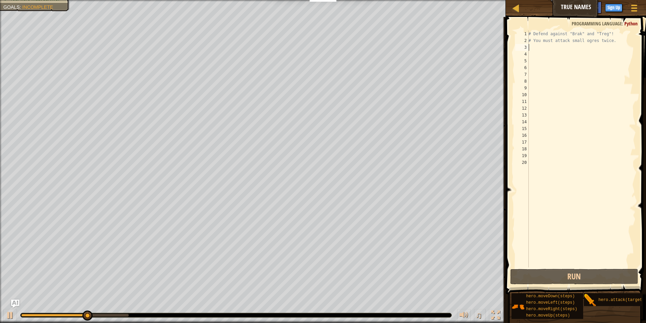
click at [541, 46] on div "# Defend against "Brak" and "Treg"! # You must attack small ogres twice." at bounding box center [581, 155] width 109 height 250
click at [540, 47] on div "# Defend against "Brak" and "Treg"! # You must attack small ogres twice." at bounding box center [581, 155] width 109 height 250
click at [540, 48] on div "# Defend against "Brak" and "Treg"! # You must attack small ogres twice." at bounding box center [581, 155] width 109 height 250
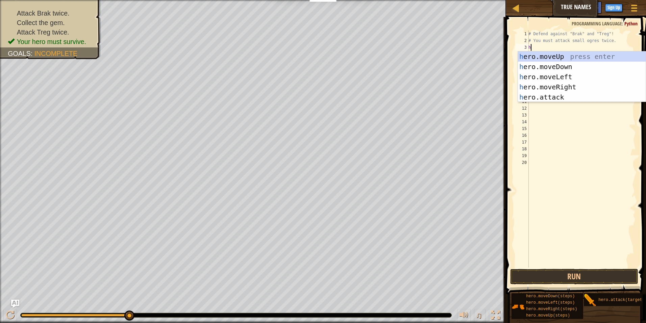
type textarea "he"
click at [578, 84] on div "he ro.moveUp press enter he ro.moveDown press enter he ro.moveLeft press enter …" at bounding box center [582, 86] width 128 height 71
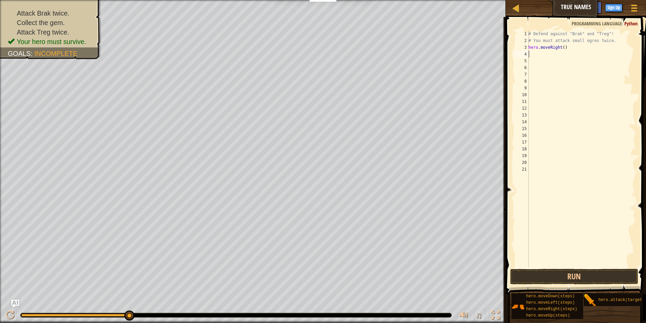
click at [562, 54] on div "# Defend against "Brak" and "Treg"! # You must attack small ogres twice. hero .…" at bounding box center [581, 155] width 109 height 250
type textarea "h"
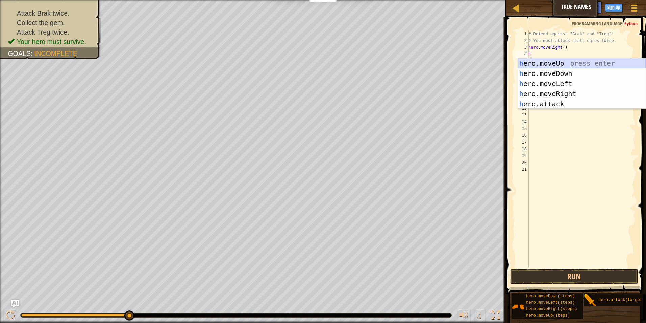
click at [569, 65] on div "h ero.moveUp press enter h ero.moveDown press enter h ero.moveLeft press enter …" at bounding box center [582, 93] width 128 height 71
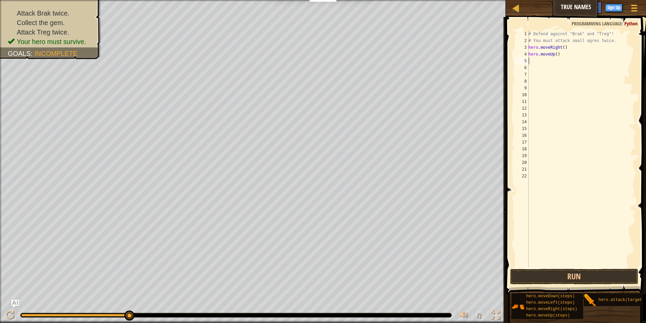
type textarea "h"
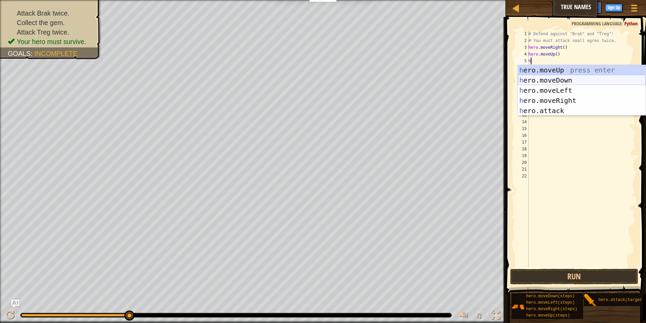
click at [569, 78] on div "h ero.moveUp press enter h ero.moveDown press enter h ero.moveLeft press enter …" at bounding box center [582, 100] width 128 height 71
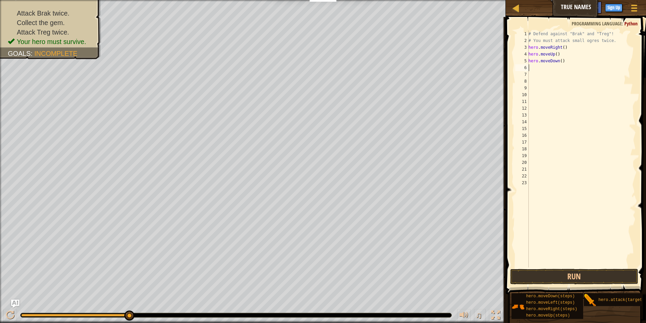
click at [565, 69] on div "# Defend against "Brak" and "Treg"! # You must attack small ogres twice. hero .…" at bounding box center [581, 155] width 109 height 250
type textarea "h"
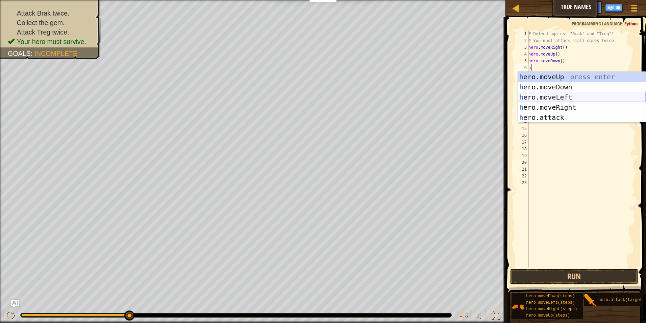
click at [570, 101] on div "h ero.moveUp press enter h ero.moveDown press enter h ero.moveLeft press enter …" at bounding box center [582, 107] width 128 height 71
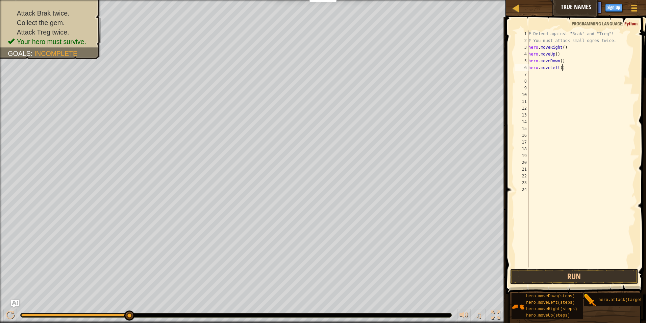
click at [568, 67] on div "# Defend against "Brak" and "Treg"! # You must attack small ogres twice. hero .…" at bounding box center [581, 155] width 109 height 250
type textarea "h"
click at [572, 71] on div "# Defend against "Brak" and "Treg"! # You must attack small ogres twice. hero .…" at bounding box center [581, 155] width 109 height 250
click at [571, 67] on div "# Defend against "Brak" and "Treg"! # You must attack small ogres twice. hero .…" at bounding box center [581, 155] width 109 height 250
type textarea "h"
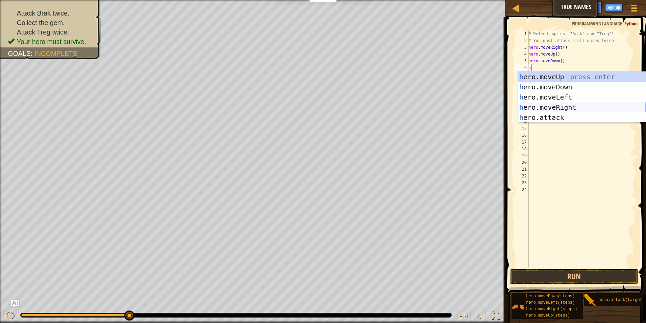
click at [580, 104] on div "h ero.moveUp press enter h ero.moveDown press enter h ero.moveLeft press enter …" at bounding box center [582, 107] width 128 height 71
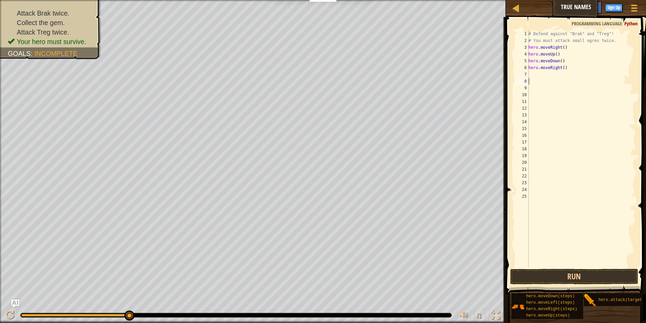
click at [566, 78] on div "# Defend against "Brak" and "Treg"! # You must attack small ogres twice. hero .…" at bounding box center [581, 155] width 109 height 250
click at [566, 77] on div "# Defend against "Brak" and "Treg"! # You must attack small ogres twice. hero .…" at bounding box center [581, 155] width 109 height 250
click at [563, 66] on div "# Defend against "Brak" and "Treg"! # You must attack small ogres twice. hero .…" at bounding box center [581, 155] width 109 height 250
click at [573, 65] on div "# Defend against "Brak" and "Treg"! # You must attack small ogres twice. hero .…" at bounding box center [581, 155] width 109 height 250
click at [572, 63] on div "# Defend against "Brak" and "Treg"! # You must attack small ogres twice. hero .…" at bounding box center [581, 155] width 109 height 250
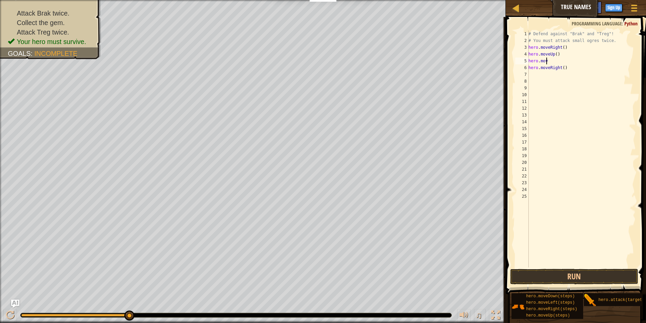
type textarea "h"
click at [570, 72] on div "# Defend against "Brak" and "Treg"! # You must attack small ogres twice. hero .…" at bounding box center [581, 155] width 109 height 250
click at [570, 68] on div "# Defend against "Brak" and "Treg"! # You must attack small ogres twice. hero .…" at bounding box center [581, 155] width 109 height 250
type textarea "h"
click at [558, 59] on div "# Defend against "Brak" and "Treg"! # You must attack small ogres twice. hero .…" at bounding box center [581, 155] width 109 height 250
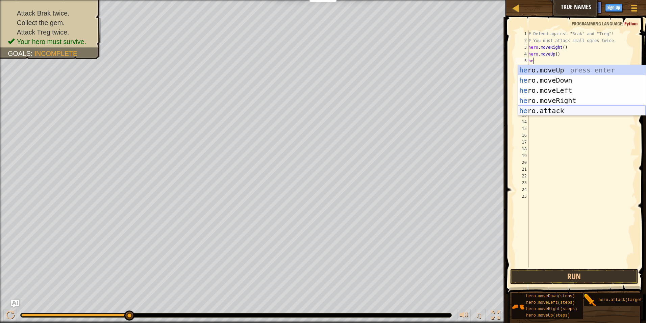
click at [555, 109] on div "he ro.moveUp press enter he ro.moveDown press enter he ro.moveLeft press enter …" at bounding box center [582, 100] width 128 height 71
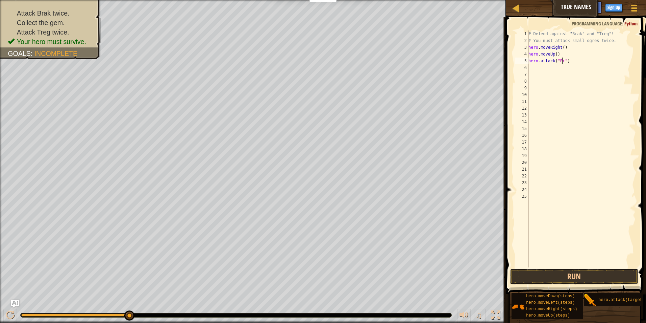
scroll to position [3, 3]
type textarea "hero.attack("Brak")"
click at [545, 65] on div "# Defend against "Brak" and "Treg"! # You must attack small ogres twice. hero .…" at bounding box center [581, 155] width 109 height 250
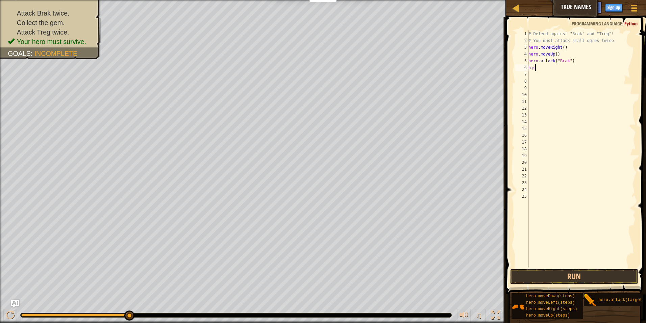
type textarea "h"
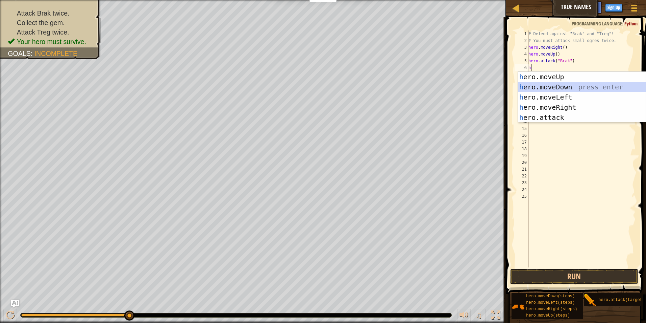
click at [559, 86] on div "h ero.moveUp press enter h ero.moveDown press enter h ero.moveLeft press enter …" at bounding box center [582, 107] width 128 height 71
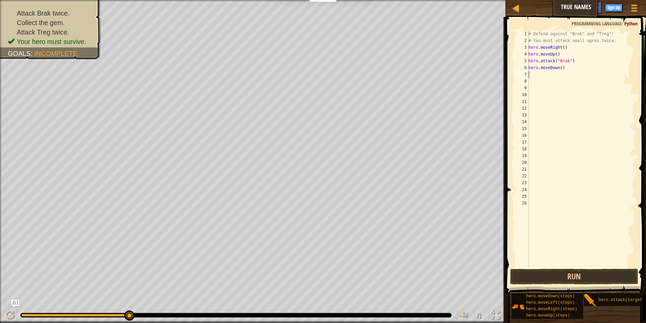
click at [555, 77] on div "# Defend against "Brak" and "Treg"! # You must attack small ogres twice. hero .…" at bounding box center [581, 155] width 109 height 250
type textarea "r"
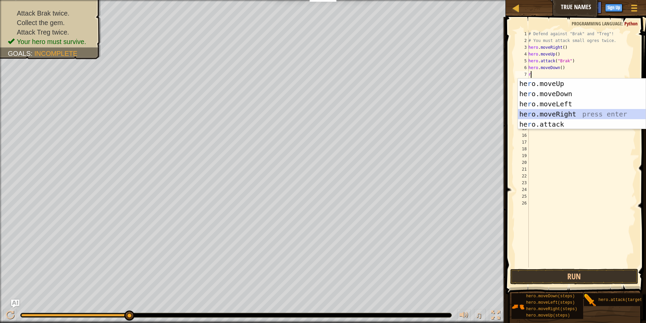
click at [565, 111] on div "he r o.moveUp press enter he r o.moveDown press enter he r o.moveLeft press ent…" at bounding box center [582, 113] width 128 height 71
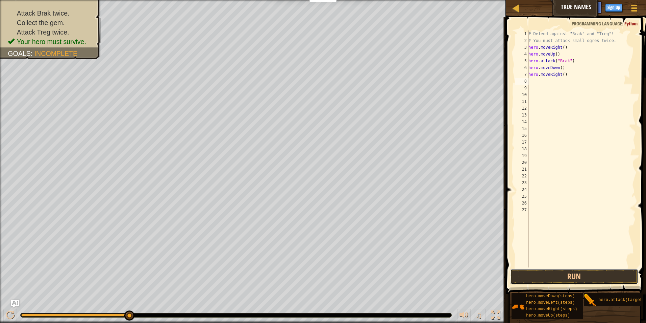
click at [592, 270] on button "Run" at bounding box center [574, 276] width 128 height 16
click at [577, 274] on button "Run" at bounding box center [574, 276] width 128 height 16
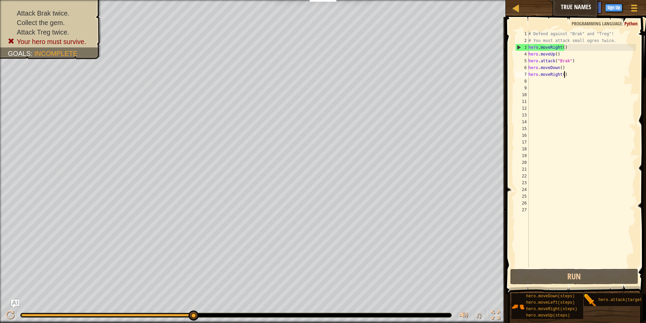
click at [570, 73] on div "# Defend against "Brak" and "Treg"! # You must attack small ogres twice. hero .…" at bounding box center [581, 155] width 109 height 250
type textarea "h"
click at [567, 68] on div "# Defend against "Brak" and "Treg"! # You must attack small ogres twice. hero .…" at bounding box center [581, 155] width 109 height 250
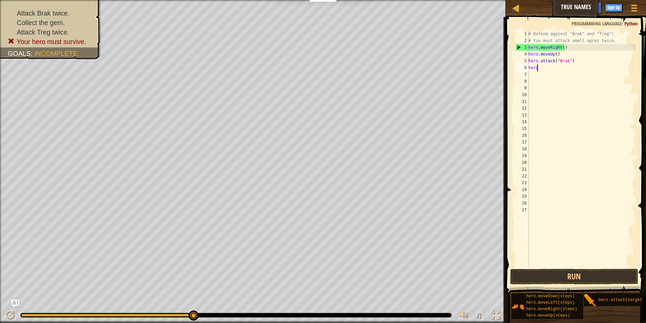
type textarea "h"
click at [579, 64] on div "# Defend against "Brak" and "Treg"! # You must attack small ogres twice. hero .…" at bounding box center [581, 155] width 109 height 250
type textarea "h"
click at [593, 272] on button "Run" at bounding box center [574, 276] width 128 height 16
click at [510, 278] on button "Run" at bounding box center [574, 276] width 128 height 16
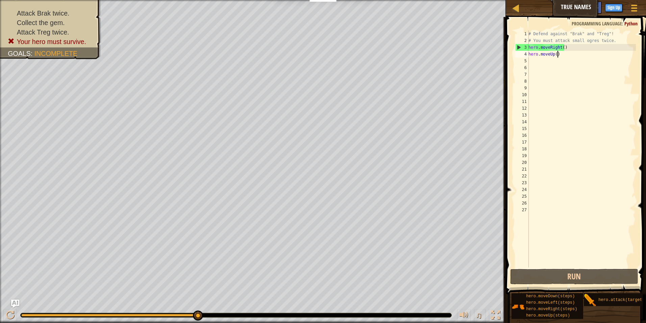
click at [564, 57] on div "# Defend against "Brak" and "Treg"! # You must attack small ogres twice. hero .…" at bounding box center [581, 155] width 109 height 250
type textarea "h"
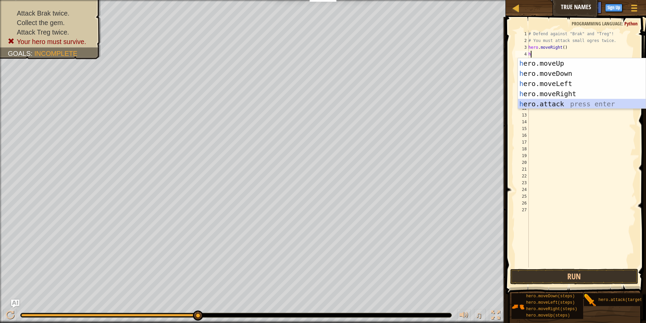
click at [571, 102] on div "h ero.moveUp press enter h ero.moveDown press enter h ero.moveLeft press enter …" at bounding box center [582, 93] width 128 height 71
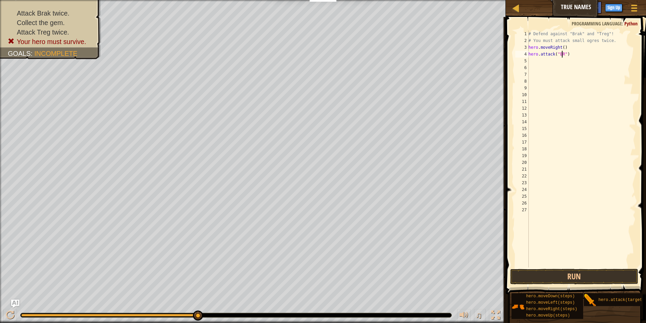
scroll to position [3, 3]
type textarea "hero.attack("Brak")"
click at [558, 64] on div "# Defend against "Brak" and "Treg"! # You must attack small ogres twice. hero .…" at bounding box center [581, 155] width 109 height 250
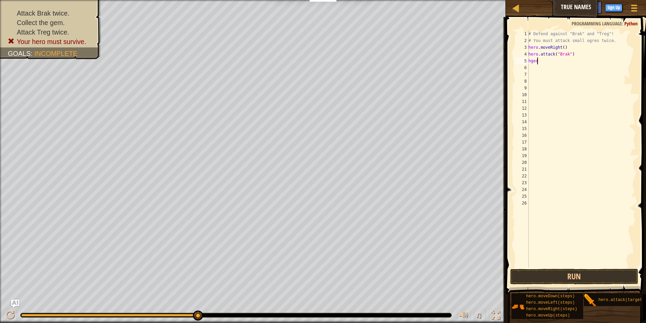
type textarea "h"
drag, startPoint x: 553, startPoint y: 280, endPoint x: 552, endPoint y: 276, distance: 3.9
click at [553, 278] on button "Run" at bounding box center [574, 276] width 128 height 16
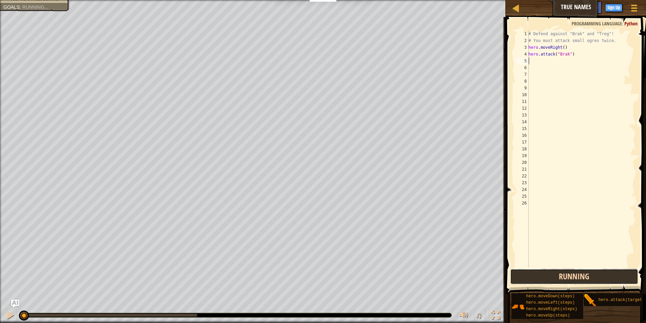
click at [552, 272] on button "Running" at bounding box center [574, 276] width 128 height 16
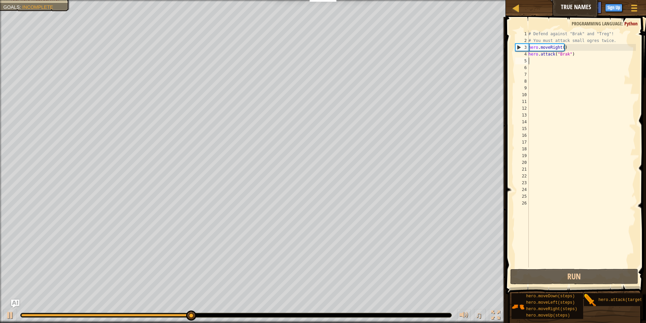
click at [570, 64] on div "# Defend against "Brak" and "Treg"! # You must attack small ogres twice. hero .…" at bounding box center [581, 155] width 109 height 250
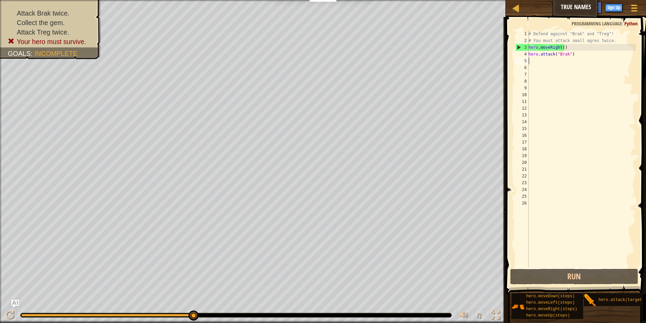
click at [568, 58] on div "# Defend against "Brak" and "Treg"! # You must attack small ogres twice. hero .…" at bounding box center [581, 155] width 109 height 250
type textarea "h"
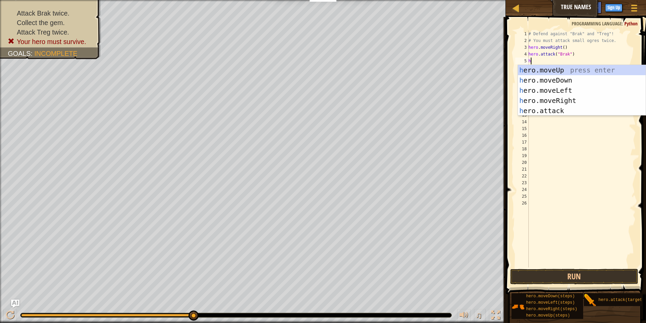
click at [549, 116] on div "# Defend against "Brak" and "Treg"! # You must attack small ogres twice. hero .…" at bounding box center [581, 155] width 109 height 250
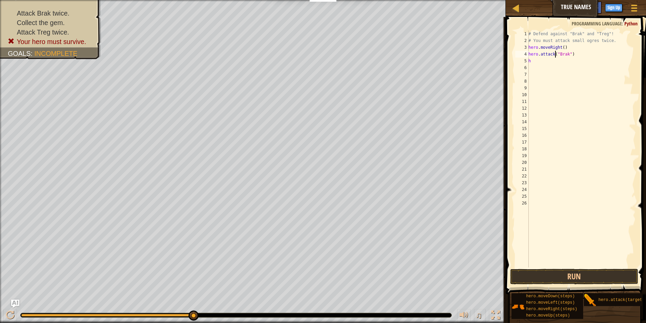
click at [556, 54] on div "# Defend against "Brak" and "Treg"! # You must attack small ogres twice. hero .…" at bounding box center [581, 155] width 109 height 250
click at [564, 55] on div "# Defend against "Brak" and "Treg"! # You must attack small ogres twice. hero .…" at bounding box center [581, 155] width 109 height 250
click at [567, 55] on div "# Defend against "Brak" and "Treg"! # You must attack small ogres twice. hero .…" at bounding box center [581, 155] width 109 height 250
click at [566, 54] on div "# Defend against "Brak" and "Treg"! # You must attack small ogres twice. hero .…" at bounding box center [581, 148] width 109 height 237
click at [566, 54] on div "# Defend against "Brak" and "Treg"! # You must attack small ogres twice. hero .…" at bounding box center [581, 155] width 109 height 250
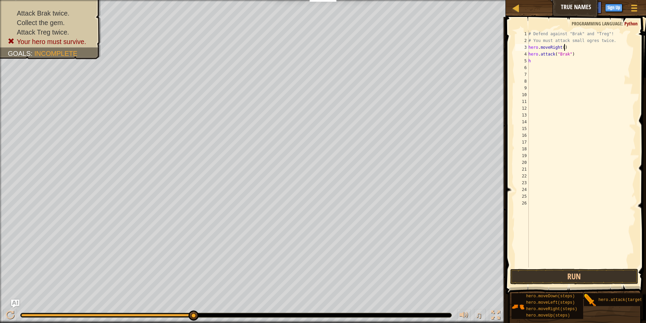
click at [570, 50] on div "# Defend against "Brak" and "Treg"! # You must attack small ogres twice. hero .…" at bounding box center [581, 155] width 109 height 250
click at [615, 277] on button "Run" at bounding box center [574, 276] width 128 height 16
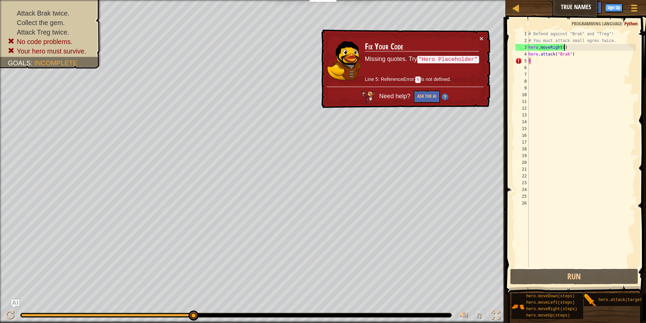
click at [552, 62] on div "# Defend against "Brak" and "Treg"! # You must attack small ogres twice. hero .…" at bounding box center [581, 155] width 109 height 250
type textarea "h"
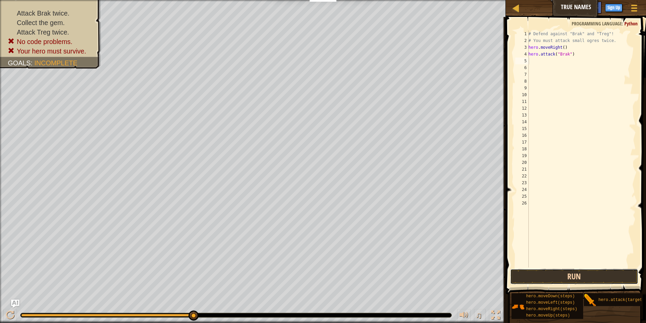
click at [583, 278] on button "Run" at bounding box center [574, 276] width 128 height 16
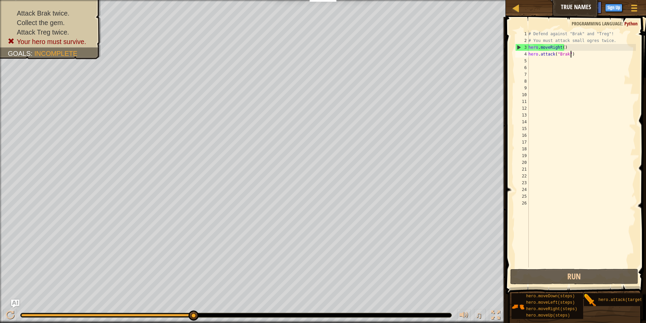
click at [574, 53] on div "# Defend against "Brak" and "Treg"! # You must attack small ogres twice. hero .…" at bounding box center [581, 155] width 109 height 250
type textarea "h"
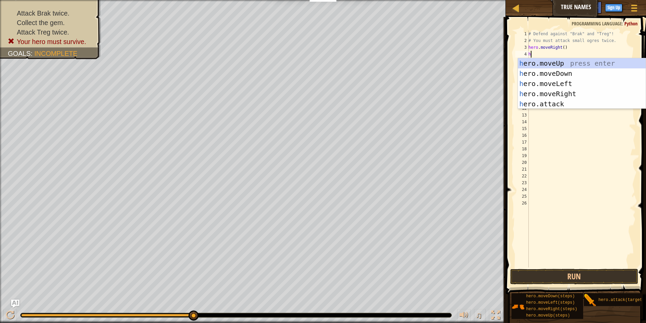
type textarea "he"
click at [563, 64] on div "he ro.moveUp press enter he ro.moveDown press enter he ro.moveLeft press enter …" at bounding box center [582, 93] width 128 height 71
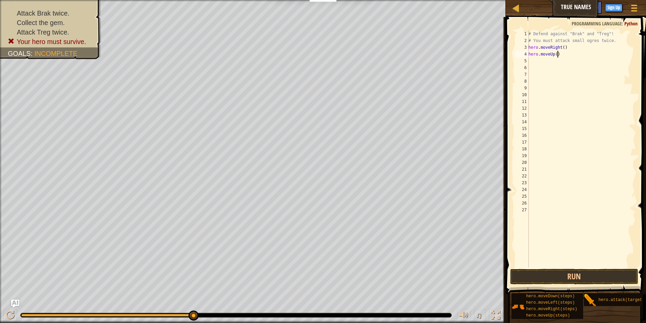
click at [562, 56] on div "# Defend against "Brak" and "Treg"! # You must attack small ogres twice. hero .…" at bounding box center [581, 155] width 109 height 250
type textarea "hero.moveUp()"
click at [565, 61] on div "# Defend against "Brak" and "Treg"! # You must attack small ogres twice. hero .…" at bounding box center [581, 155] width 109 height 250
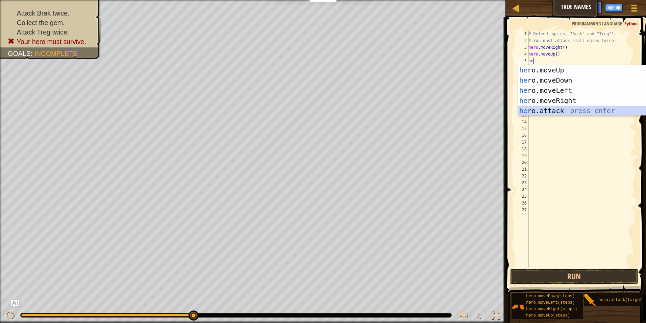
click at [549, 106] on div "he ro.moveUp press enter he ro.moveDown press enter he ro.moveLeft press enter …" at bounding box center [582, 100] width 128 height 71
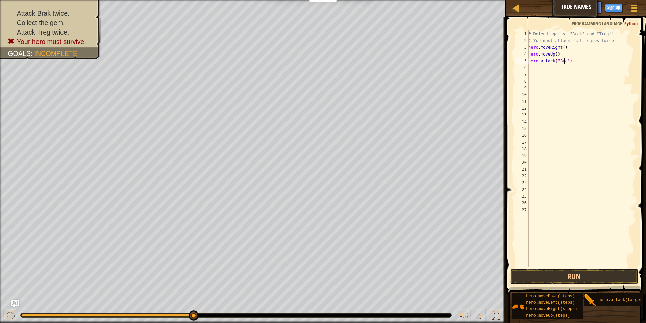
scroll to position [3, 3]
click at [587, 274] on button "Run" at bounding box center [574, 276] width 128 height 16
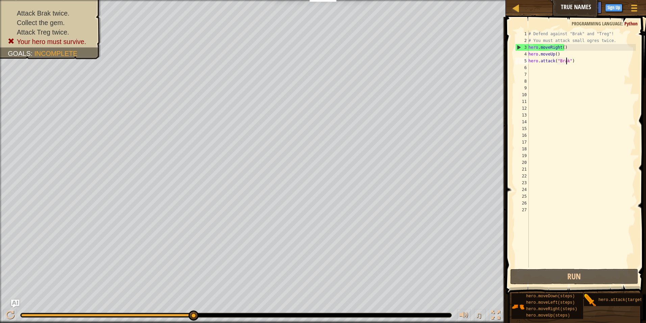
click at [565, 53] on div "# Defend against "Brak" and "Treg"! # You must attack small ogres twice. hero .…" at bounding box center [581, 155] width 109 height 250
type textarea "h"
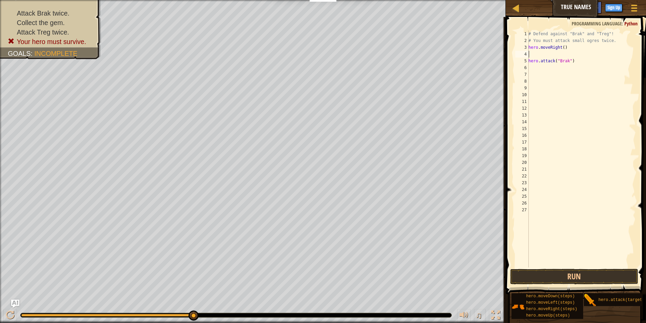
click at [579, 63] on div "# Defend against "Brak" and "Treg"! # You must attack small ogres twice. hero .…" at bounding box center [581, 155] width 109 height 250
type textarea "hero.attack("Brak")"
click at [567, 53] on div "# Defend against "Brak" and "Treg"! # You must attack small ogres twice. hero .…" at bounding box center [581, 155] width 109 height 250
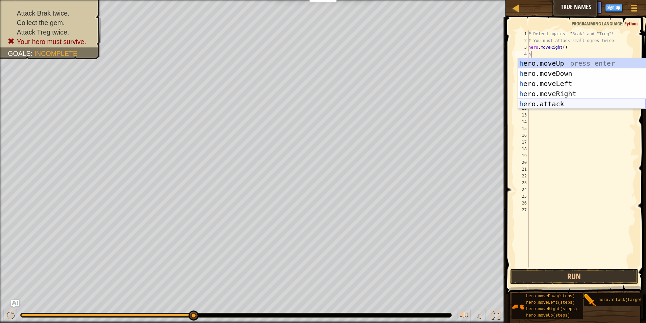
click at [554, 103] on div "h ero.moveUp press enter h ero.moveDown press enter h ero.moveLeft press enter …" at bounding box center [582, 93] width 128 height 71
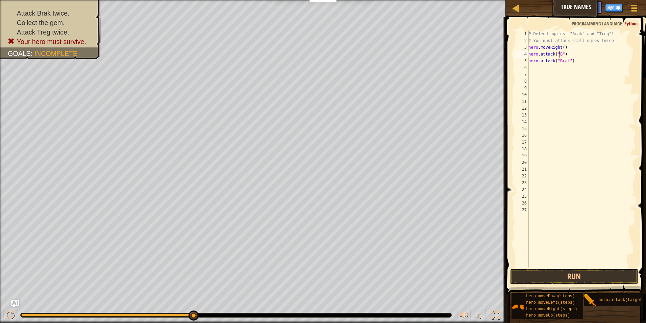
scroll to position [3, 3]
type textarea "hero.attack("Brak")"
click at [575, 276] on button "Run" at bounding box center [574, 276] width 128 height 16
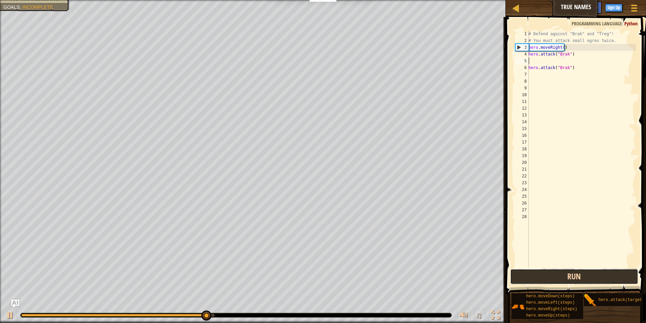
click at [617, 281] on button "Run" at bounding box center [574, 276] width 128 height 16
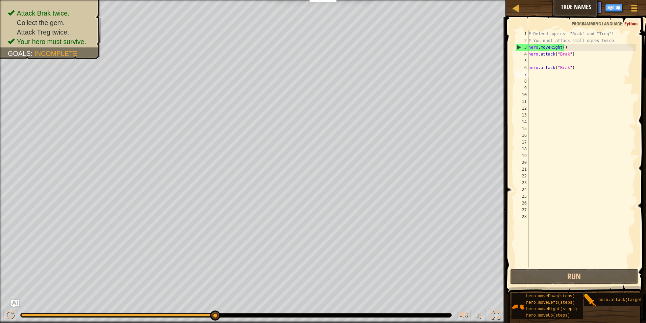
click at [540, 71] on div "# Defend against "Brak" and "Treg"! # You must attack small ogres twice. hero .…" at bounding box center [581, 155] width 109 height 250
type textarea "h"
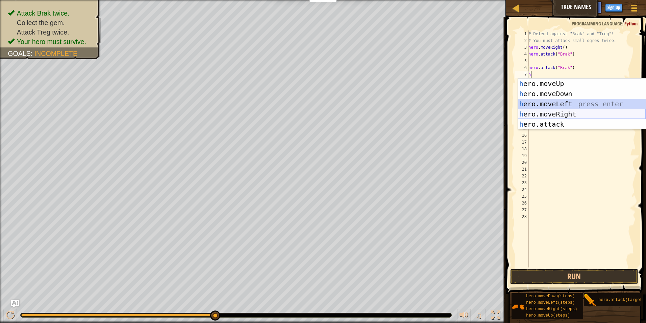
click at [578, 109] on div "h ero.moveUp press enter h ero.moveDown press enter h ero.moveLeft press enter …" at bounding box center [582, 113] width 128 height 71
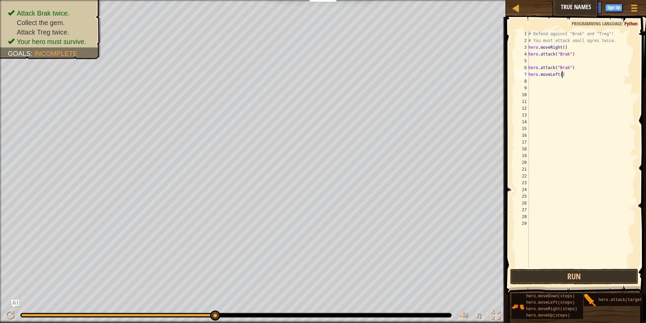
click at [580, 71] on div "# Defend against "Brak" and "Treg"! # You must attack small ogres twice. hero .…" at bounding box center [581, 155] width 109 height 250
type textarea "h"
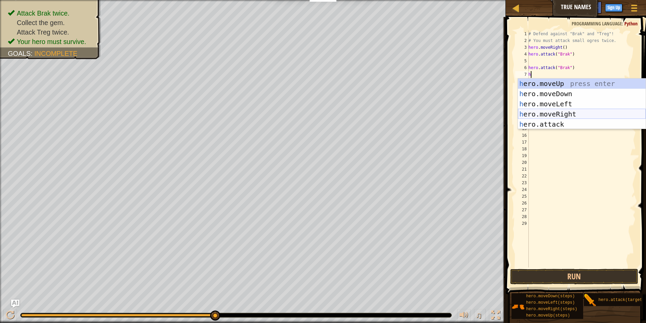
click at [570, 110] on div "h ero.moveUp press enter h ero.moveDown press enter h ero.moveLeft press enter …" at bounding box center [582, 113] width 128 height 71
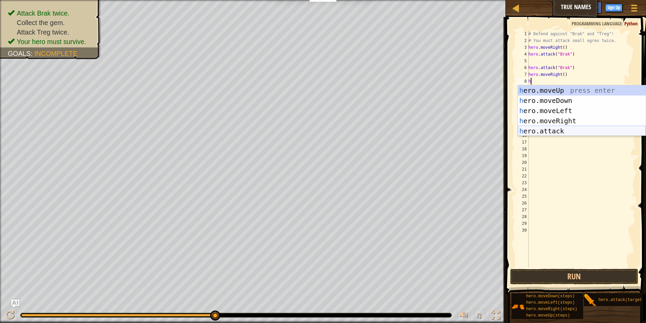
click at [562, 130] on div "h ero.moveUp press enter h ero.moveDown press enter h ero.moveLeft press enter …" at bounding box center [582, 120] width 128 height 71
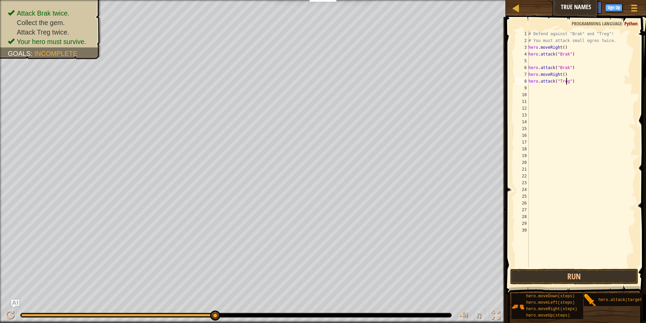
scroll to position [3, 3]
type textarea "hero.attack("Treg")"
click at [574, 273] on button "Run" at bounding box center [574, 276] width 128 height 16
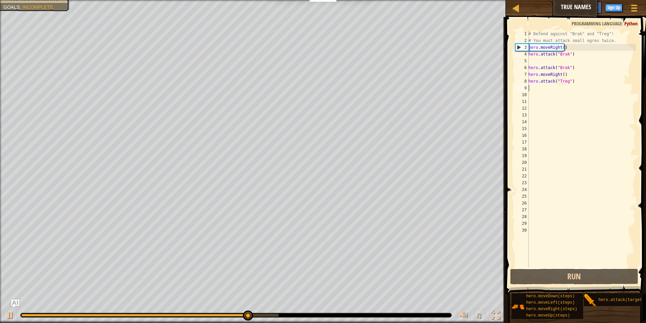
click at [563, 85] on div "# Defend against "Brak" and "Treg"! # You must attack small ogres twice. hero .…" at bounding box center [581, 155] width 109 height 250
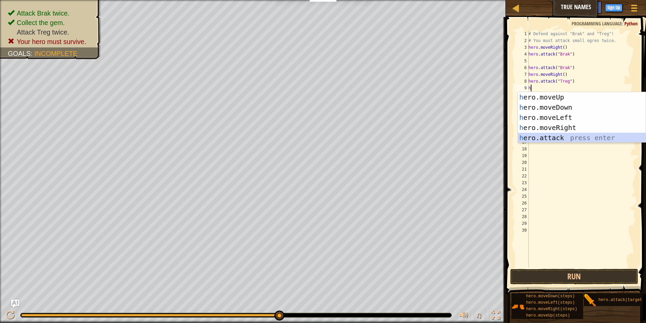
click at [545, 138] on div "h ero.moveUp press enter h ero.moveDown press enter h ero.moveLeft press enter …" at bounding box center [582, 127] width 128 height 71
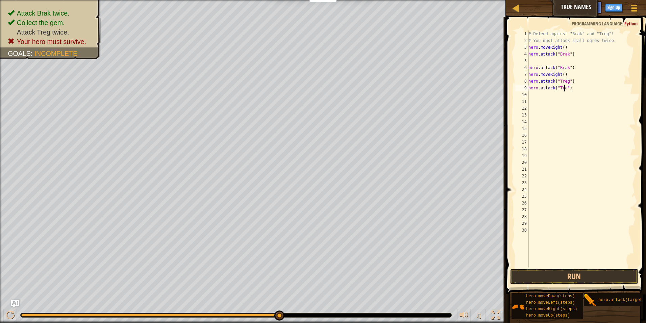
scroll to position [3, 3]
type textarea "hero.attack("Treg")"
drag, startPoint x: 601, startPoint y: 269, endPoint x: 607, endPoint y: 270, distance: 7.0
click at [605, 270] on button "Run" at bounding box center [574, 276] width 128 height 16
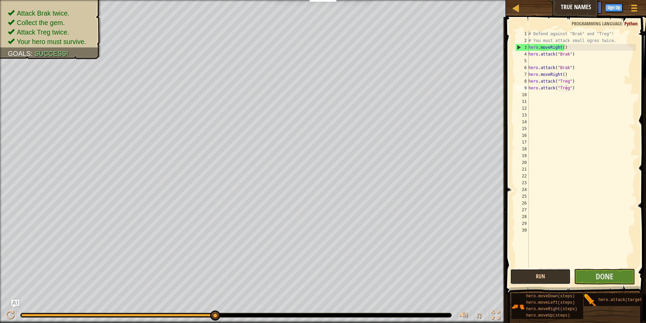
click at [558, 272] on button "Run" at bounding box center [540, 276] width 61 height 16
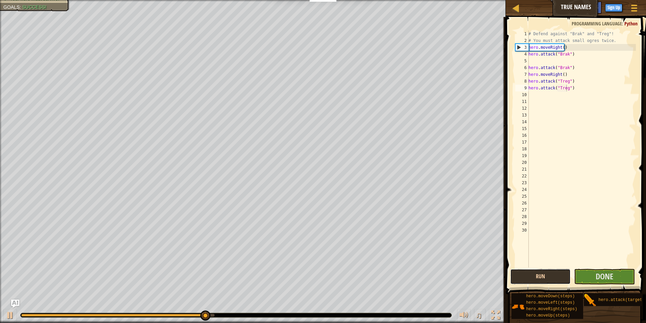
click at [558, 272] on button "Run" at bounding box center [540, 276] width 61 height 16
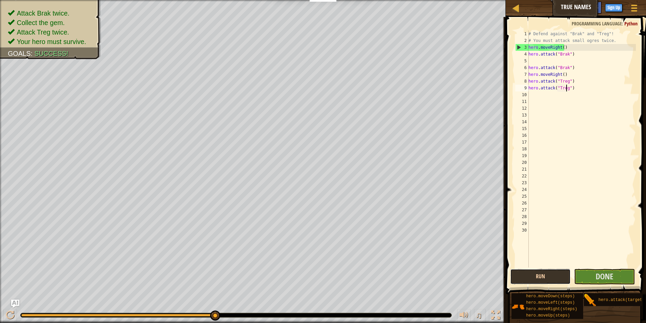
click at [524, 276] on button "Run" at bounding box center [540, 276] width 61 height 16
click at [581, 273] on button "Done" at bounding box center [604, 276] width 61 height 16
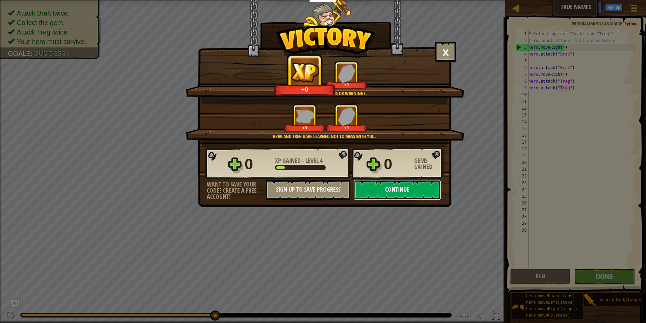
click at [425, 183] on button "Continue" at bounding box center [397, 190] width 87 height 20
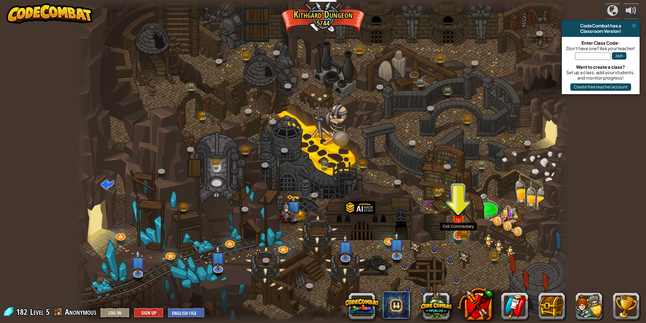
click at [457, 235] on img at bounding box center [458, 221] width 13 height 29
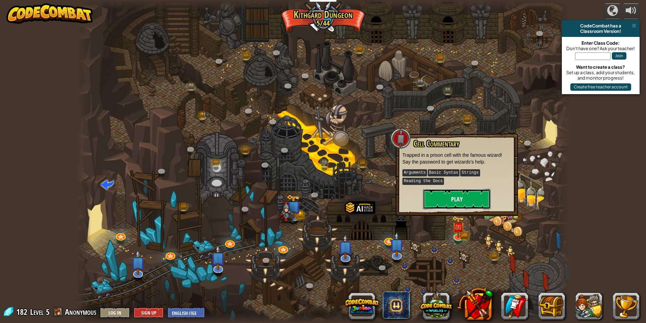
click at [460, 201] on button "Play" at bounding box center [457, 199] width 68 height 20
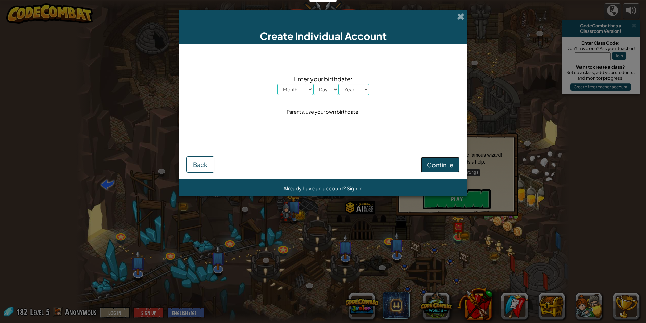
click at [434, 162] on span "Continue" at bounding box center [440, 165] width 26 height 8
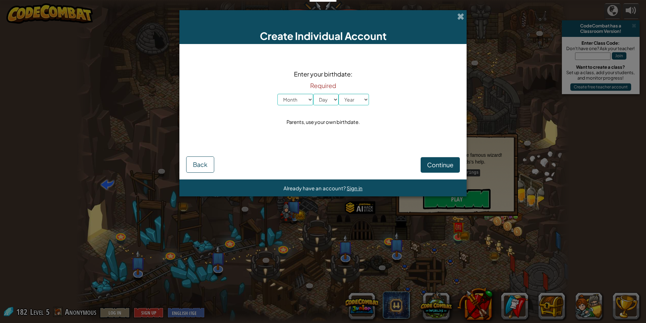
click at [466, 12] on div "Create Individual Account" at bounding box center [323, 27] width 287 height 34
click at [465, 13] on div "Create Individual Account" at bounding box center [323, 27] width 287 height 34
click at [464, 13] on div "Create Individual Account" at bounding box center [323, 27] width 287 height 34
click at [461, 14] on span at bounding box center [460, 16] width 7 height 7
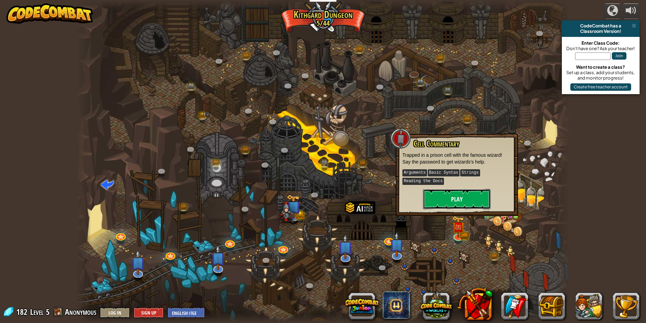
click at [477, 197] on button "Play" at bounding box center [457, 199] width 68 height 20
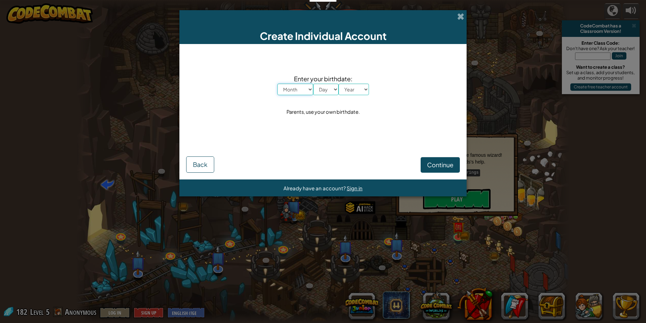
click at [300, 90] on select "Month January February March April May June July August September October Novem…" at bounding box center [296, 89] width 36 height 11
select select "10"
click at [278, 84] on select "Month January February March April May June July August September October Novem…" at bounding box center [296, 89] width 36 height 11
click at [328, 88] on select "Day 1 2 3 4 5 6 7 8 9 10 11 12 13 14 15 16 17 18 19 20 21 22 23 24 25 26 27 28 …" at bounding box center [325, 89] width 25 height 11
select select "7"
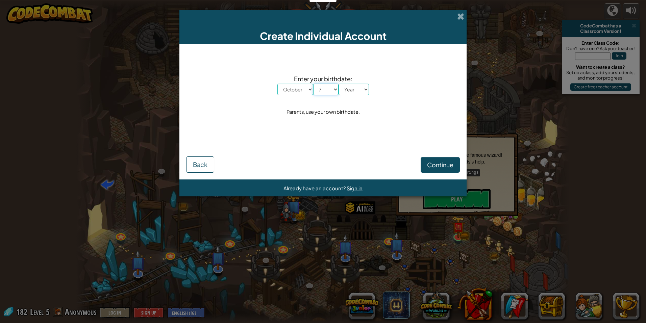
click at [313, 84] on select "Day 1 2 3 4 5 6 7 8 9 10 11 12 13 14 15 16 17 18 19 20 21 22 23 24 25 26 27 28 …" at bounding box center [325, 89] width 25 height 11
click at [350, 89] on select "Year [DATE] 2024 2023 2022 2021 2020 2019 2018 2017 2016 2015 2014 2013 2012 20…" at bounding box center [354, 89] width 30 height 11
click at [339, 84] on select "Year [DATE] 2024 2023 2022 2021 2020 2019 2018 2017 2016 2015 2014 2013 2012 20…" at bounding box center [354, 89] width 30 height 11
click at [353, 87] on select "Year [DATE] 2024 2023 2022 2021 2020 2019 2018 2017 2016 2015 2014 2013 2012 20…" at bounding box center [354, 89] width 30 height 11
click at [339, 84] on select "Year [DATE] 2024 2023 2022 2021 2020 2019 2018 2017 2016 2015 2014 2013 2012 20…" at bounding box center [354, 89] width 30 height 11
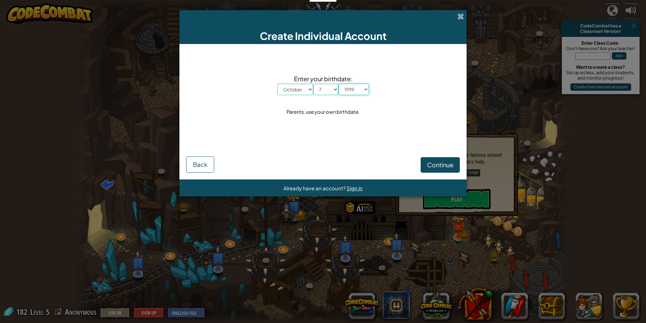
click at [353, 88] on select "Year [DATE] 2024 2023 2022 2021 2020 2019 2018 2017 2016 2015 2014 2013 2012 20…" at bounding box center [354, 89] width 30 height 11
select select "2008"
click at [339, 84] on select "Year [DATE] 2024 2023 2022 2021 2020 2019 2018 2017 2016 2015 2014 2013 2012 20…" at bounding box center [354, 89] width 30 height 11
click at [433, 164] on span "Continue" at bounding box center [440, 165] width 26 height 8
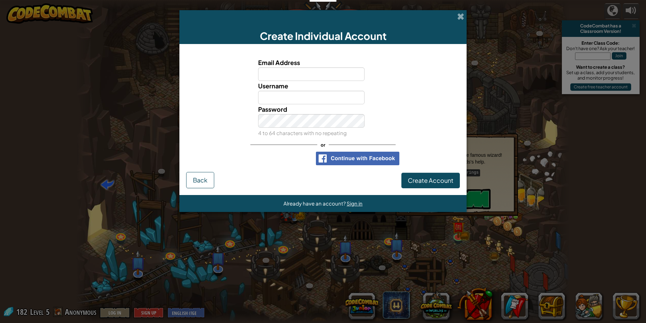
click at [286, 88] on span "Username" at bounding box center [273, 86] width 30 height 8
click at [286, 91] on input "Username" at bounding box center [311, 98] width 107 height 14
click at [204, 178] on span "Back" at bounding box center [200, 180] width 15 height 8
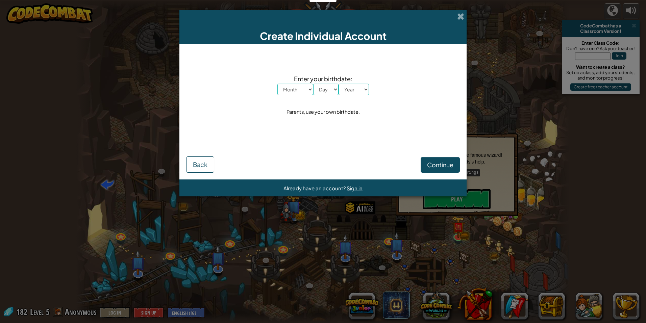
click at [420, 160] on div "Continue Back" at bounding box center [323, 156] width 274 height 32
drag, startPoint x: 422, startPoint y: 159, endPoint x: 428, endPoint y: 168, distance: 10.8
click at [427, 167] on button "Continue" at bounding box center [440, 165] width 39 height 16
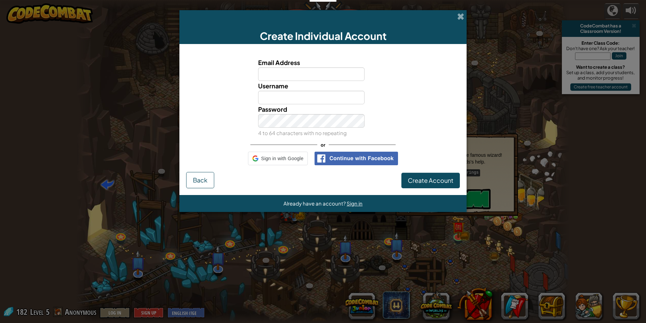
click at [429, 165] on div "Email Address Username Password 4 to 64 characters with no repeating or Sign in…" at bounding box center [323, 111] width 274 height 121
click at [458, 15] on span at bounding box center [460, 16] width 7 height 7
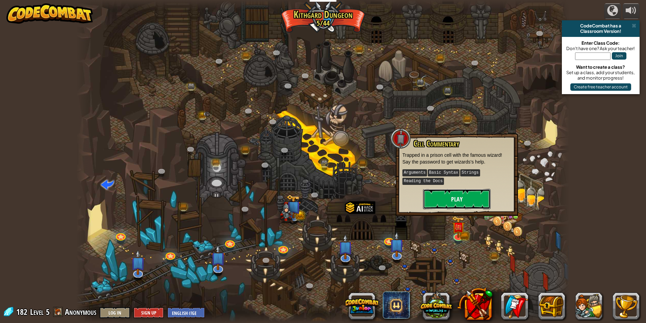
click at [445, 192] on button "Play" at bounding box center [457, 199] width 68 height 20
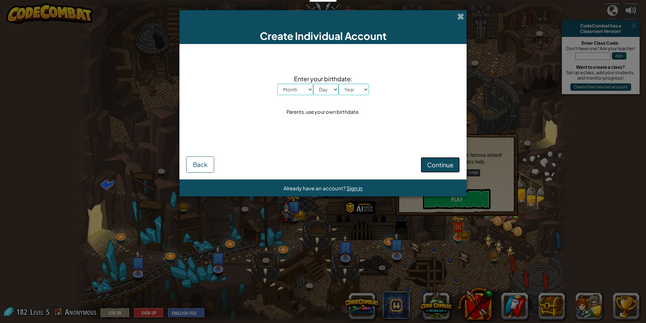
drag, startPoint x: 449, startPoint y: 164, endPoint x: 447, endPoint y: 171, distance: 7.6
click at [448, 164] on span "Continue" at bounding box center [440, 165] width 26 height 8
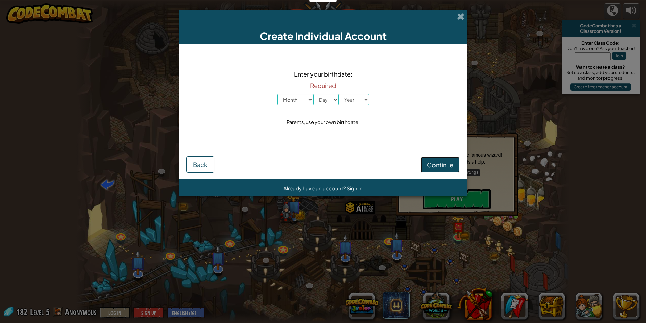
click at [443, 164] on span "Continue" at bounding box center [440, 165] width 26 height 8
click at [443, 163] on span "Continue" at bounding box center [440, 165] width 26 height 8
drag, startPoint x: 443, startPoint y: 163, endPoint x: 438, endPoint y: 165, distance: 5.7
click at [439, 169] on button "Continue" at bounding box center [440, 165] width 39 height 16
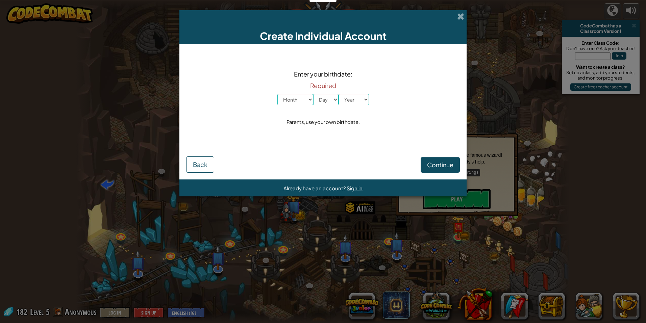
click at [457, 15] on div "Create Individual Account" at bounding box center [323, 27] width 287 height 34
click at [457, 16] on div "Create Individual Account" at bounding box center [323, 27] width 287 height 34
click at [460, 16] on span at bounding box center [460, 16] width 7 height 7
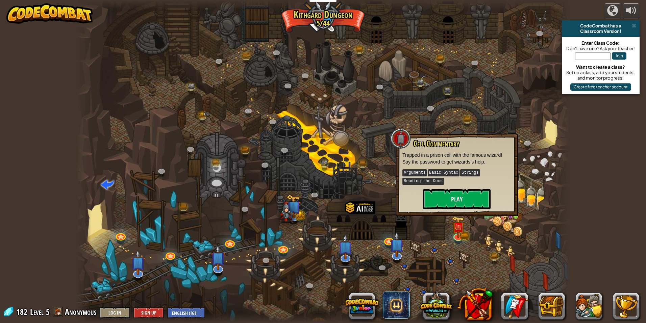
click at [589, 57] on input "text" at bounding box center [592, 55] width 35 height 7
click at [614, 54] on button "Join" at bounding box center [619, 55] width 15 height 7
drag, startPoint x: 343, startPoint y: 130, endPoint x: 345, endPoint y: 122, distance: 8.4
click at [337, 139] on div at bounding box center [323, 161] width 494 height 323
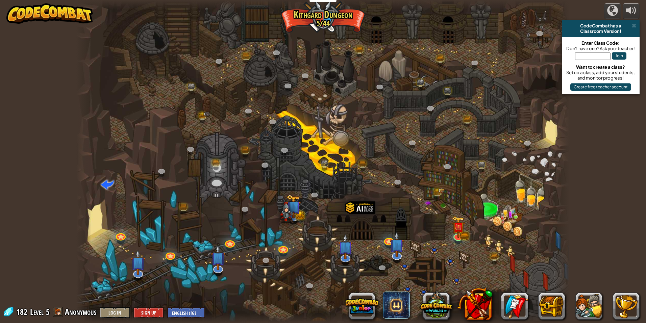
drag, startPoint x: 345, startPoint y: 78, endPoint x: 399, endPoint y: 53, distance: 59.1
drag, startPoint x: 399, startPoint y: 53, endPoint x: 396, endPoint y: 141, distance: 88.3
click at [390, 142] on div at bounding box center [323, 161] width 494 height 323
drag, startPoint x: 390, startPoint y: 142, endPoint x: 378, endPoint y: 125, distance: 20.6
drag, startPoint x: 378, startPoint y: 125, endPoint x: 354, endPoint y: 73, distance: 58.2
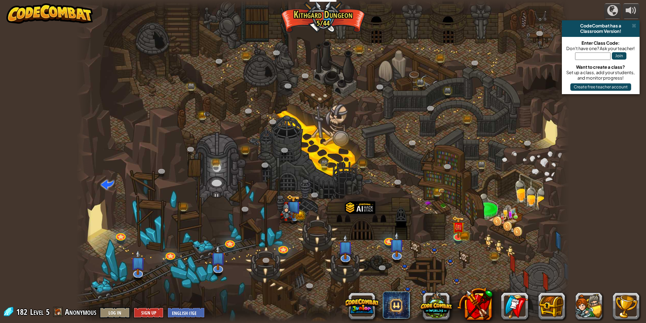
drag, startPoint x: 354, startPoint y: 73, endPoint x: 277, endPoint y: 92, distance: 79.0
drag, startPoint x: 277, startPoint y: 92, endPoint x: 154, endPoint y: 138, distance: 131.2
drag, startPoint x: 154, startPoint y: 138, endPoint x: 154, endPoint y: 131, distance: 7.1
drag, startPoint x: 154, startPoint y: 131, endPoint x: 217, endPoint y: 103, distance: 68.9
drag, startPoint x: 217, startPoint y: 103, endPoint x: 337, endPoint y: 93, distance: 120.0
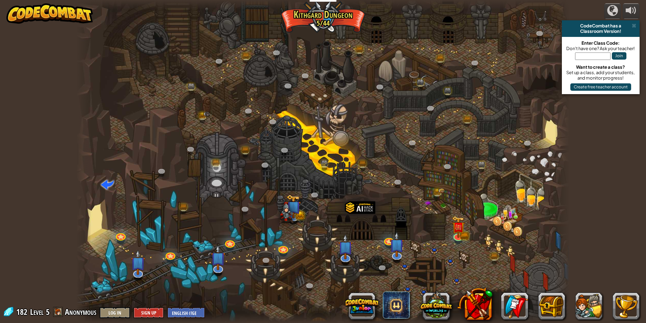
drag, startPoint x: 337, startPoint y: 93, endPoint x: 328, endPoint y: 105, distance: 15.0
drag, startPoint x: 328, startPoint y: 105, endPoint x: 293, endPoint y: 107, distance: 35.2
drag, startPoint x: 293, startPoint y: 107, endPoint x: 289, endPoint y: 105, distance: 4.1
drag, startPoint x: 289, startPoint y: 105, endPoint x: 308, endPoint y: 94, distance: 22.1
drag, startPoint x: 479, startPoint y: 53, endPoint x: 471, endPoint y: 62, distance: 12.0
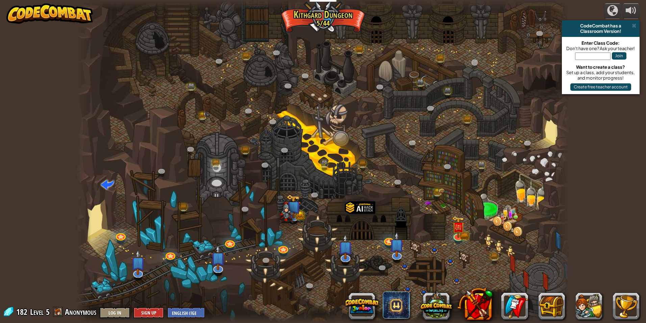
click at [472, 62] on div "Twisted Canyon (Locked) Challenge: collect the most gold using all the programm…" at bounding box center [323, 161] width 494 height 323
drag, startPoint x: 175, startPoint y: 97, endPoint x: 179, endPoint y: 97, distance: 3.4
click at [175, 99] on div at bounding box center [323, 161] width 494 height 323
drag, startPoint x: 224, startPoint y: 123, endPoint x: 79, endPoint y: 231, distance: 181.7
click at [90, 243] on div "Twisted Canyon (Locked) Challenge: collect the most gold using all the programm…" at bounding box center [323, 161] width 494 height 323
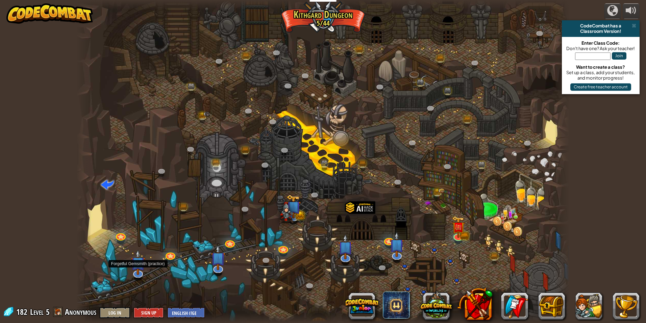
drag, startPoint x: 103, startPoint y: 257, endPoint x: 130, endPoint y: 247, distance: 29.2
drag, startPoint x: 130, startPoint y: 247, endPoint x: 137, endPoint y: 280, distance: 33.6
drag, startPoint x: 137, startPoint y: 280, endPoint x: 152, endPoint y: 285, distance: 15.6
drag, startPoint x: 152, startPoint y: 285, endPoint x: 144, endPoint y: 267, distance: 20.0
drag, startPoint x: 144, startPoint y: 267, endPoint x: 127, endPoint y: 268, distance: 17.0
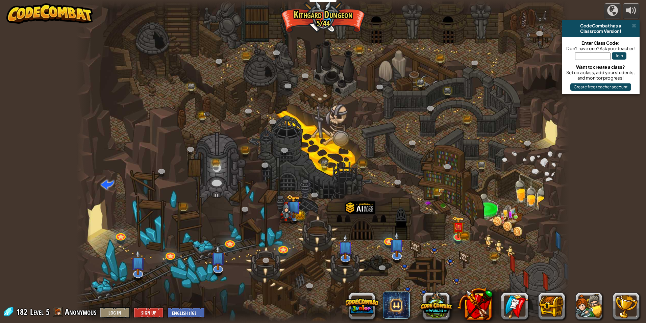
drag, startPoint x: 127, startPoint y: 268, endPoint x: 133, endPoint y: 279, distance: 12.4
click at [133, 279] on div at bounding box center [323, 161] width 494 height 323
drag, startPoint x: 123, startPoint y: 272, endPoint x: 164, endPoint y: 288, distance: 43.6
click at [164, 288] on div at bounding box center [323, 161] width 494 height 323
click at [119, 234] on link at bounding box center [121, 235] width 14 height 14
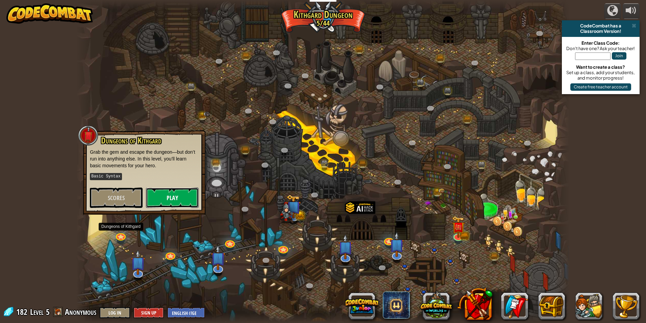
click at [157, 197] on button "Play" at bounding box center [172, 197] width 53 height 20
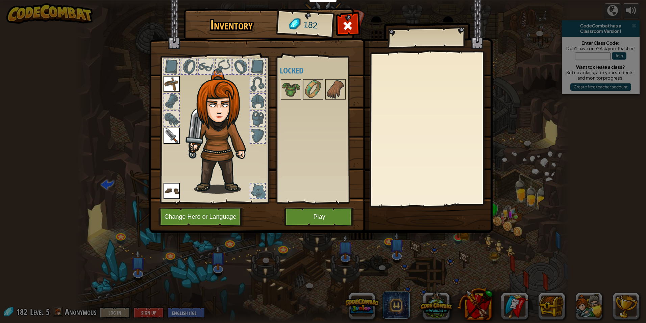
drag, startPoint x: 298, startPoint y: 227, endPoint x: 298, endPoint y: 214, distance: 12.5
click at [294, 217] on div "Inventory 182 Available Equip Equip Equip (double-click to equip) Locked Equip …" at bounding box center [323, 121] width 344 height 223
drag, startPoint x: 302, startPoint y: 212, endPoint x: 292, endPoint y: 219, distance: 11.6
click at [292, 219] on button "Play" at bounding box center [319, 216] width 71 height 19
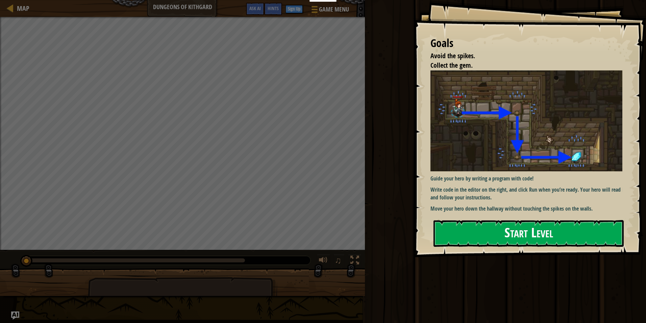
click at [500, 222] on button "Start Level" at bounding box center [529, 233] width 190 height 27
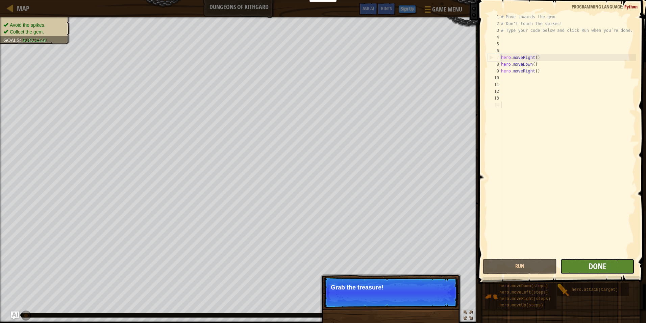
click at [601, 268] on span "Done" at bounding box center [598, 265] width 18 height 11
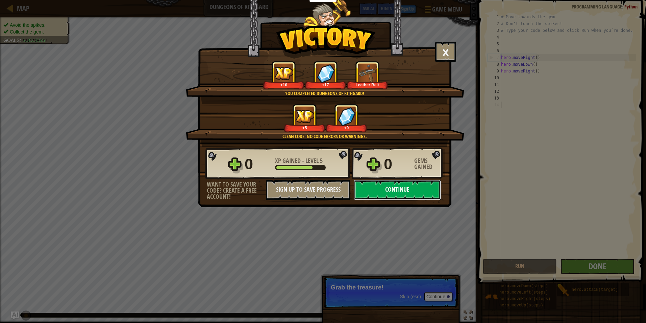
click at [400, 187] on button "Continue" at bounding box center [397, 190] width 87 height 20
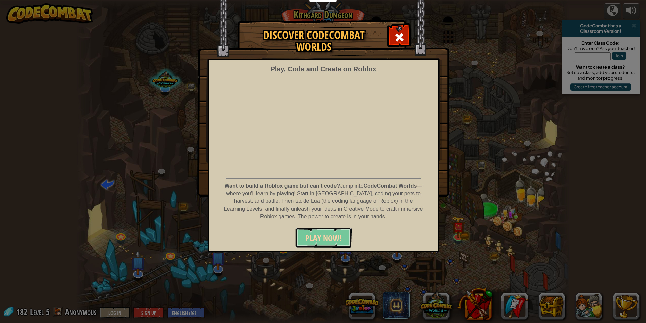
drag, startPoint x: 333, startPoint y: 238, endPoint x: 338, endPoint y: 238, distance: 5.4
click at [338, 238] on span "PLAY NOW!" at bounding box center [324, 237] width 36 height 11
